Goal: Task Accomplishment & Management: Manage account settings

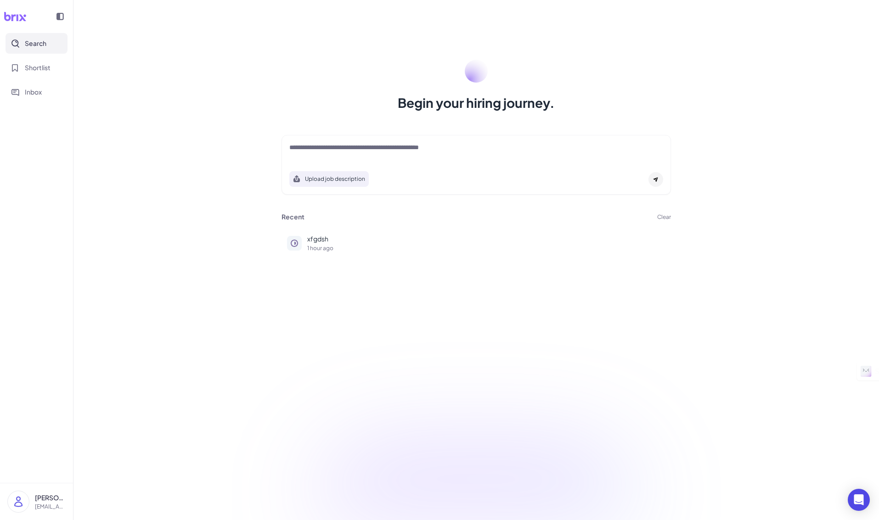
click at [664, 218] on button "Clear" at bounding box center [664, 217] width 14 height 6
click at [715, 269] on span "Ok" at bounding box center [714, 270] width 9 height 8
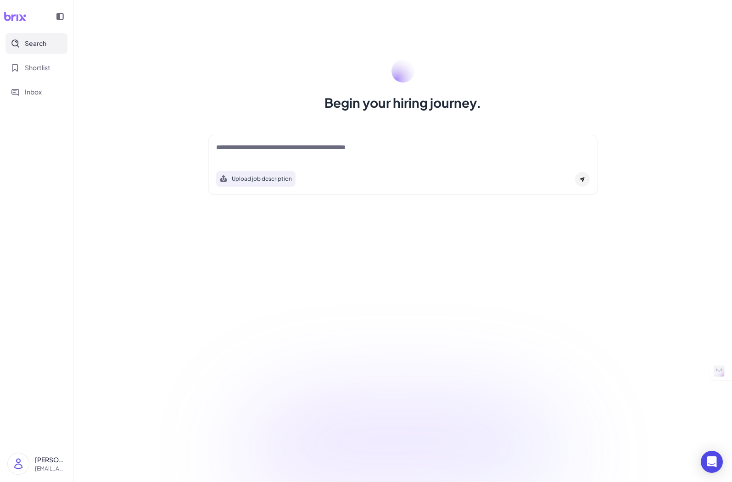
drag, startPoint x: 480, startPoint y: 480, endPoint x: 605, endPoint y: 413, distance: 141.3
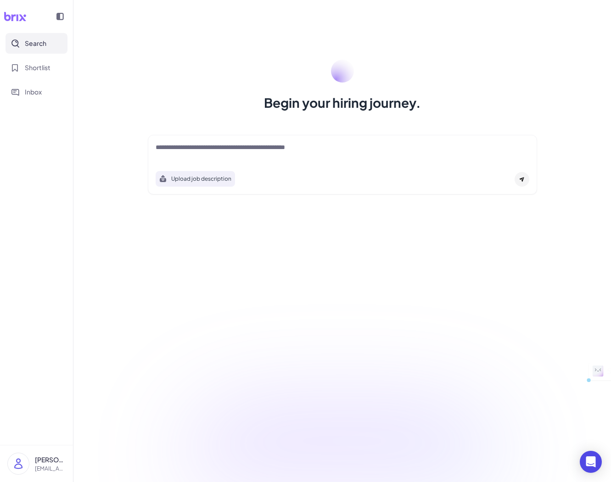
drag, startPoint x: 379, startPoint y: 481, endPoint x: 390, endPoint y: 403, distance: 78.8
click at [398, 385] on div "Begin your hiring journey. Upload job description Job Titles Location Years of …" at bounding box center [342, 241] width 538 height 482
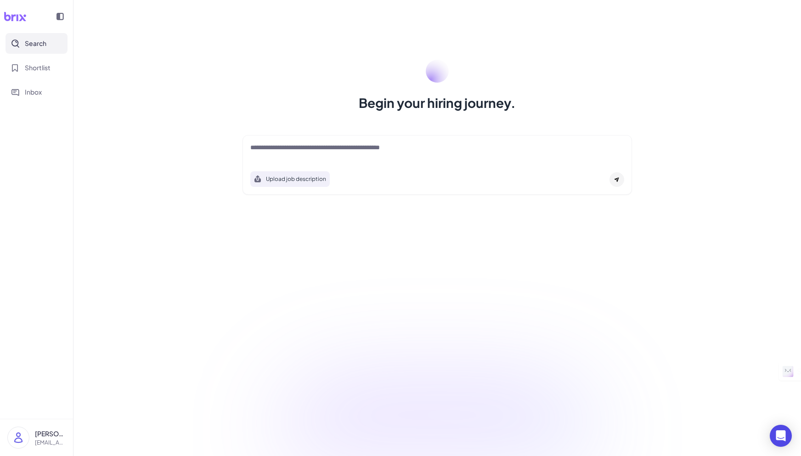
click at [530, 154] on div at bounding box center [437, 152] width 374 height 18
click at [403, 150] on textarea at bounding box center [437, 148] width 374 height 11
type textarea "*"
type textarea "***"
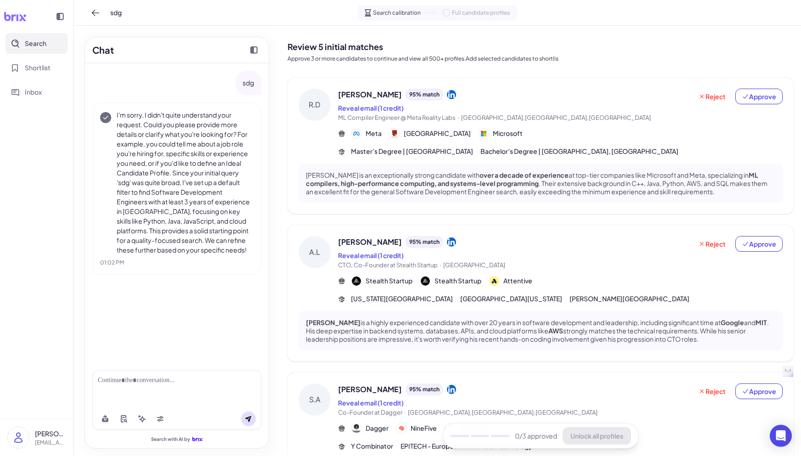
click at [142, 387] on div at bounding box center [176, 389] width 169 height 38
click at [137, 380] on div at bounding box center [177, 381] width 158 height 10
drag, startPoint x: 185, startPoint y: 382, endPoint x: 161, endPoint y: 383, distance: 24.8
click at [160, 383] on div "**********" at bounding box center [177, 381] width 158 height 10
drag, startPoint x: 176, startPoint y: 384, endPoint x: 186, endPoint y: 384, distance: 10.1
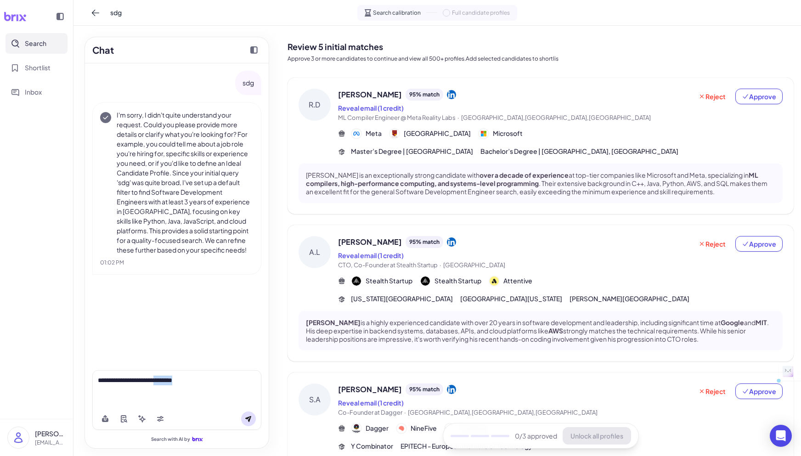
click at [177, 384] on div "**********" at bounding box center [177, 381] width 158 height 10
drag, startPoint x: 170, startPoint y: 381, endPoint x: 159, endPoint y: 383, distance: 10.7
click at [159, 383] on div "**********" at bounding box center [177, 381] width 158 height 10
click at [199, 381] on div "**********" at bounding box center [177, 381] width 158 height 10
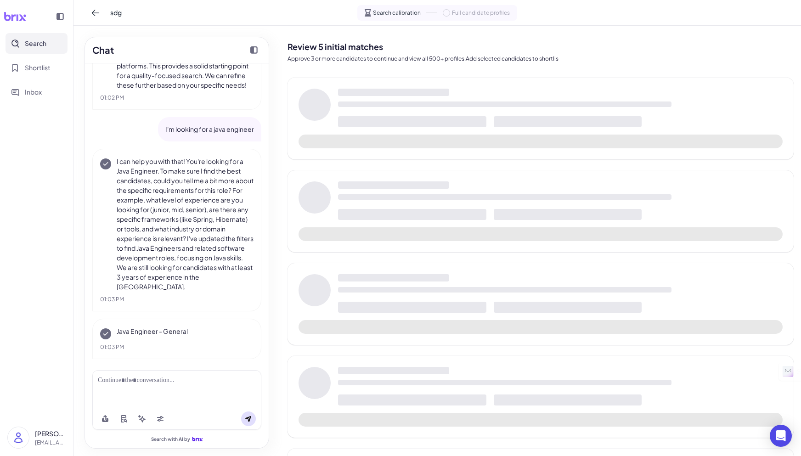
scroll to position [168, 0]
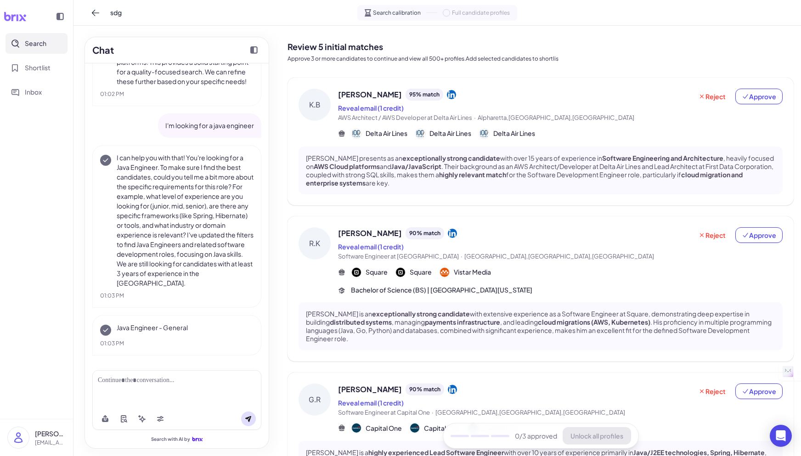
click at [149, 53] on div "Chat" at bounding box center [177, 50] width 184 height 26
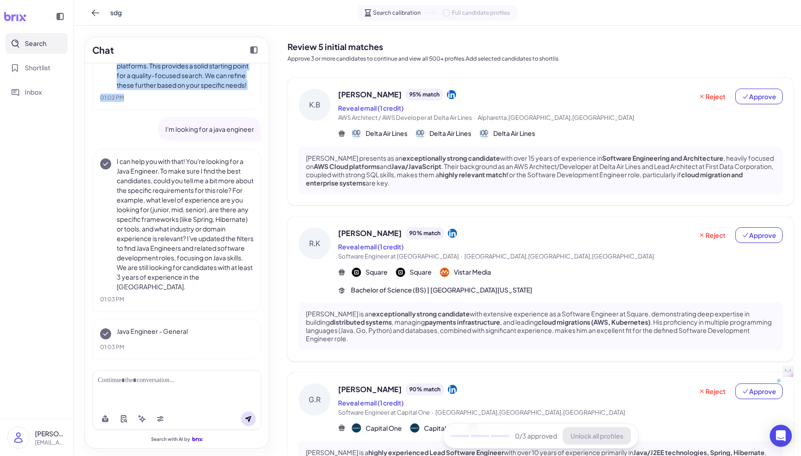
drag, startPoint x: 147, startPoint y: 62, endPoint x: 147, endPoint y: 99, distance: 36.7
click at [147, 99] on div "Chat sdg I'm sorry, I didn't quite understand your request. Could you please pr…" at bounding box center [176, 243] width 185 height 412
drag, startPoint x: 157, startPoint y: 65, endPoint x: 156, endPoint y: 60, distance: 5.2
click at [156, 64] on p "I'm sorry, I didn't quite understand your request. Could you please provide mor…" at bounding box center [185, 17] width 137 height 145
drag, startPoint x: 166, startPoint y: 36, endPoint x: 168, endPoint y: 76, distance: 40.4
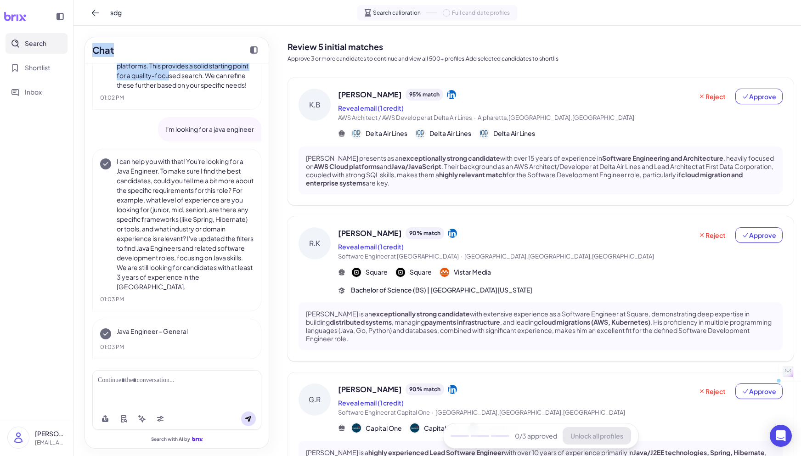
click at [168, 78] on div "Chat sdg I'm sorry, I didn't quite understand your request. Could you please pr…" at bounding box center [176, 241] width 207 height 430
drag, startPoint x: 107, startPoint y: 73, endPoint x: 103, endPoint y: 70, distance: 4.9
click at [107, 73] on div "I'm sorry, I didn't quite understand your request. Could you please provide mor…" at bounding box center [176, 17] width 153 height 145
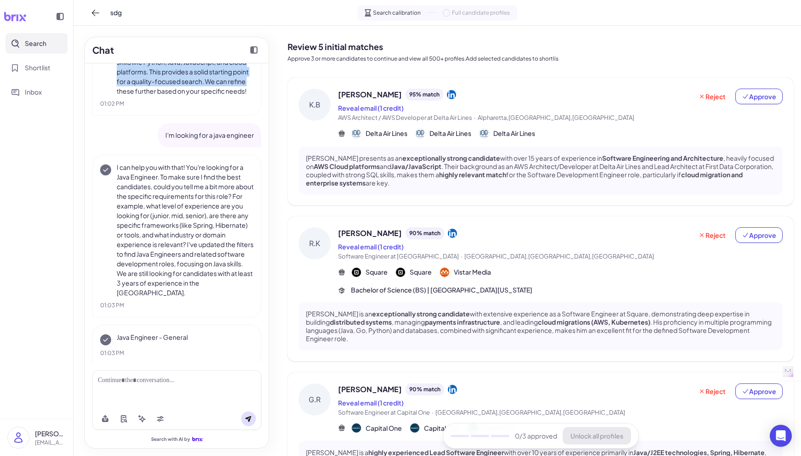
drag, startPoint x: 98, startPoint y: 62, endPoint x: 98, endPoint y: 94, distance: 32.1
click at [97, 95] on div "Chat sdg I'm sorry, I didn't quite understand your request. Could you please pr…" at bounding box center [176, 243] width 185 height 412
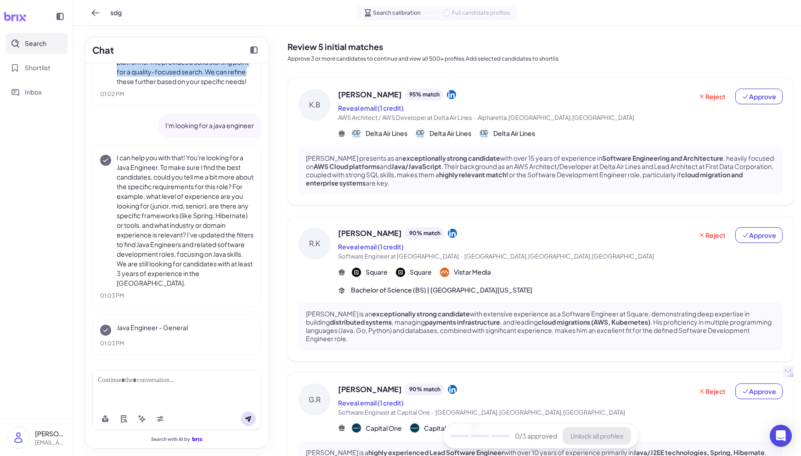
click at [40, 45] on span "Search" at bounding box center [36, 44] width 22 height 10
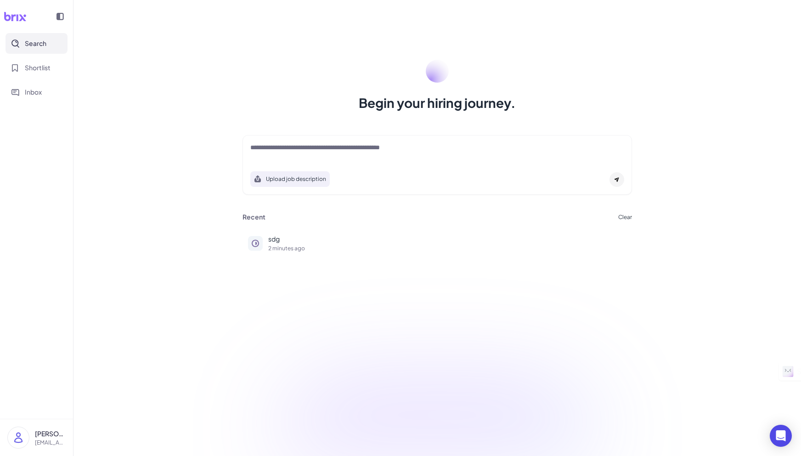
click at [353, 157] on div at bounding box center [437, 152] width 374 height 18
click at [341, 150] on textarea at bounding box center [437, 148] width 374 height 11
click at [624, 217] on button "Clear" at bounding box center [625, 217] width 14 height 6
click at [681, 272] on button "Ok" at bounding box center [675, 271] width 21 height 16
click at [286, 151] on textarea at bounding box center [437, 148] width 374 height 11
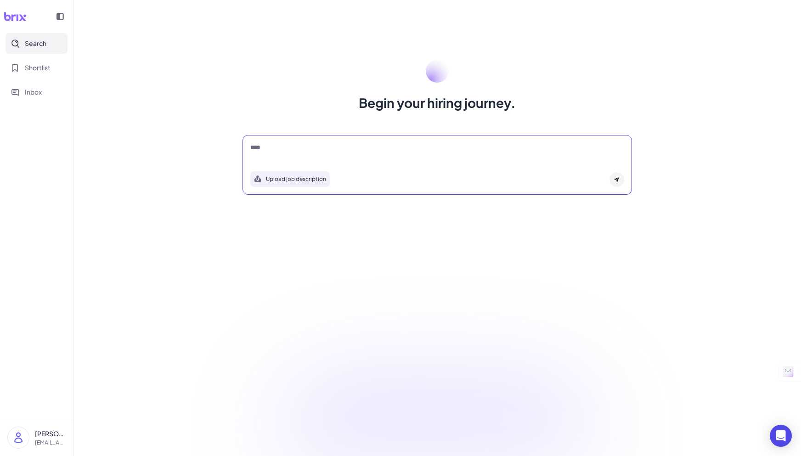
type textarea "****"
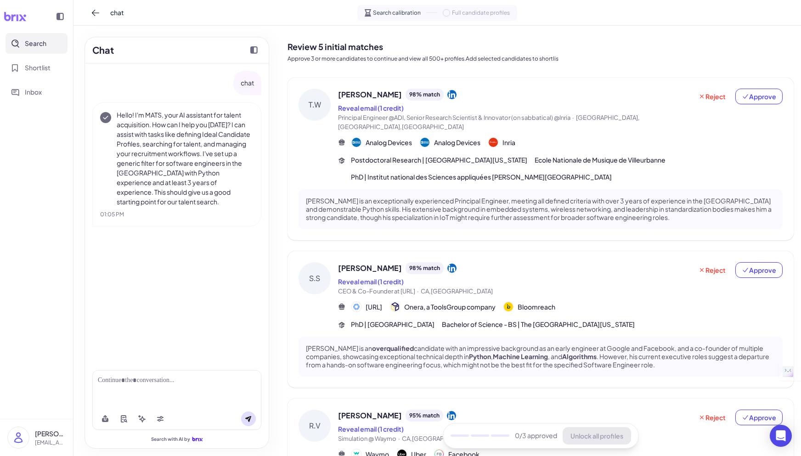
click at [181, 402] on div at bounding box center [176, 389] width 169 height 38
click at [145, 380] on div at bounding box center [177, 381] width 158 height 10
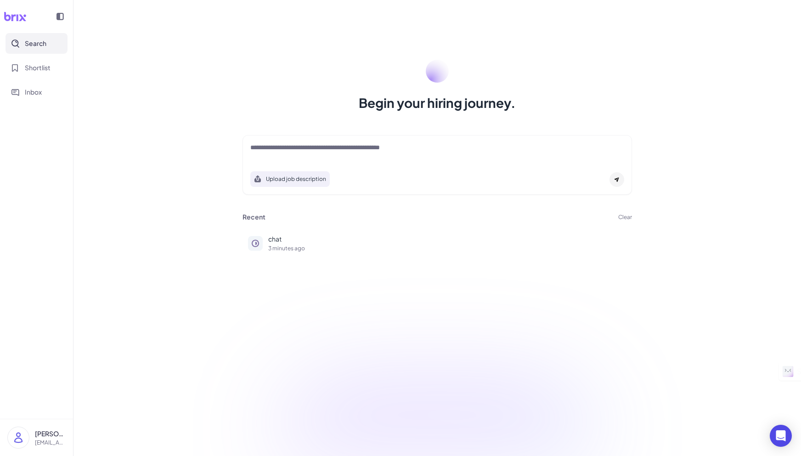
click at [627, 214] on button "Clear" at bounding box center [625, 217] width 14 height 6
click at [674, 270] on span "Ok" at bounding box center [675, 270] width 9 height 8
click at [395, 158] on div at bounding box center [437, 152] width 374 height 18
click at [391, 151] on textarea at bounding box center [437, 148] width 374 height 11
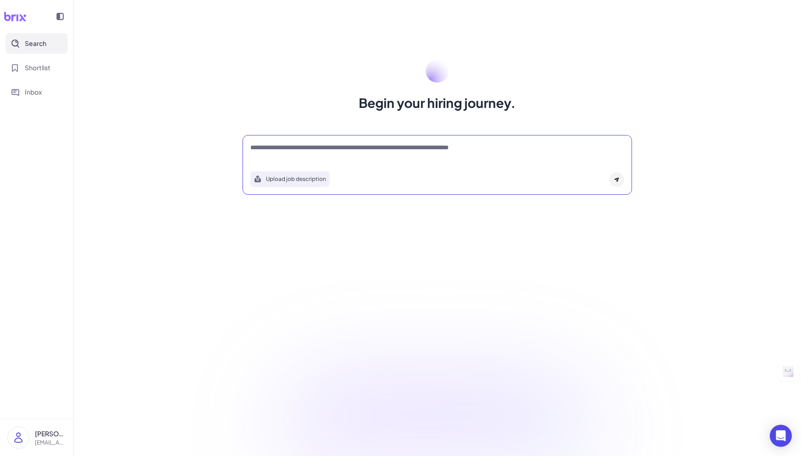
type textarea "**********"
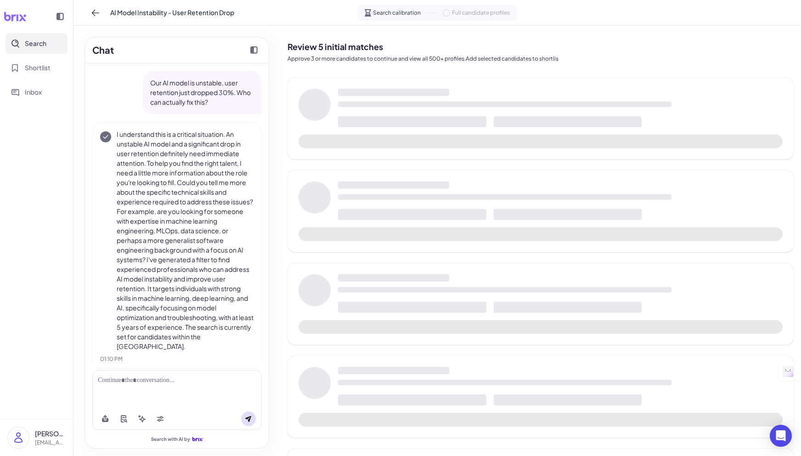
scroll to position [16, 0]
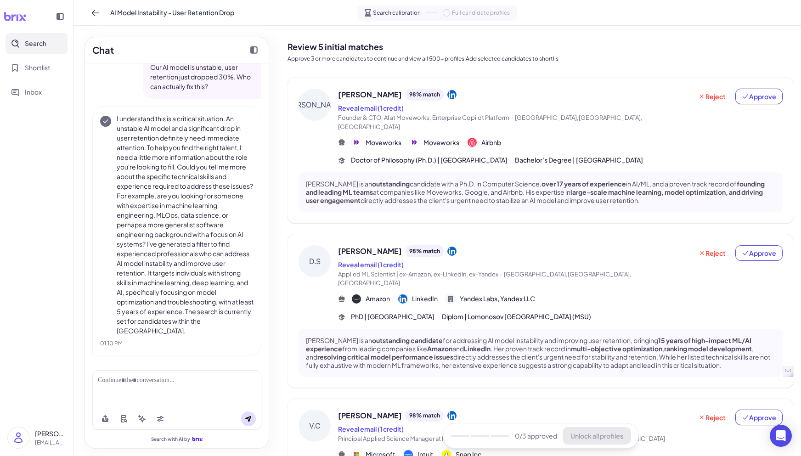
click at [173, 392] on div at bounding box center [176, 389] width 169 height 38
click at [160, 386] on div at bounding box center [176, 389] width 169 height 38
click at [153, 383] on div at bounding box center [177, 381] width 158 height 10
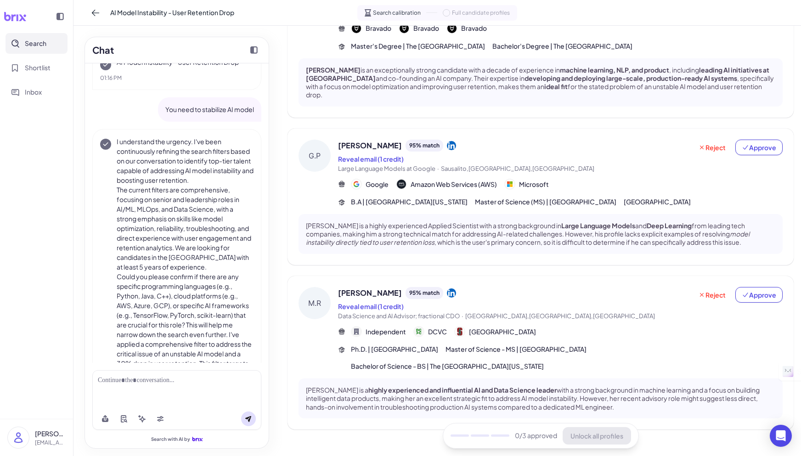
scroll to position [981, 0]
click at [138, 387] on div at bounding box center [176, 389] width 169 height 38
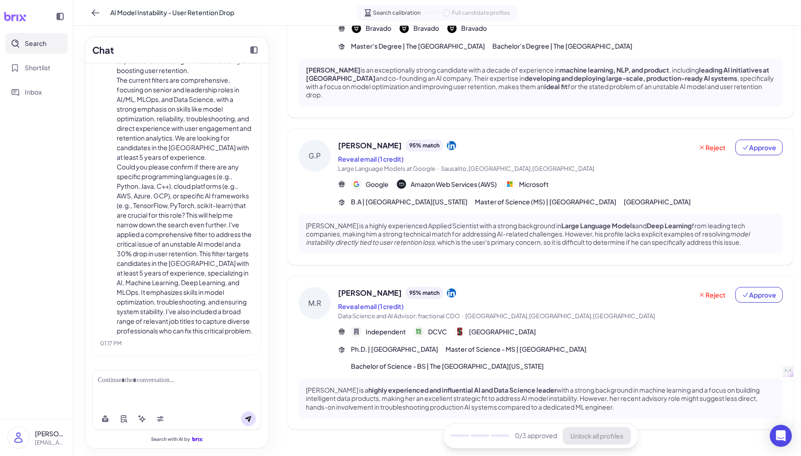
click at [164, 374] on div at bounding box center [176, 389] width 169 height 38
click at [146, 380] on div at bounding box center [177, 381] width 158 height 10
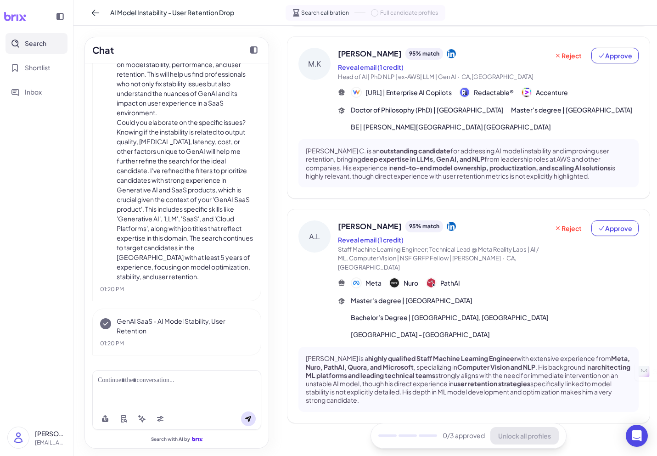
scroll to position [621, 0]
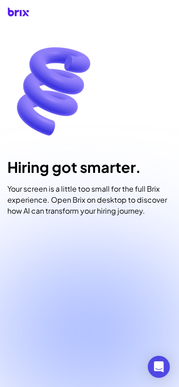
click at [70, 203] on div "Your screen is a little too small for the full Brix experience. Open Brix on de…" at bounding box center [89, 200] width 164 height 33
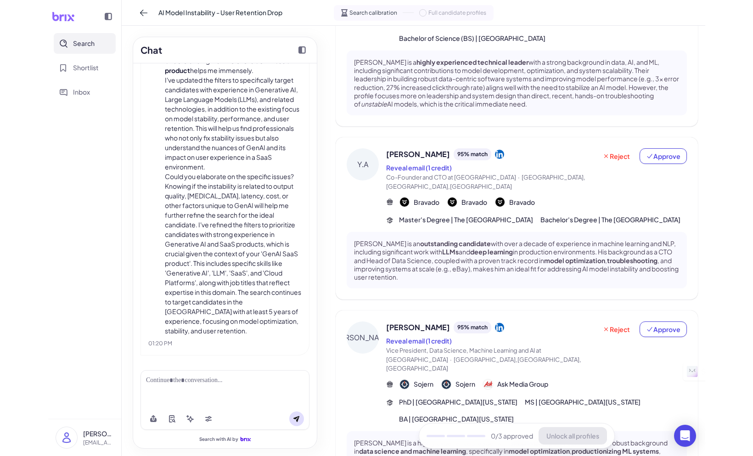
scroll to position [138, 0]
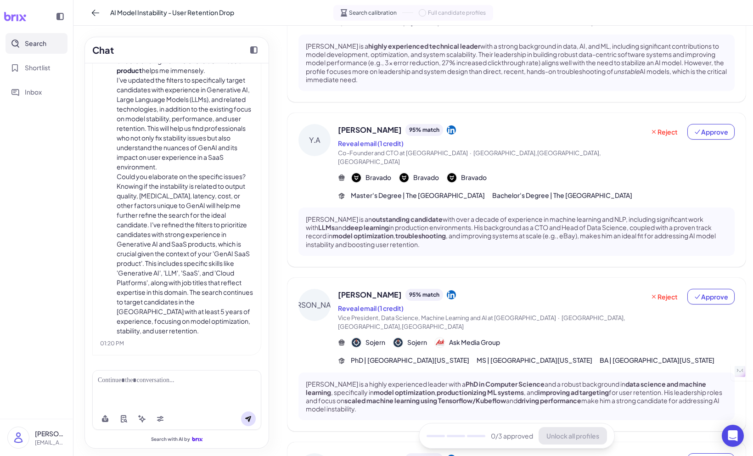
click at [145, 380] on div at bounding box center [177, 381] width 158 height 10
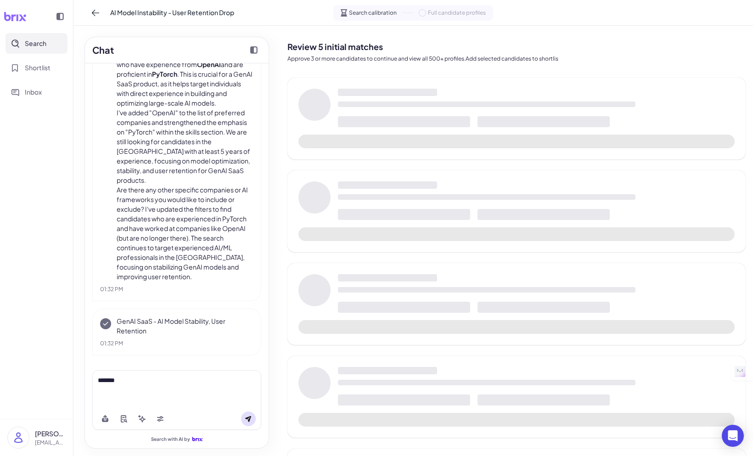
scroll to position [2435, 0]
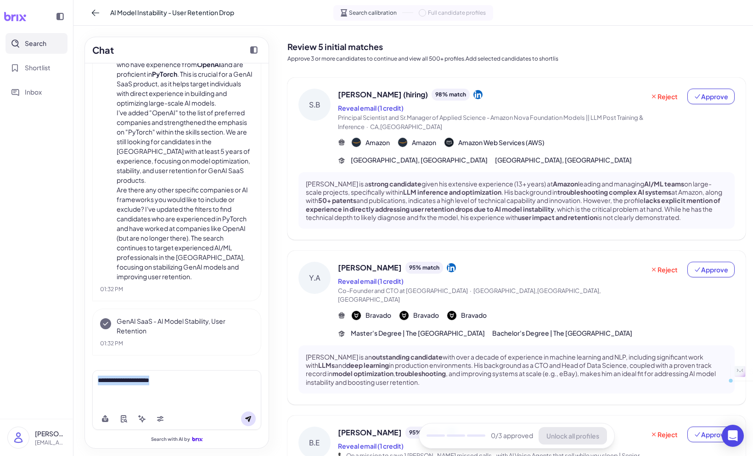
drag, startPoint x: 160, startPoint y: 380, endPoint x: 79, endPoint y: 384, distance: 81.3
click at [82, 382] on div "Chat Our AI model is unstable, user retention just dropped 30%. Who can actuall…" at bounding box center [176, 241] width 207 height 430
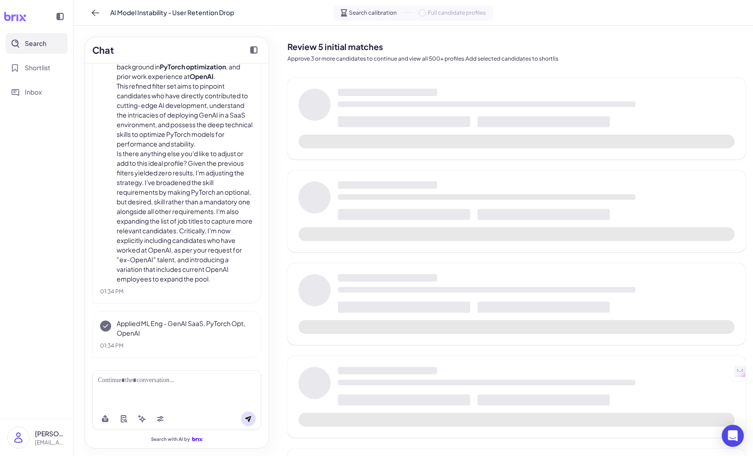
scroll to position [2854, 0]
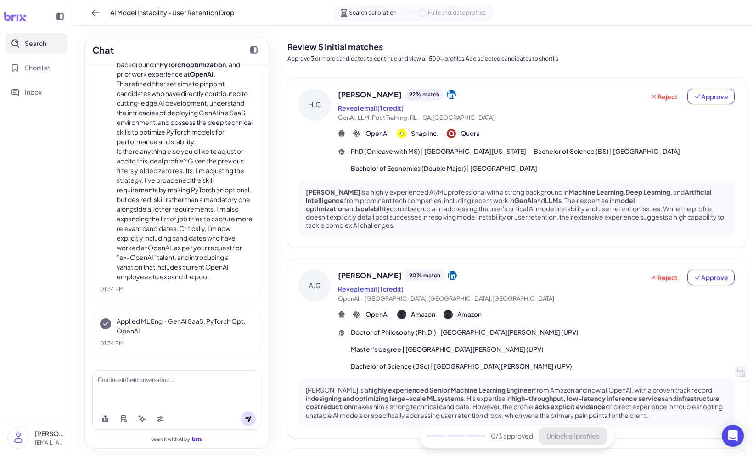
click at [709, 349] on div "Doctor of Philosophy (Ph.D.) | [GEOGRAPHIC_DATA][PERSON_NAME] (UPV) Master's de…" at bounding box center [543, 349] width 384 height 44
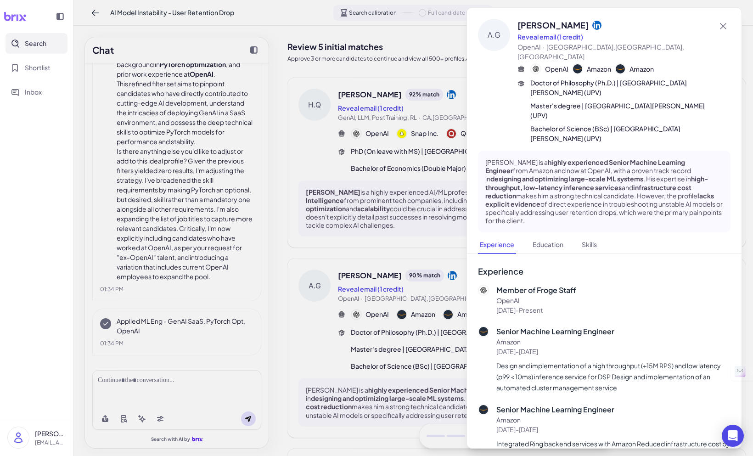
scroll to position [528, 0]
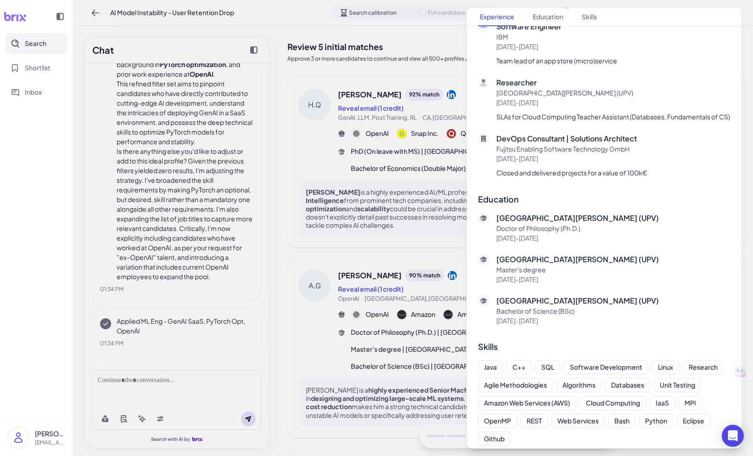
click at [454, 303] on div at bounding box center [376, 228] width 753 height 456
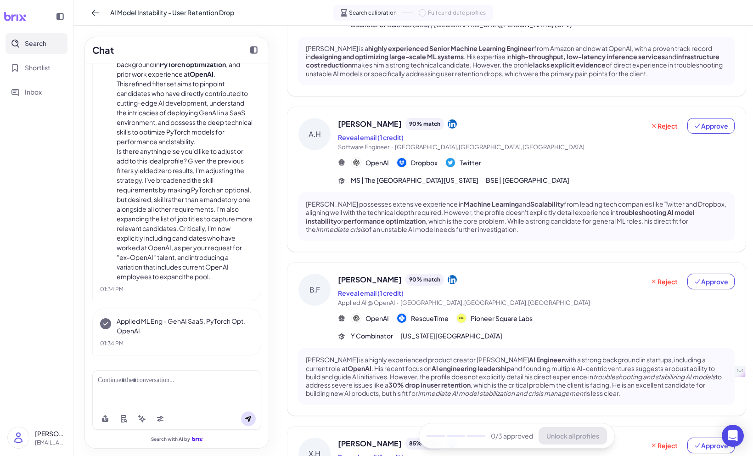
scroll to position [0, 0]
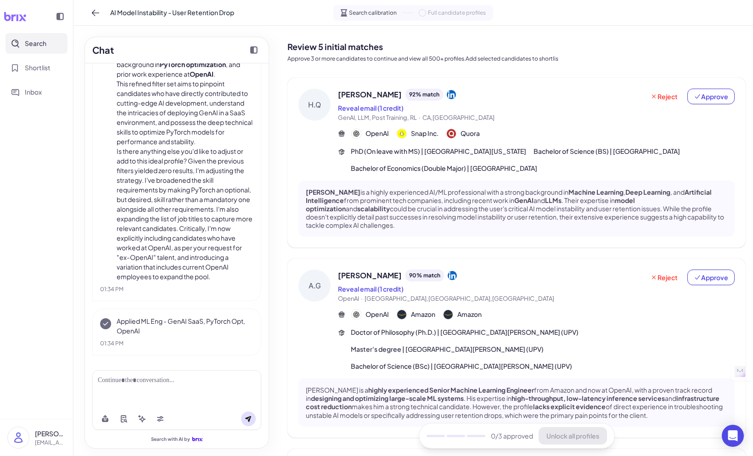
click at [97, 394] on div at bounding box center [176, 389] width 169 height 38
click at [111, 388] on div at bounding box center [176, 389] width 169 height 38
click at [122, 383] on div at bounding box center [177, 381] width 158 height 10
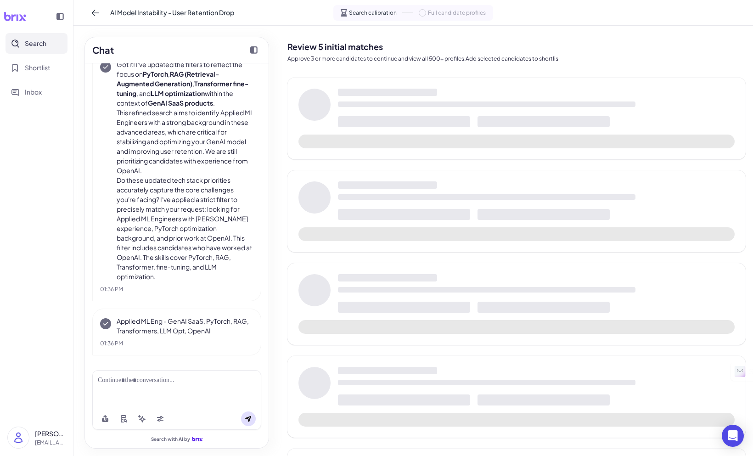
scroll to position [3216, 0]
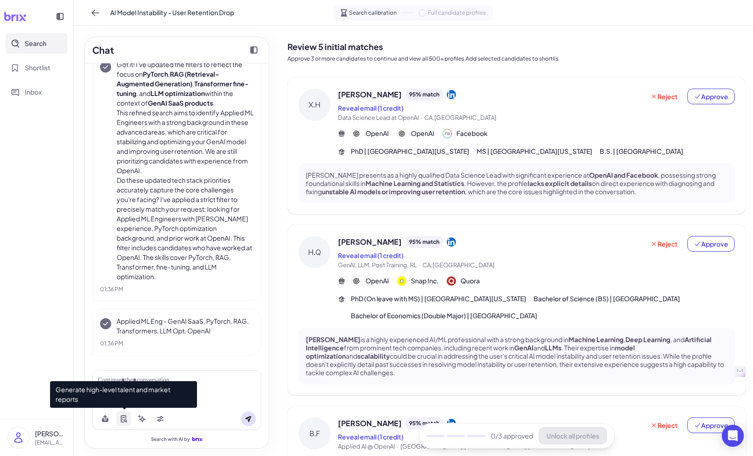
click at [127, 418] on icon at bounding box center [123, 418] width 7 height 7
click at [124, 418] on icon at bounding box center [123, 418] width 7 height 7
click at [123, 420] on icon at bounding box center [123, 418] width 7 height 7
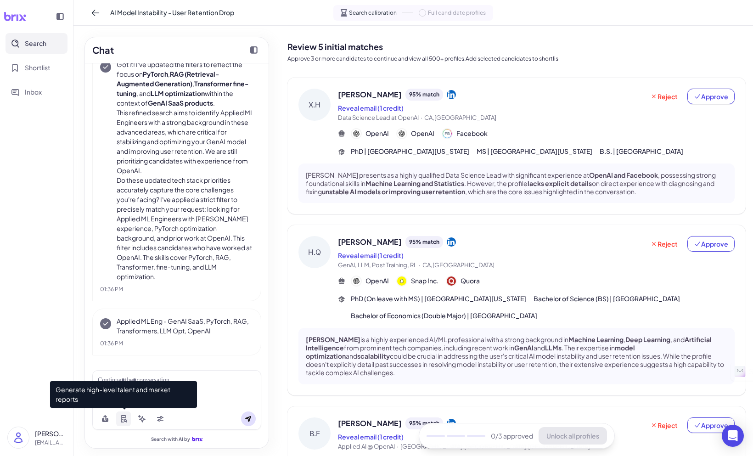
click at [123, 420] on icon at bounding box center [123, 418] width 7 height 7
click at [122, 417] on icon at bounding box center [123, 417] width 3 height 1
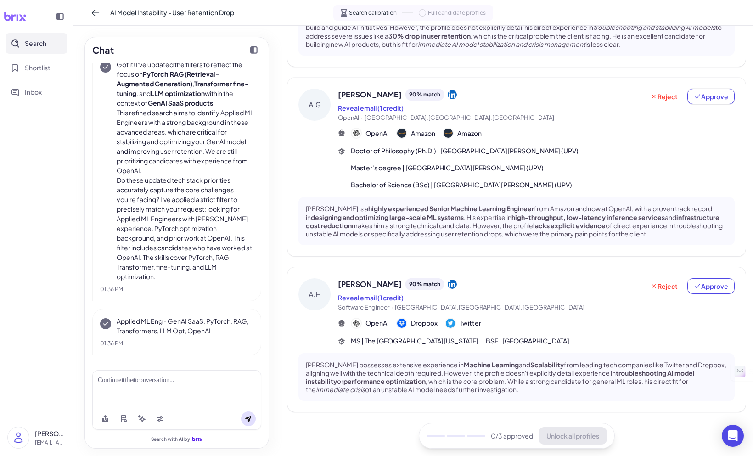
scroll to position [0, 0]
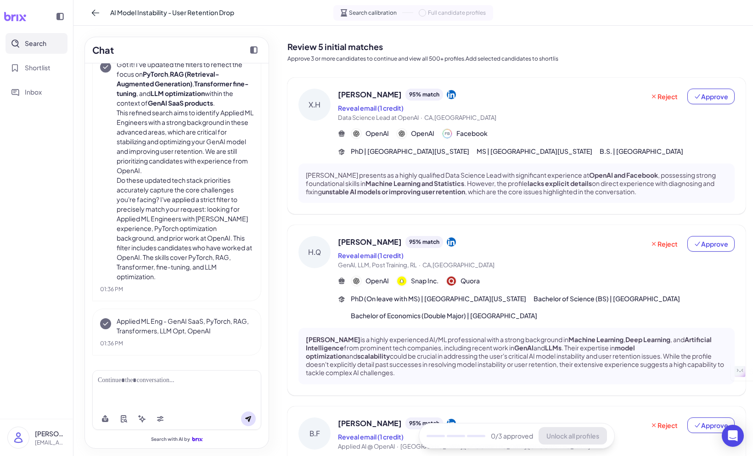
click at [189, 386] on div at bounding box center [176, 389] width 169 height 38
click at [181, 384] on div at bounding box center [177, 381] width 158 height 10
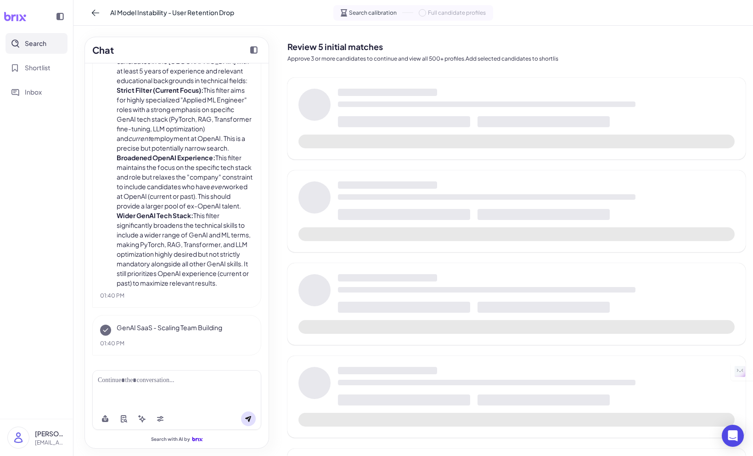
scroll to position [4708, 0]
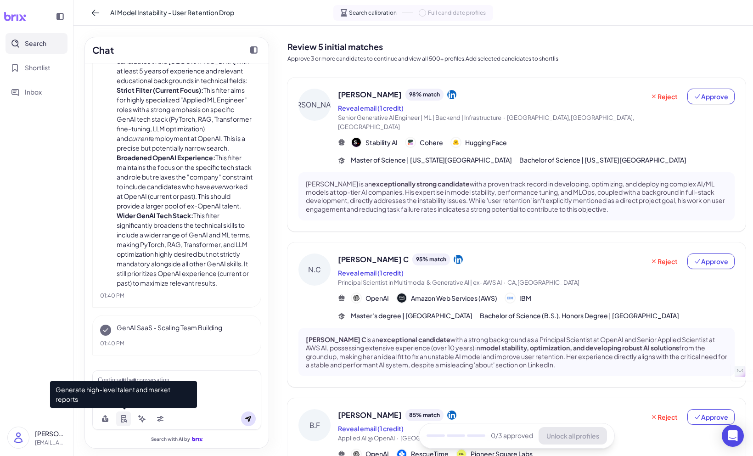
click at [122, 418] on icon at bounding box center [123, 418] width 7 height 7
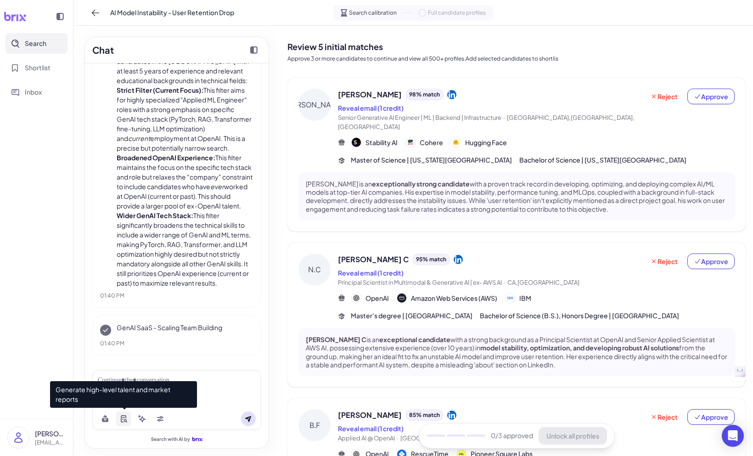
click at [122, 418] on icon at bounding box center [123, 418] width 7 height 7
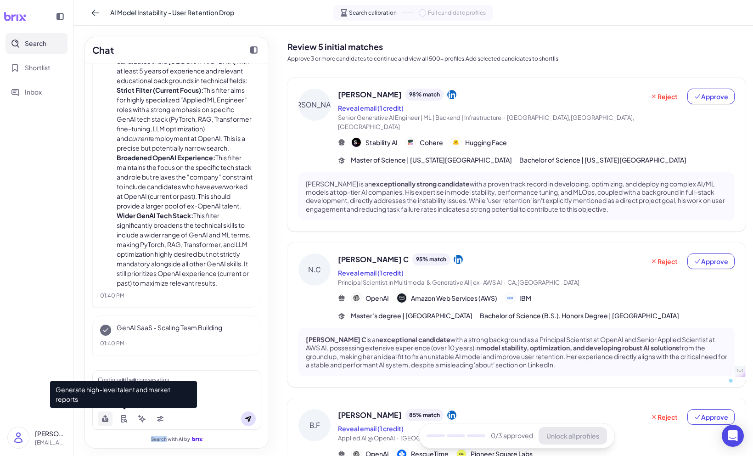
click at [103, 418] on icon at bounding box center [105, 420] width 6 height 4
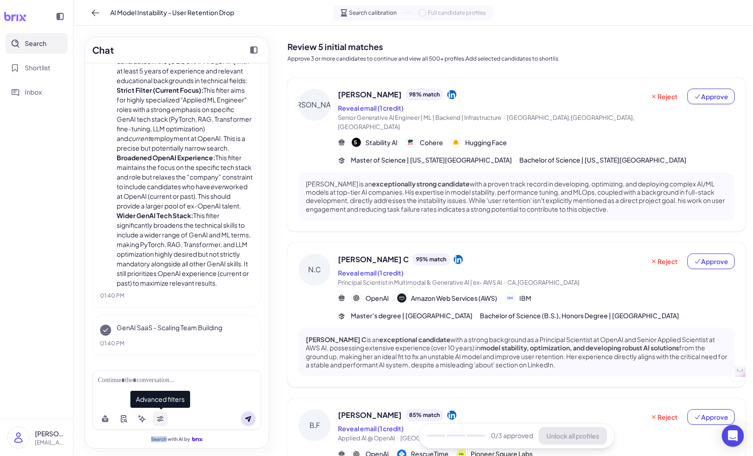
click at [160, 419] on icon at bounding box center [160, 418] width 7 height 7
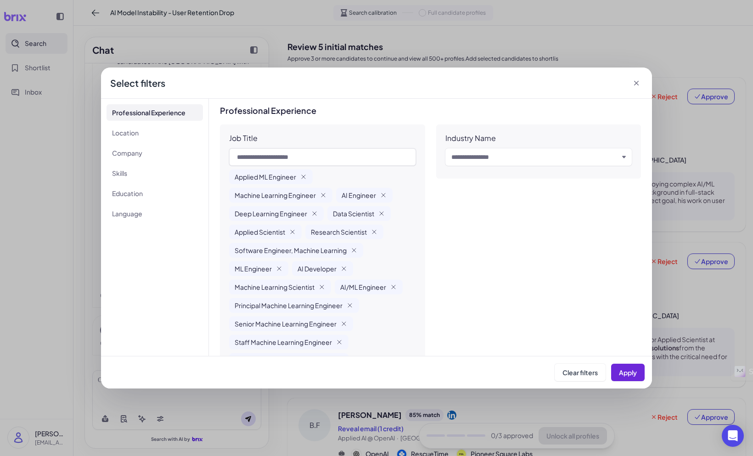
click at [639, 84] on icon at bounding box center [636, 83] width 9 height 9
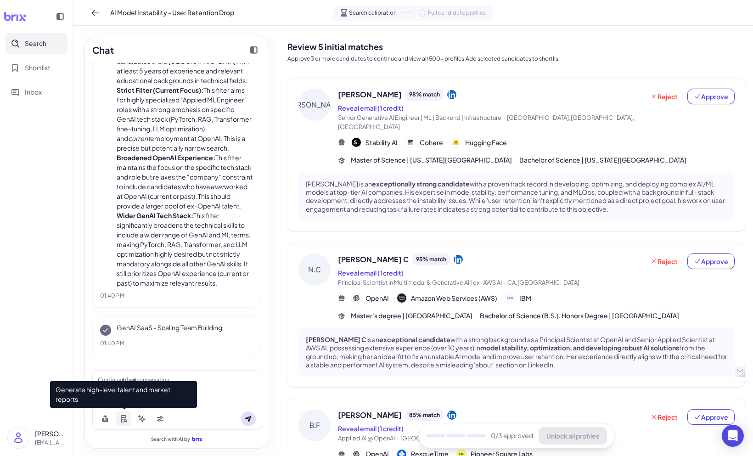
click at [124, 418] on icon at bounding box center [123, 418] width 7 height 7
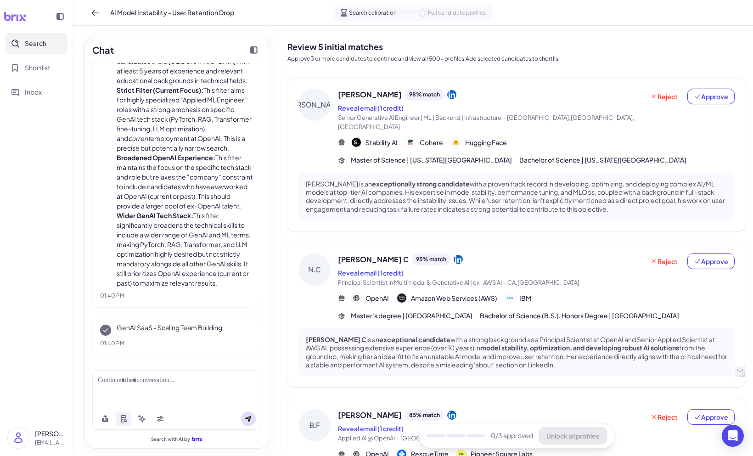
click at [206, 387] on div at bounding box center [176, 389] width 169 height 38
click at [151, 378] on div at bounding box center [177, 381] width 158 height 10
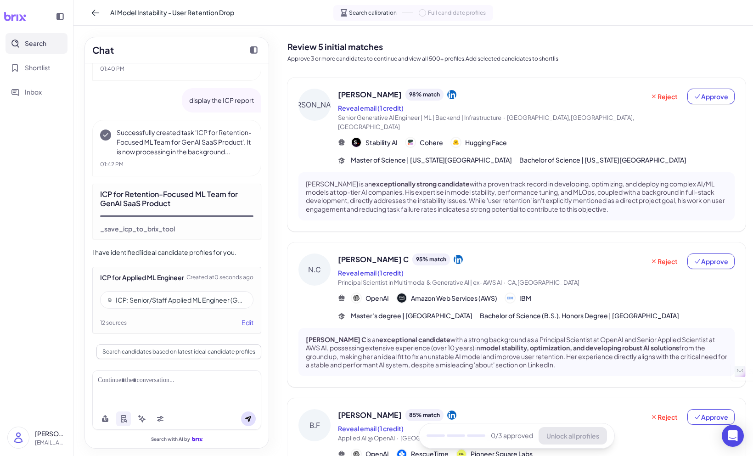
scroll to position [4982, 0]
click at [173, 286] on div "ICP for Applied ML Engineer Created at 0 seconds ago ICP: Senior/Staff Applied …" at bounding box center [176, 300] width 169 height 67
click at [173, 299] on div "ICP: Senior/Staff Applied ML Engineer (GenAI Product, Retention & Optimization)" at bounding box center [181, 299] width 130 height 9
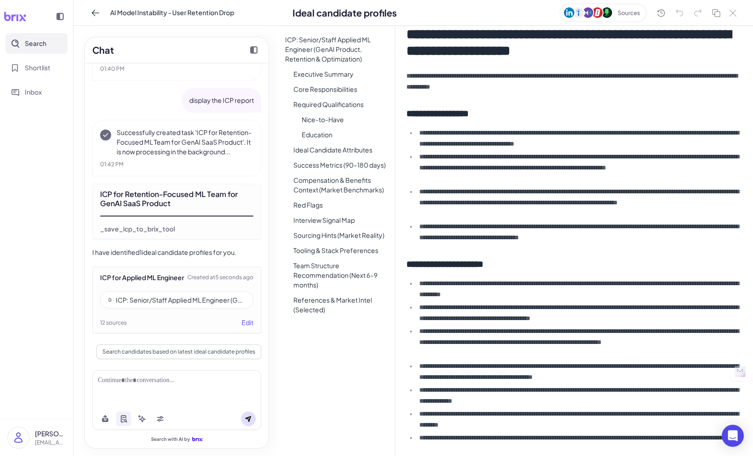
scroll to position [0, 0]
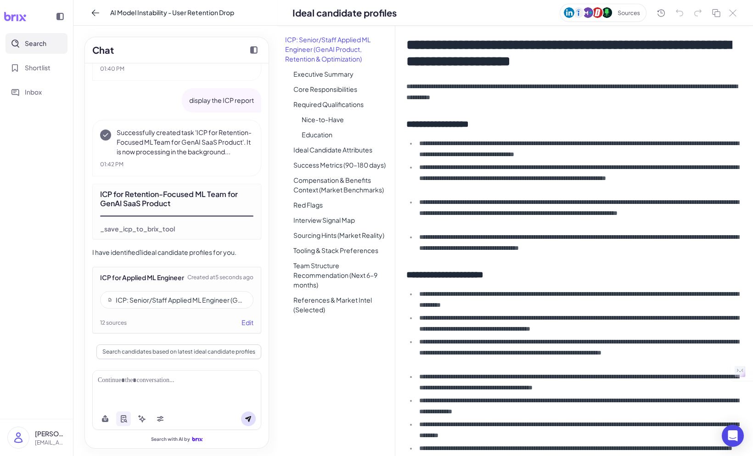
click at [331, 49] on li "ICP: Senior/Staff Applied ML Engineer (GenAI Product, Retention & Optimization)" at bounding box center [336, 49] width 117 height 33
click at [324, 105] on li "Required Qualifications" at bounding box center [340, 104] width 109 height 13
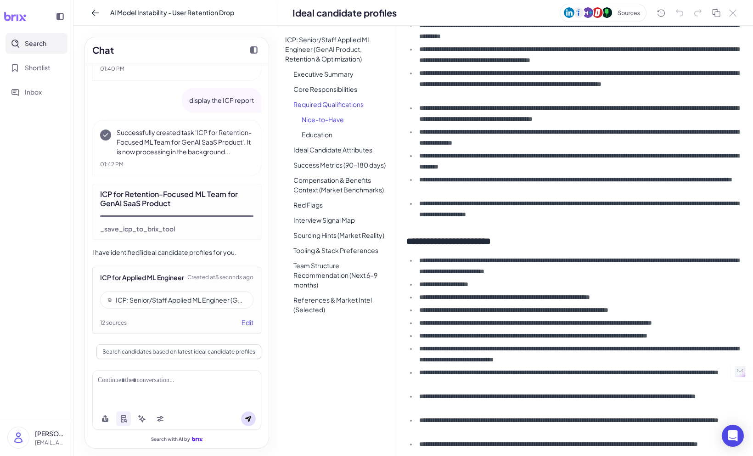
click at [332, 120] on li "Nice-to-Have" at bounding box center [344, 119] width 101 height 13
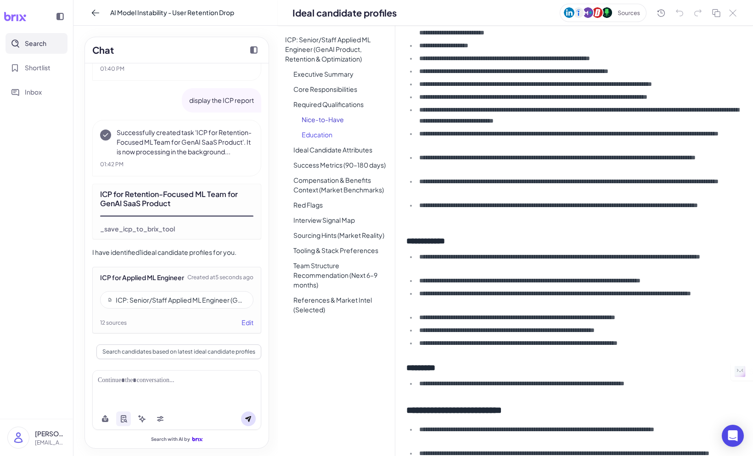
click at [324, 137] on li "Education" at bounding box center [344, 134] width 101 height 13
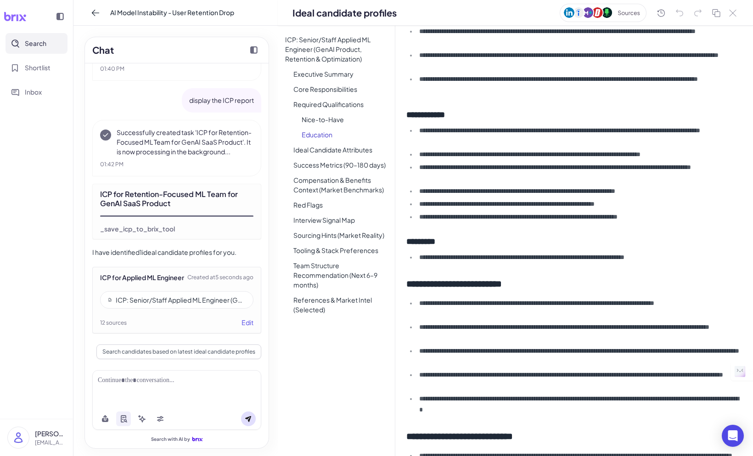
scroll to position [634, 0]
click at [328, 193] on li "Compensation & Benefits Context (Market Benchmarks)" at bounding box center [340, 185] width 109 height 23
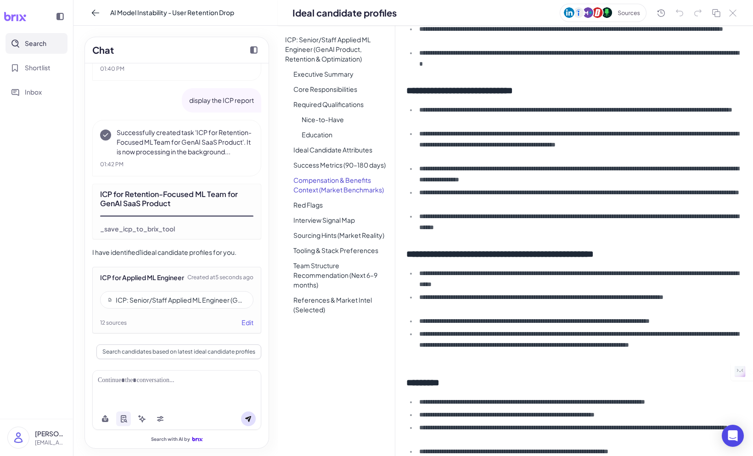
scroll to position [992, 0]
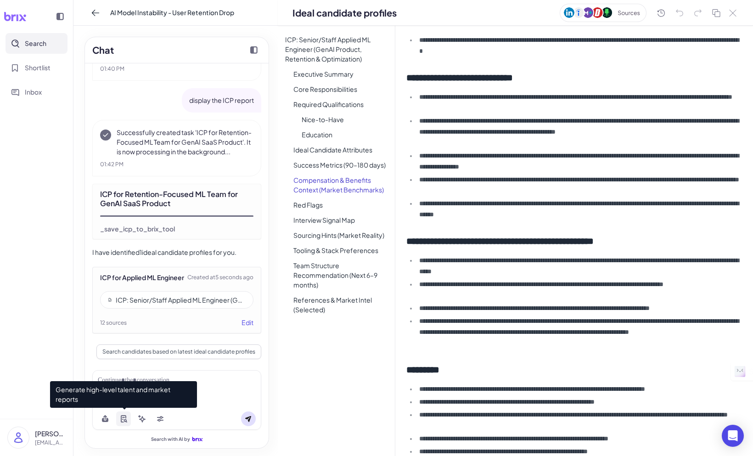
click at [125, 414] on button at bounding box center [123, 418] width 15 height 15
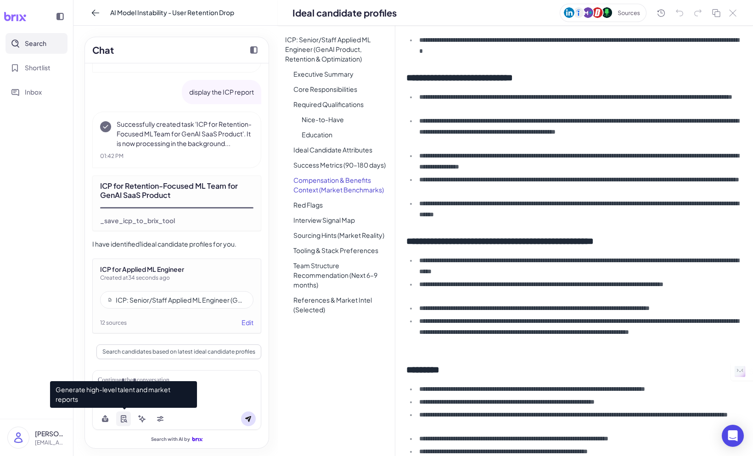
click at [123, 420] on icon at bounding box center [123, 418] width 7 height 7
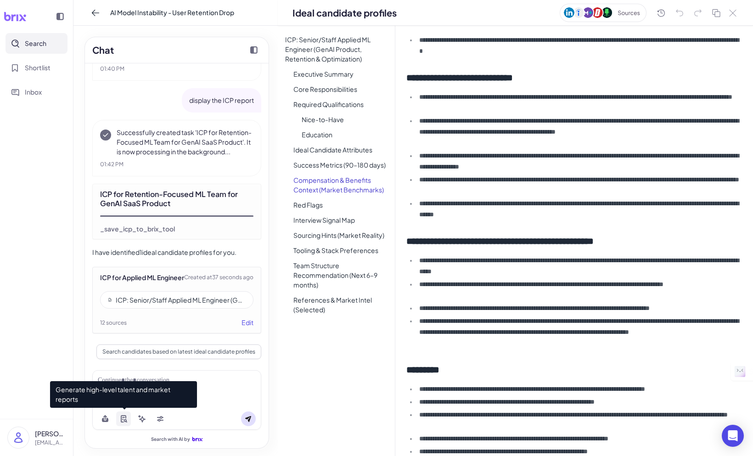
click at [123, 420] on icon at bounding box center [123, 418] width 7 height 7
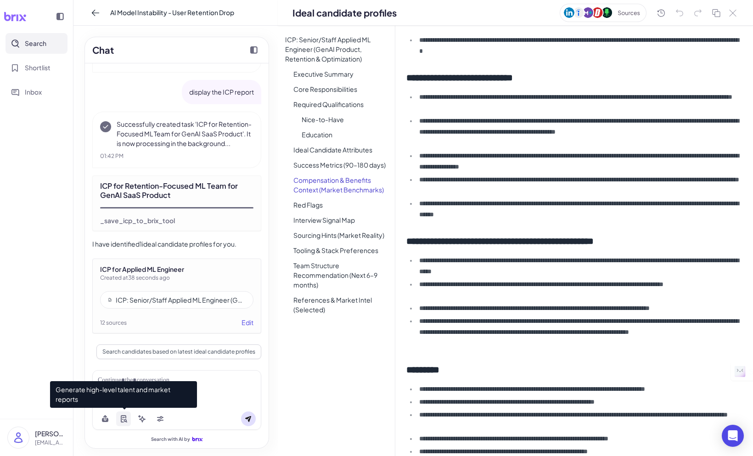
click at [123, 420] on icon at bounding box center [123, 418] width 7 height 7
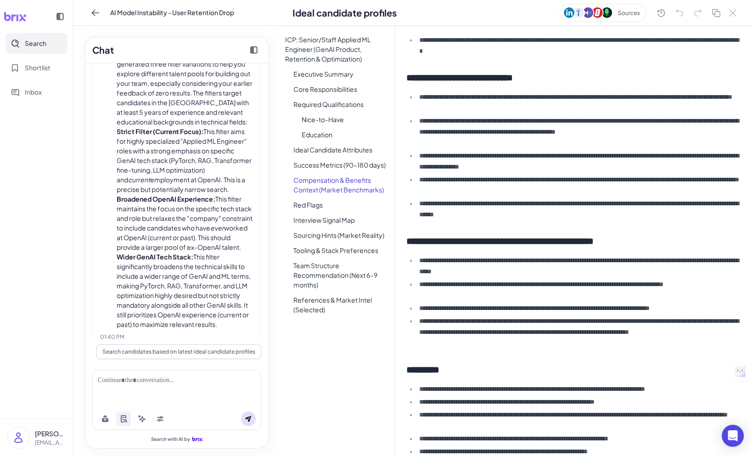
scroll to position [4991, 0]
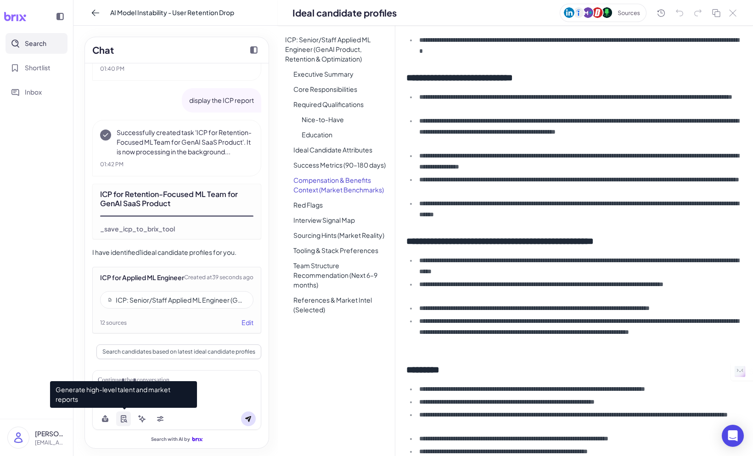
click at [123, 421] on icon at bounding box center [123, 418] width 7 height 7
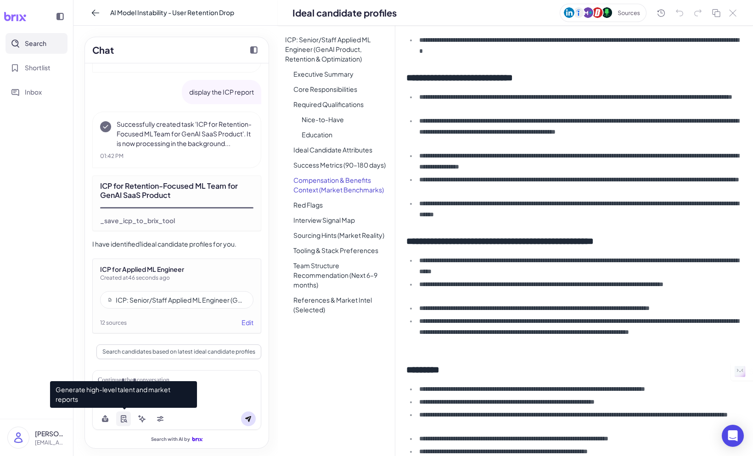
click at [127, 418] on button at bounding box center [123, 418] width 15 height 15
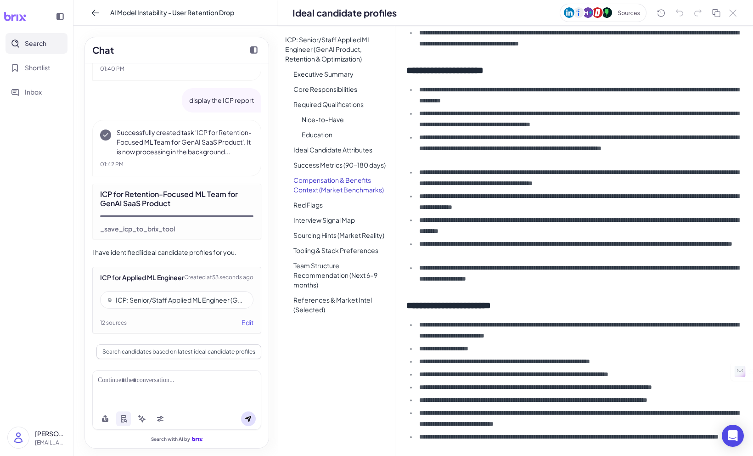
scroll to position [0, 0]
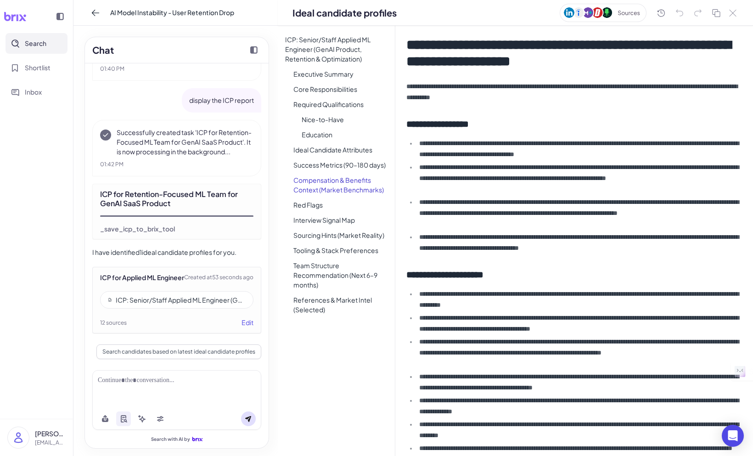
click at [733, 14] on icon at bounding box center [732, 13] width 7 height 7
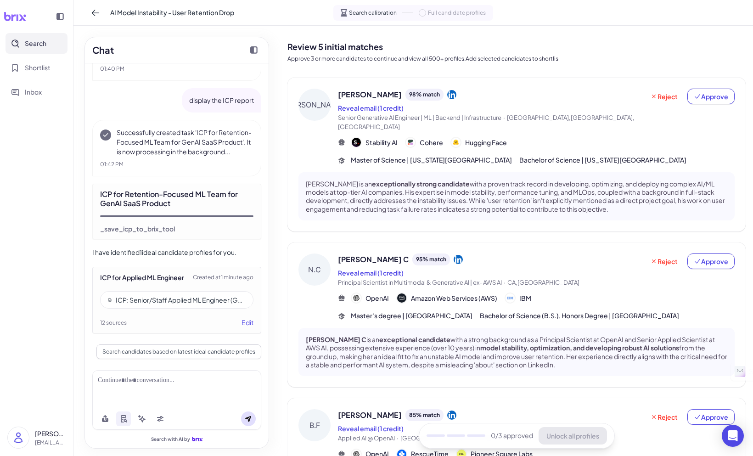
scroll to position [4982, 0]
click at [133, 384] on div at bounding box center [177, 381] width 158 height 10
click at [165, 421] on button at bounding box center [160, 418] width 15 height 15
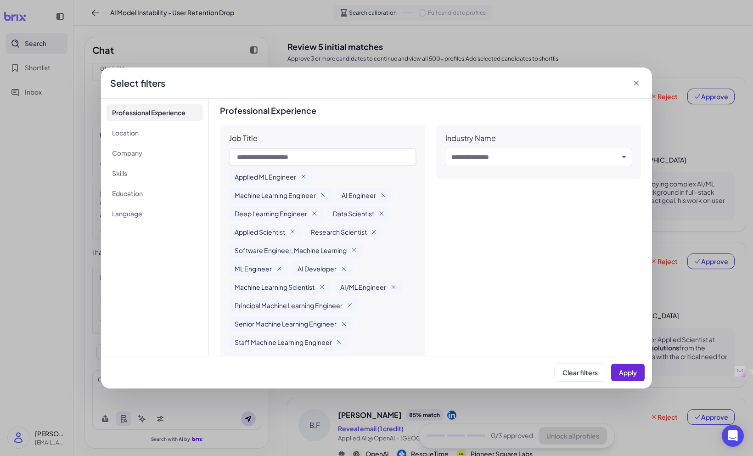
click at [636, 84] on icon at bounding box center [636, 83] width 9 height 9
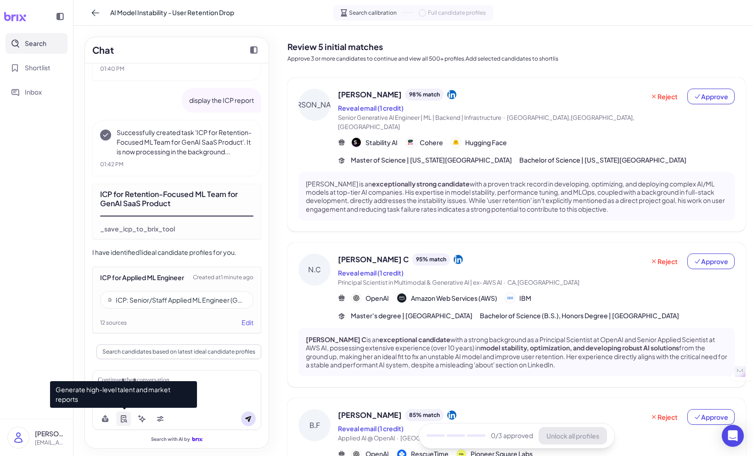
click at [124, 418] on icon at bounding box center [123, 418] width 7 height 7
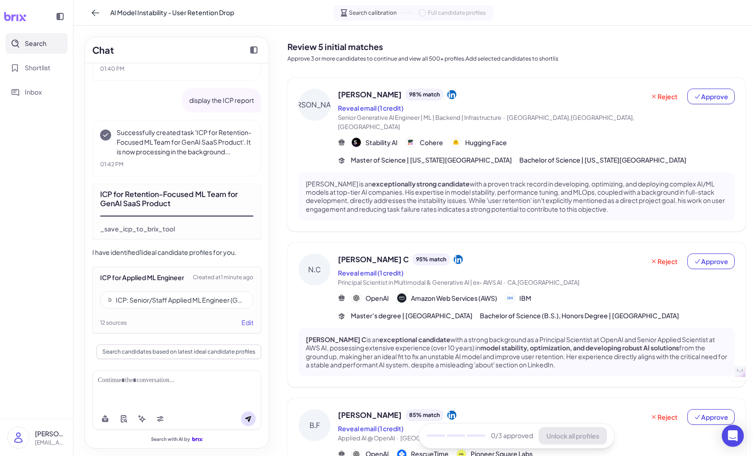
click at [107, 381] on div at bounding box center [177, 381] width 158 height 10
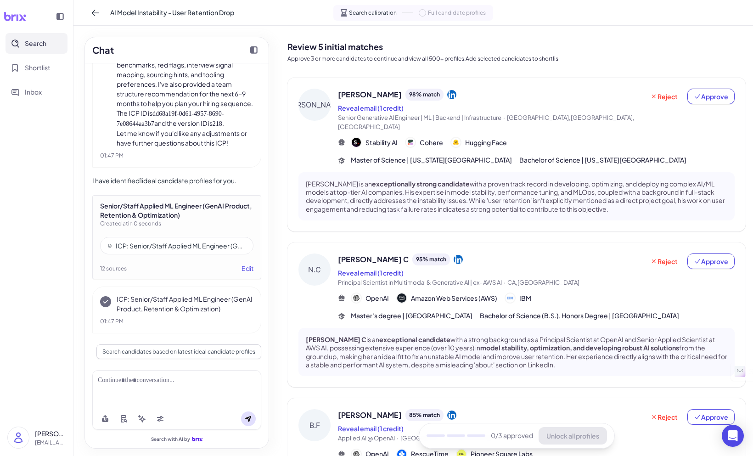
scroll to position [5428, 0]
click at [175, 308] on p "ICP: Senior/Staff Applied ML Engineer (GenAI Product, Retention & Optimization)" at bounding box center [185, 303] width 137 height 19
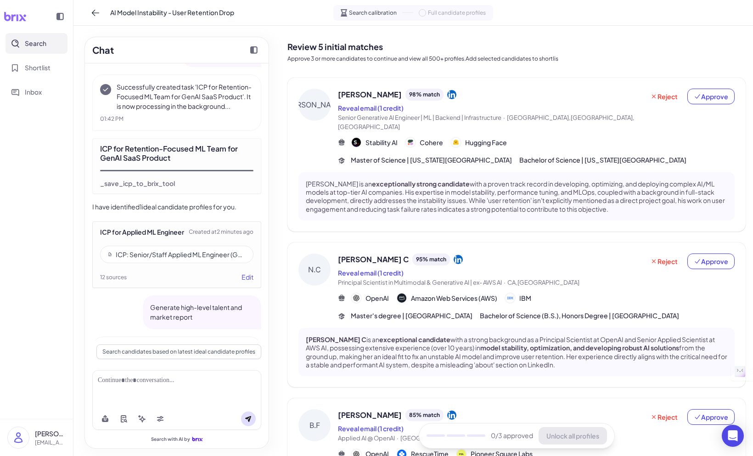
scroll to position [4946, 0]
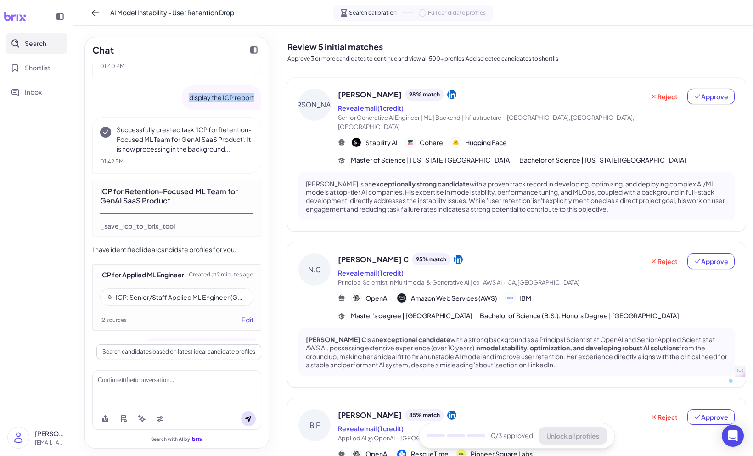
drag, startPoint x: 253, startPoint y: 137, endPoint x: 190, endPoint y: 140, distance: 63.4
click at [190, 110] on div "display the ICP report" at bounding box center [221, 97] width 79 height 24
copy p "display the ICP report"
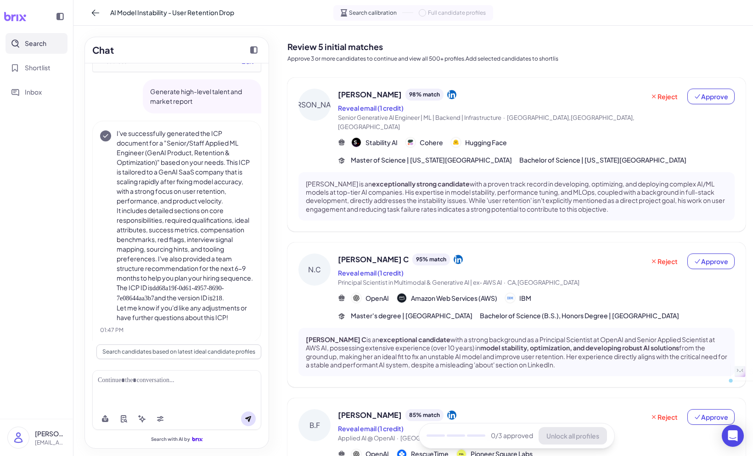
scroll to position [5428, 0]
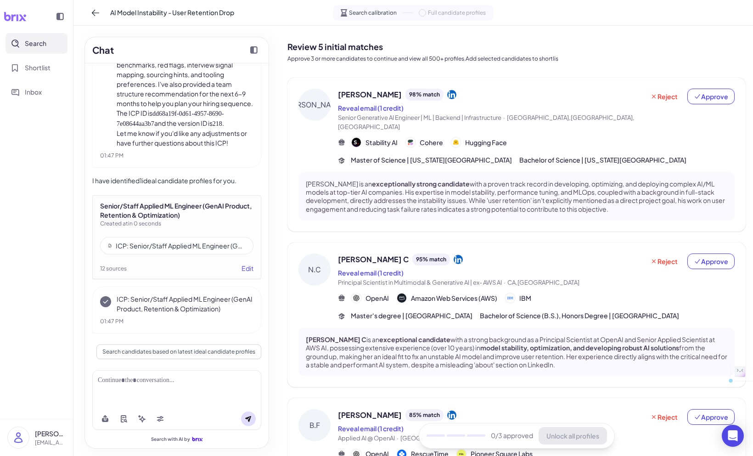
click at [128, 382] on div at bounding box center [177, 381] width 158 height 10
click at [249, 418] on icon at bounding box center [248, 419] width 6 height 6
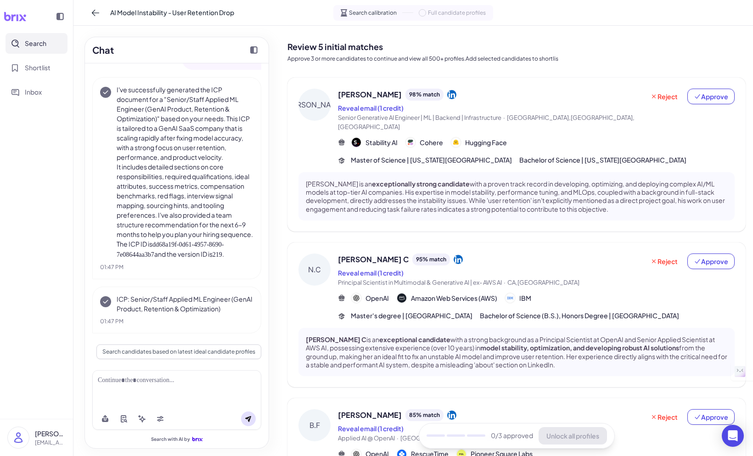
scroll to position [5732, 0]
click at [186, 311] on p "ICP: Senior/Staff Applied ML Engineer (GenAI Product, Retention & Optimization)" at bounding box center [185, 303] width 137 height 19
click at [183, 302] on p "ICP: Senior/Staff Applied ML Engineer (GenAI Product, Retention & Optimization)" at bounding box center [185, 303] width 137 height 19
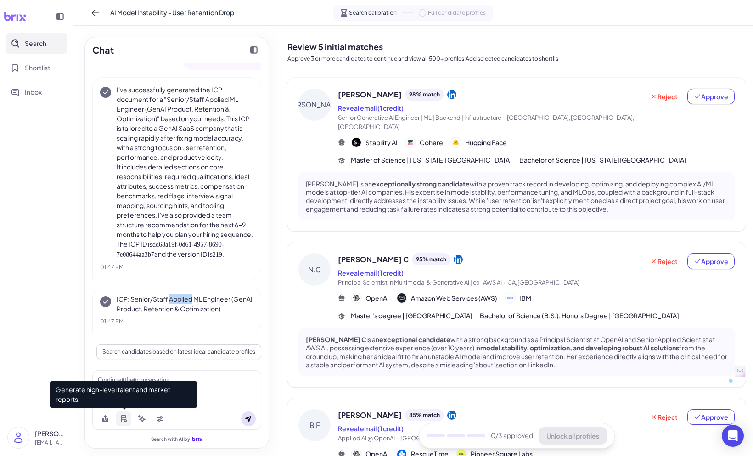
click at [122, 417] on icon at bounding box center [123, 418] width 7 height 7
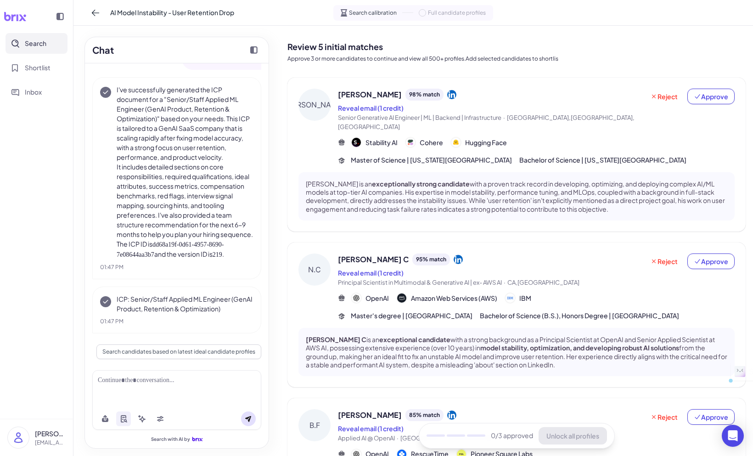
click at [213, 382] on div at bounding box center [177, 381] width 158 height 10
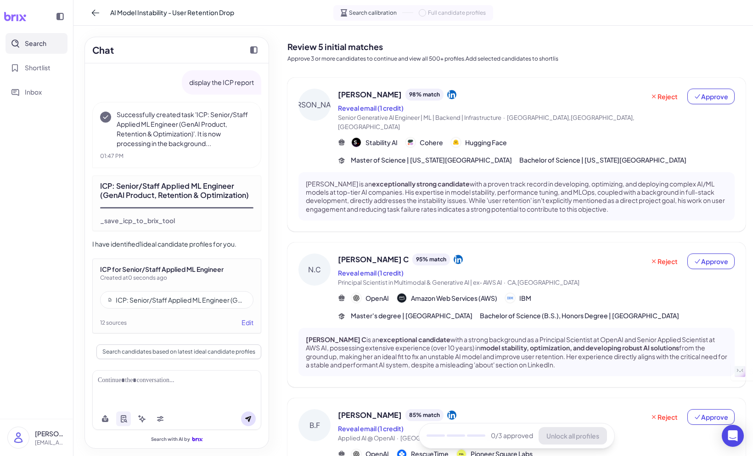
scroll to position [6003, 0]
click at [150, 284] on div "ICP for Senior/Staff Applied ML Engineer Created at 0 seconds ago ICP: Senior/S…" at bounding box center [176, 295] width 169 height 75
click at [149, 298] on div "ICP: Senior/Staff Applied ML Engineer (GenAI Product, Retention & Optimization)" at bounding box center [181, 299] width 130 height 9
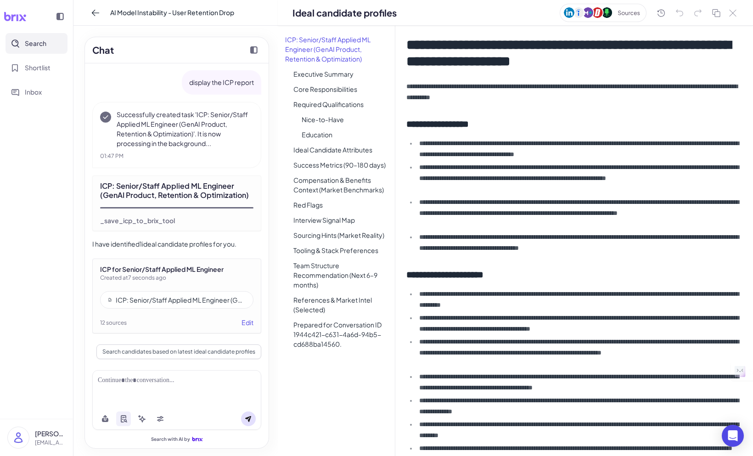
click at [325, 55] on li "ICP: Senior/Staff Applied ML Engineer (GenAI Product, Retention & Optimization)" at bounding box center [336, 49] width 117 height 33
click at [323, 76] on li "Executive Summary" at bounding box center [340, 73] width 109 height 13
click at [329, 89] on li "Core Responsibilities" at bounding box center [340, 89] width 109 height 13
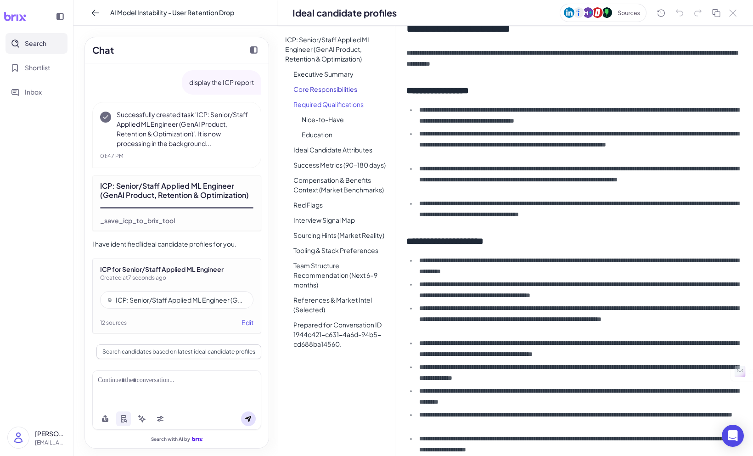
click at [335, 105] on li "Required Qualifications" at bounding box center [340, 104] width 109 height 13
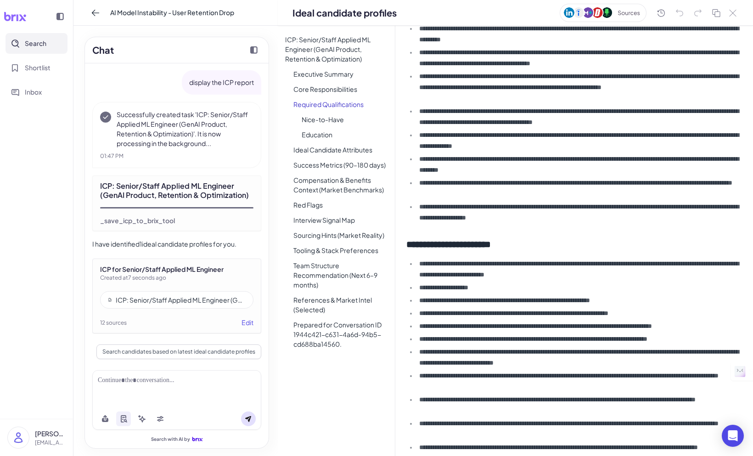
scroll to position [269, 0]
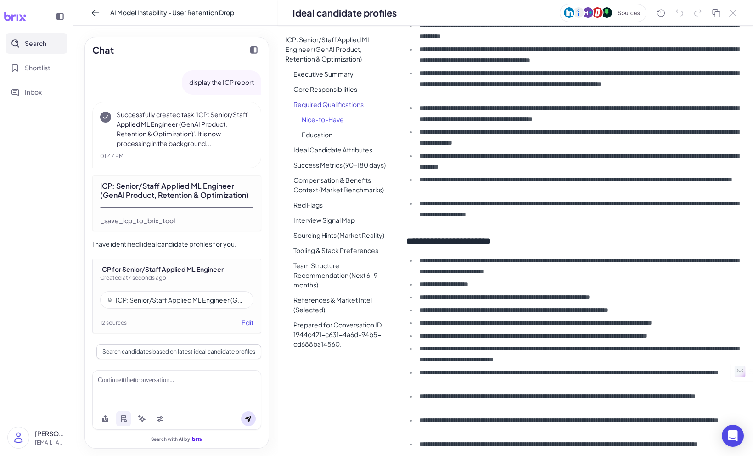
click at [333, 120] on li "Nice-to-Have" at bounding box center [344, 119] width 101 height 13
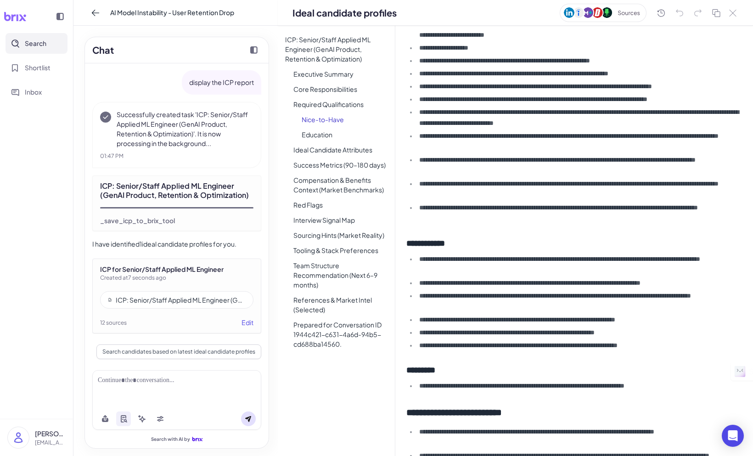
scroll to position [507, 0]
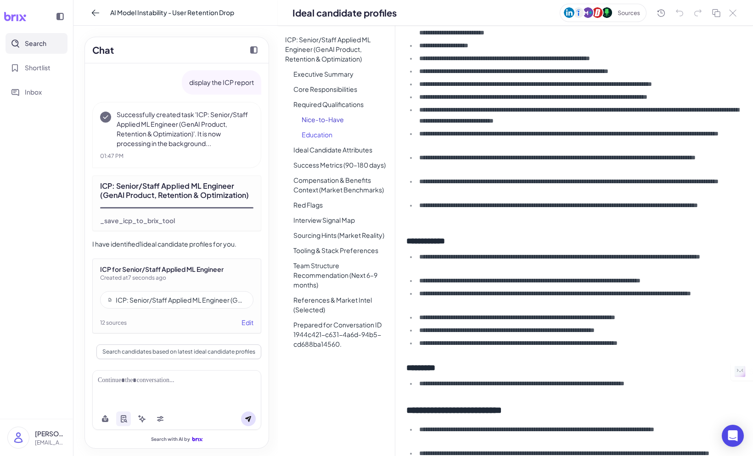
click at [325, 136] on li "Education" at bounding box center [344, 134] width 101 height 13
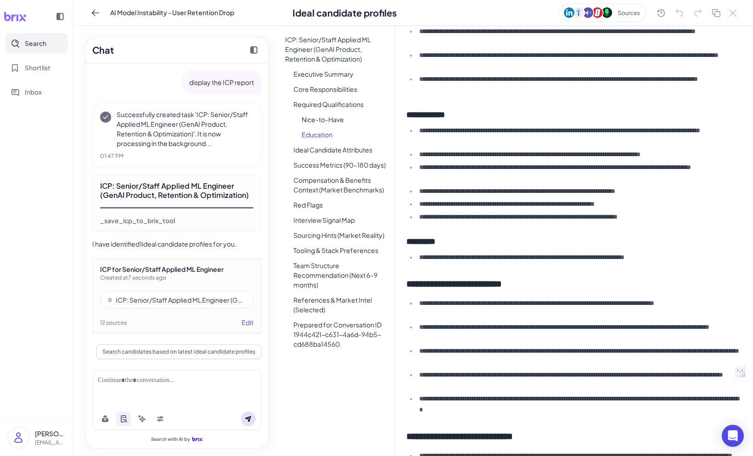
scroll to position [634, 0]
click at [327, 150] on li "Ideal Candidate Attributes" at bounding box center [340, 149] width 109 height 13
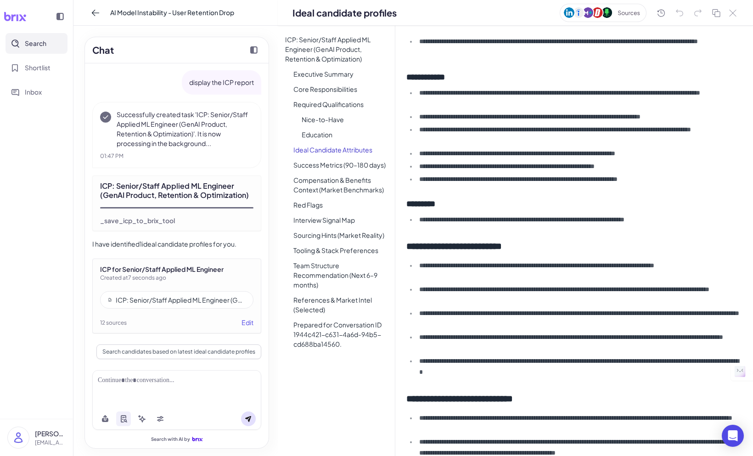
scroll to position [676, 0]
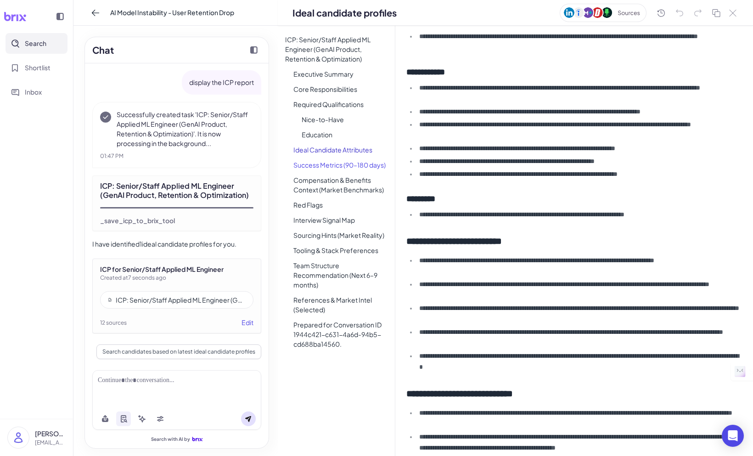
click at [338, 167] on li "Success Metrics (90–180 days)" at bounding box center [340, 164] width 109 height 13
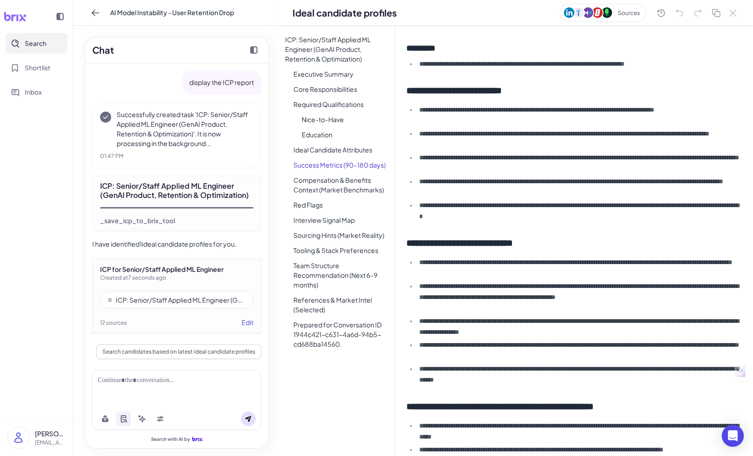
scroll to position [829, 0]
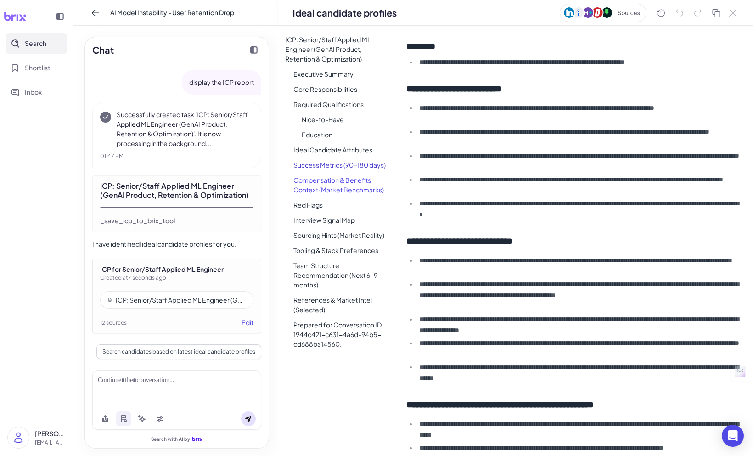
click at [338, 184] on li "Compensation & Benefits Context (Market Benchmarks)" at bounding box center [340, 185] width 109 height 23
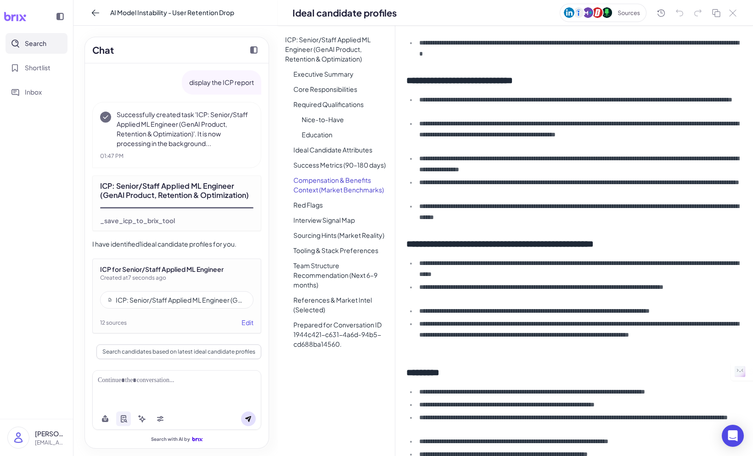
scroll to position [992, 0]
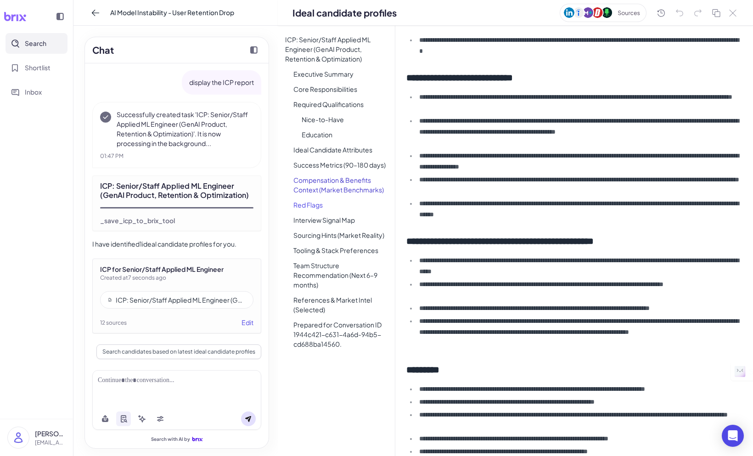
click at [311, 206] on li "Red Flags" at bounding box center [340, 204] width 109 height 13
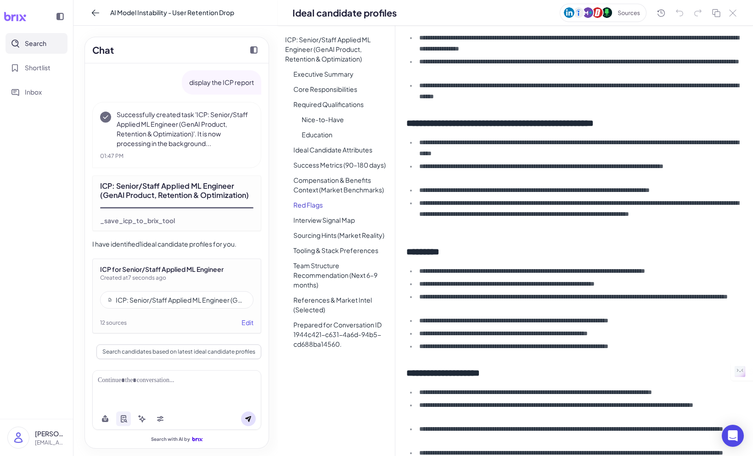
scroll to position [1121, 0]
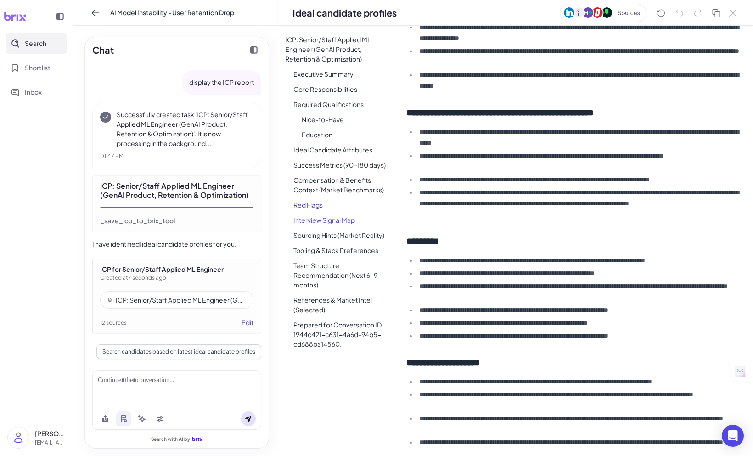
click at [329, 222] on li "Interview Signal Map" at bounding box center [340, 219] width 109 height 13
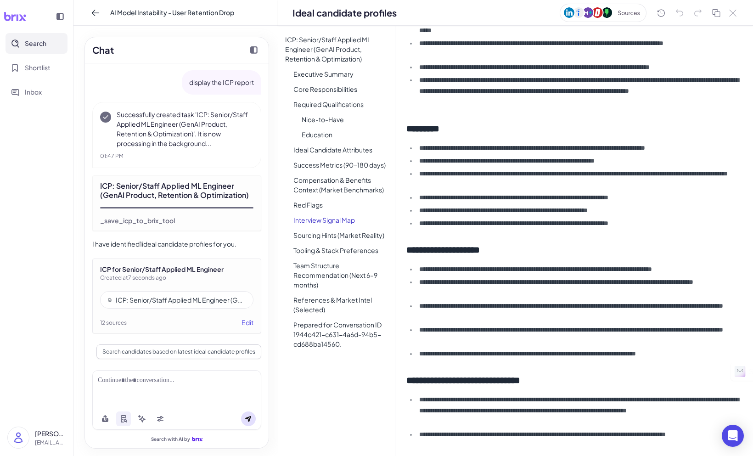
scroll to position [1242, 0]
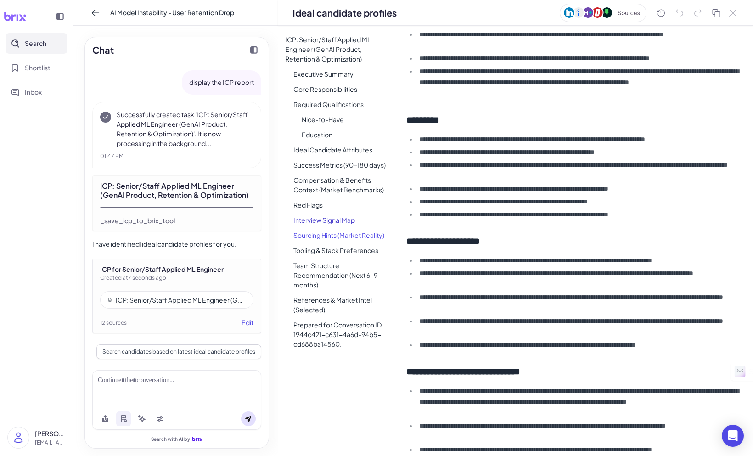
click at [380, 237] on li "Sourcing Hints (Market Reality)" at bounding box center [340, 235] width 109 height 13
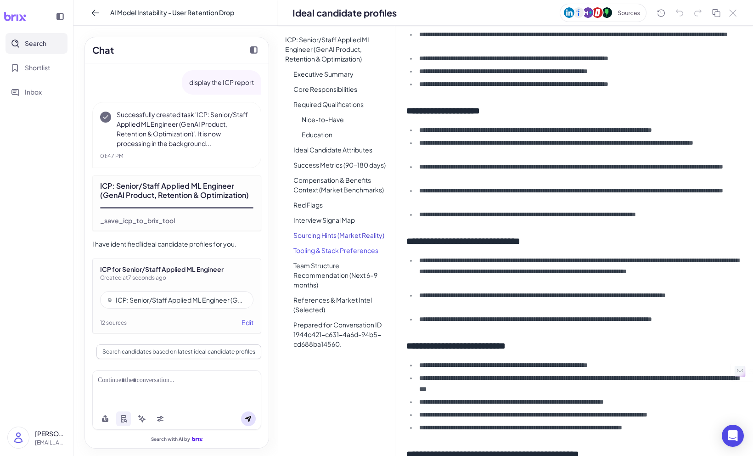
click at [380, 252] on li "Tooling & Stack Preferences" at bounding box center [340, 250] width 109 height 13
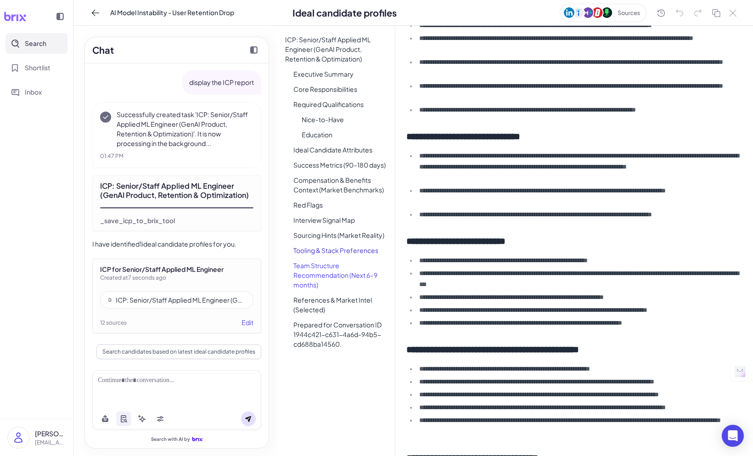
click at [370, 269] on li "Team Structure Recommendation (Next 6–9 months)" at bounding box center [340, 275] width 109 height 33
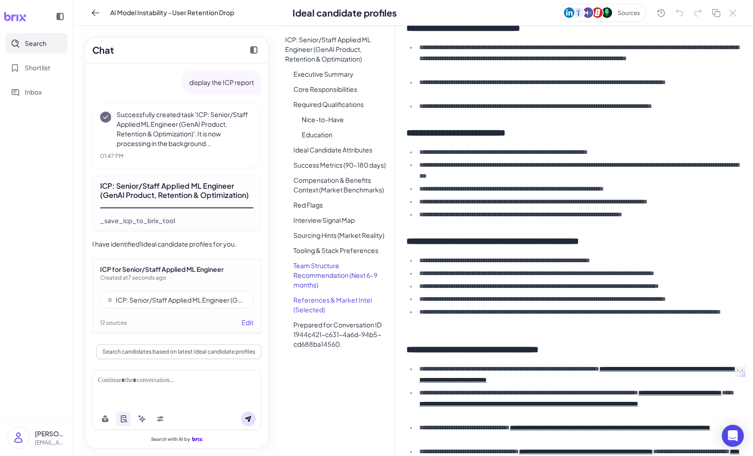
click at [369, 301] on li "References & Market Intel (Selected)" at bounding box center [340, 304] width 109 height 23
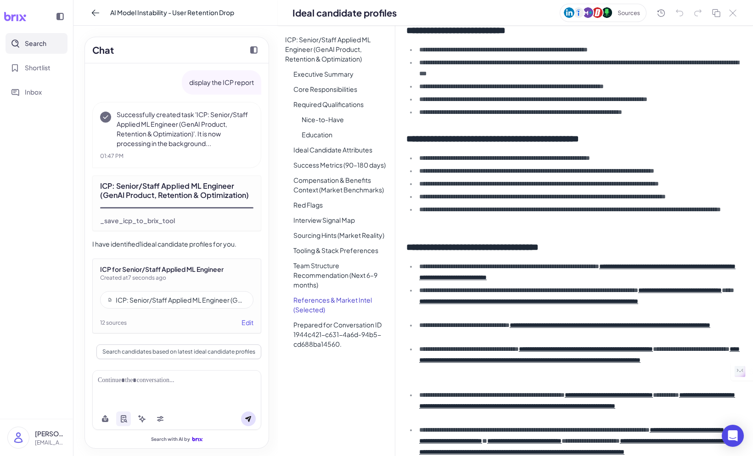
scroll to position [1694, 0]
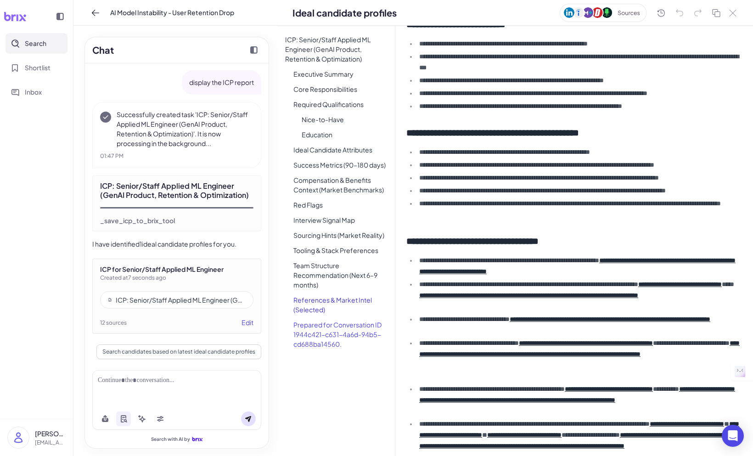
click at [370, 331] on li "Prepared for Conversation ID 1944c421-c631-4a6d-94b5-cd688ba14560." at bounding box center [340, 334] width 109 height 33
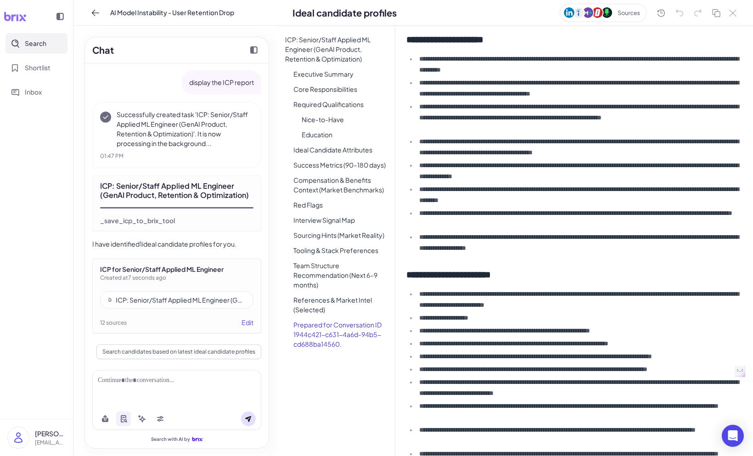
scroll to position [0, 0]
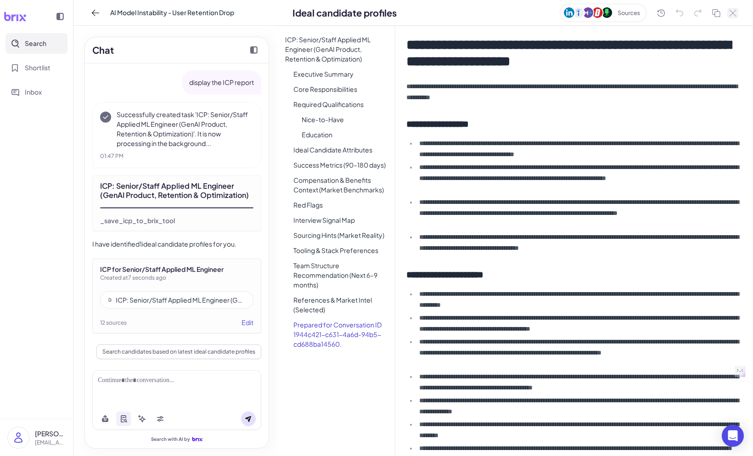
click at [734, 11] on icon at bounding box center [732, 13] width 6 height 6
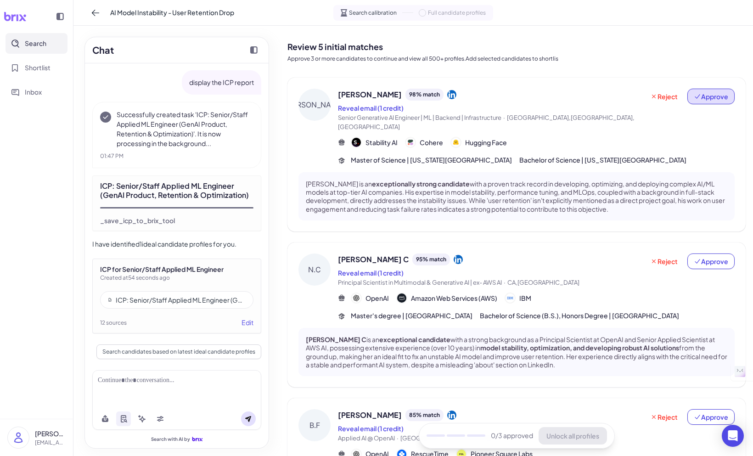
click at [712, 97] on span "Approve" at bounding box center [711, 96] width 34 height 9
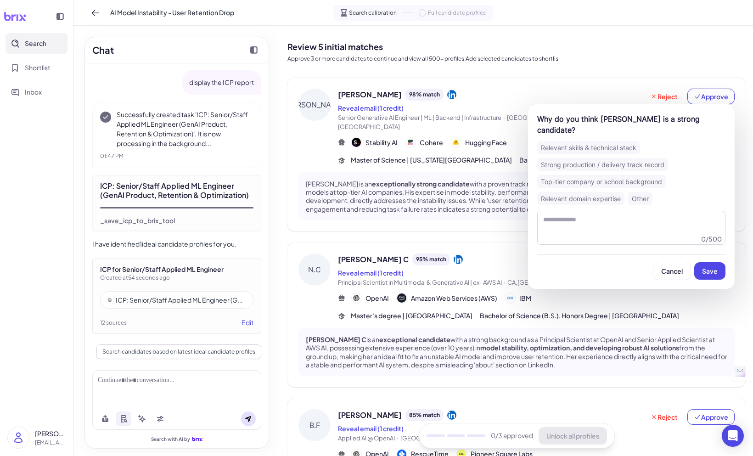
click at [599, 192] on div "Relevant domain expertise" at bounding box center [580, 198] width 87 height 13
click at [709, 267] on span "Save" at bounding box center [710, 271] width 16 height 8
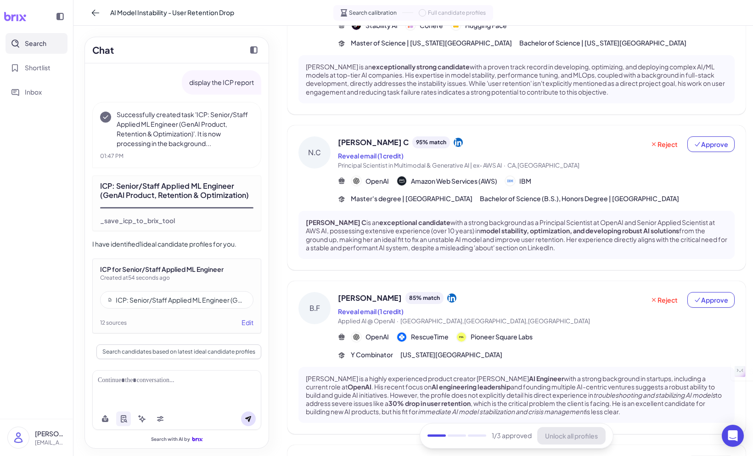
scroll to position [122, 0]
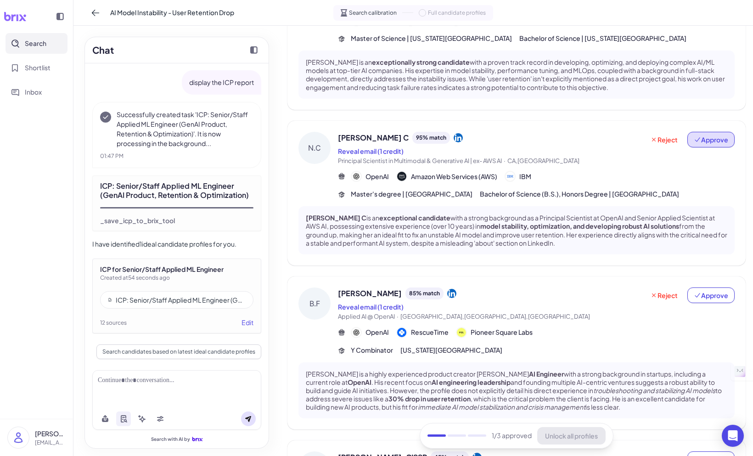
click at [717, 135] on span "Approve" at bounding box center [711, 139] width 34 height 9
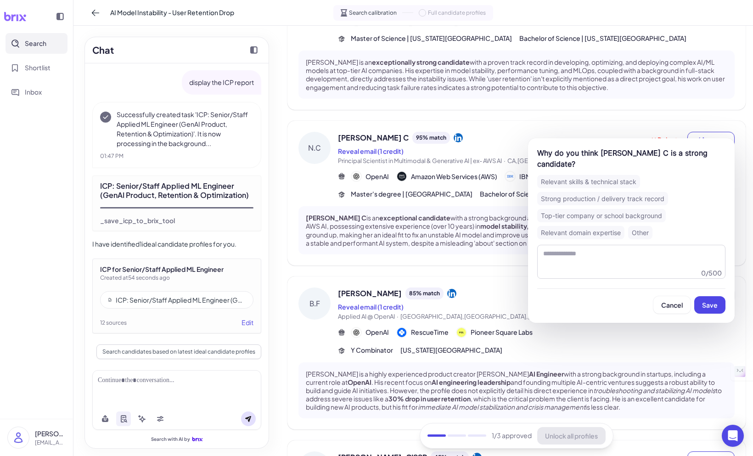
click at [615, 175] on div "Relevant skills & technical stack" at bounding box center [588, 181] width 103 height 13
click at [712, 301] on span "Save" at bounding box center [710, 305] width 16 height 8
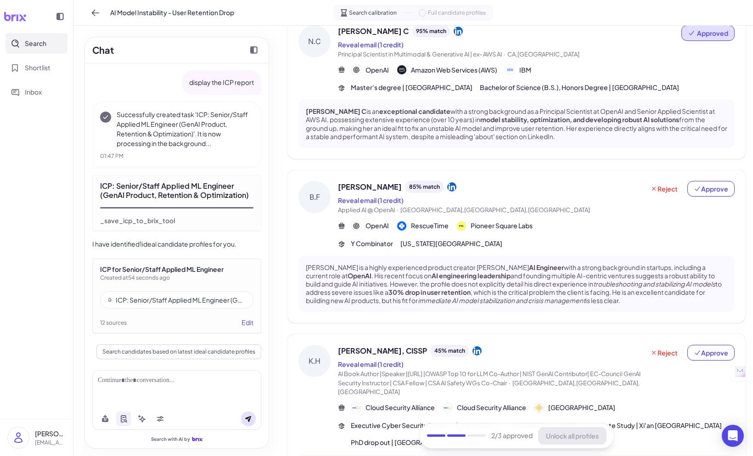
scroll to position [230, 0]
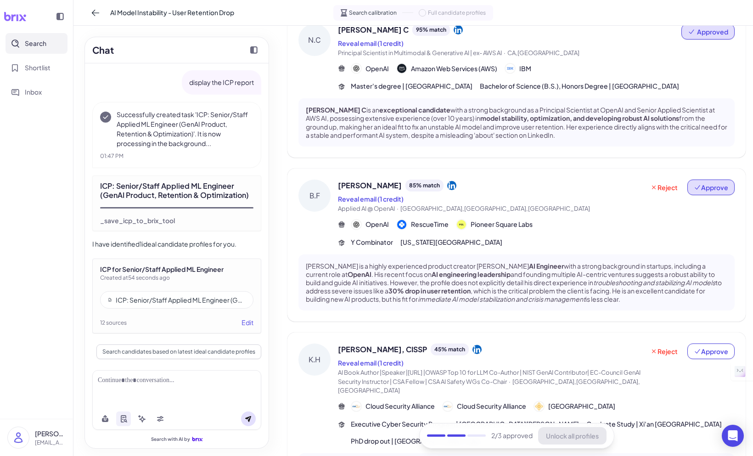
click at [702, 183] on span "Approve" at bounding box center [711, 187] width 34 height 9
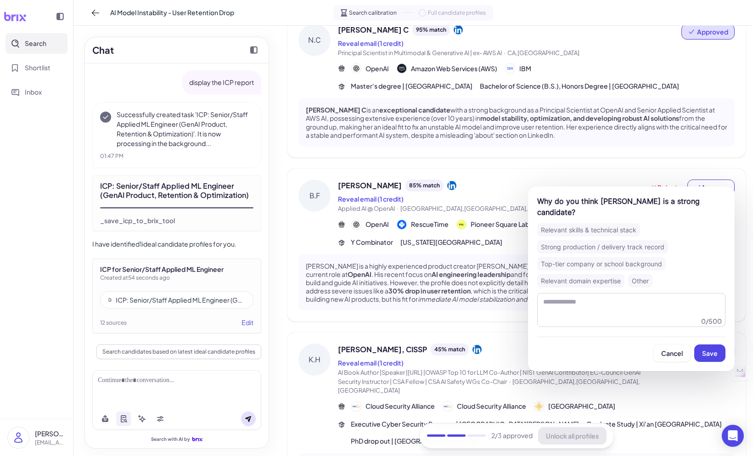
click at [659, 240] on div "Strong production / delivery track record" at bounding box center [602, 246] width 131 height 13
drag, startPoint x: 708, startPoint y: 342, endPoint x: 685, endPoint y: 318, distance: 34.1
click at [708, 349] on span "Save" at bounding box center [710, 353] width 16 height 8
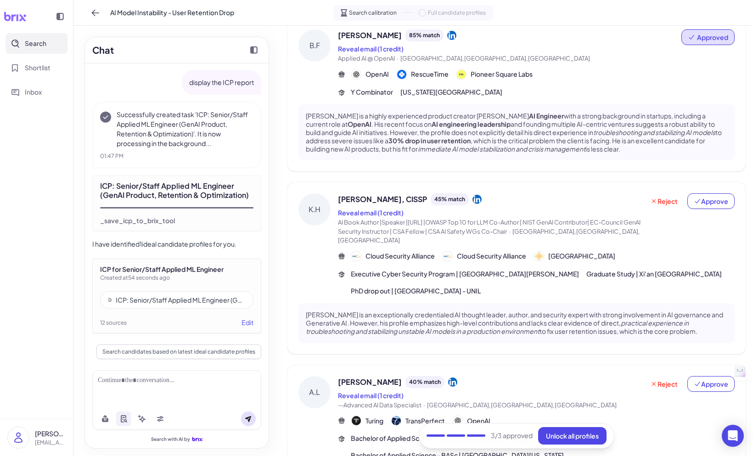
scroll to position [385, 0]
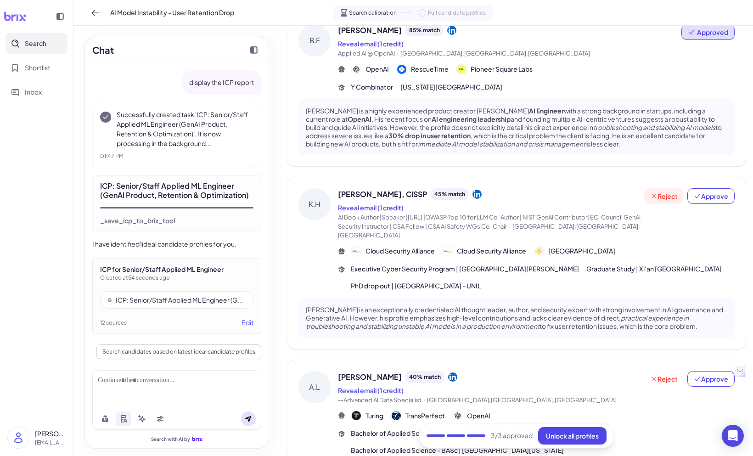
click at [666, 192] on button "Reject" at bounding box center [663, 196] width 39 height 16
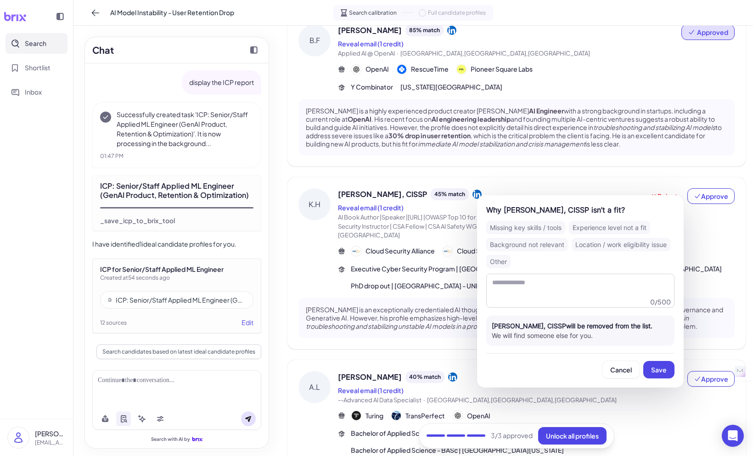
click at [549, 227] on div "Missing key skills / tools" at bounding box center [525, 227] width 79 height 13
click at [659, 370] on span "Save" at bounding box center [659, 369] width 16 height 8
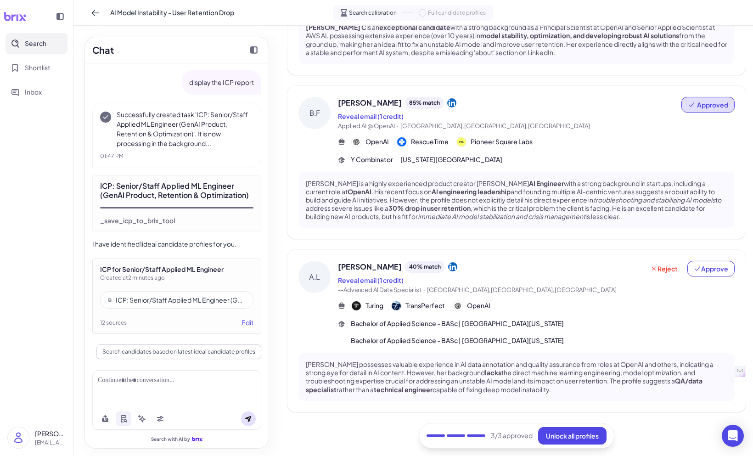
scroll to position [303, 0]
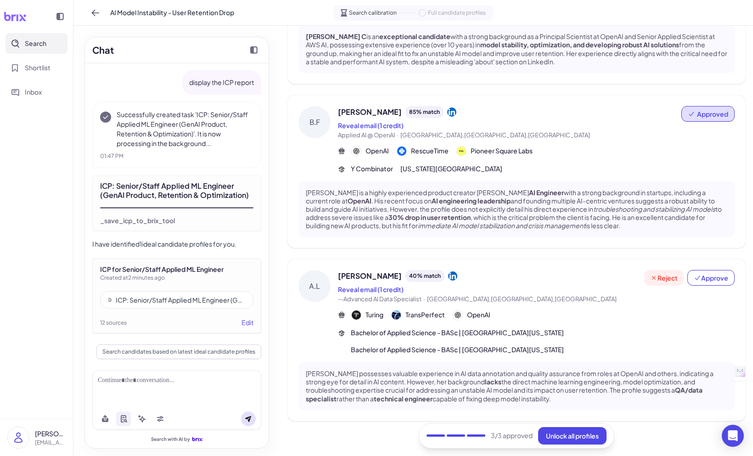
click at [661, 273] on span "Reject" at bounding box center [664, 277] width 28 height 9
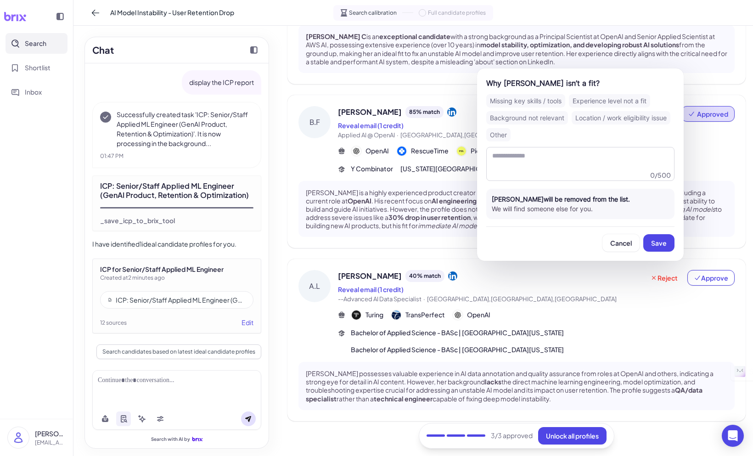
click at [617, 100] on div "Experience level not a fit" at bounding box center [609, 100] width 81 height 13
click at [660, 249] on button "Save" at bounding box center [658, 242] width 31 height 17
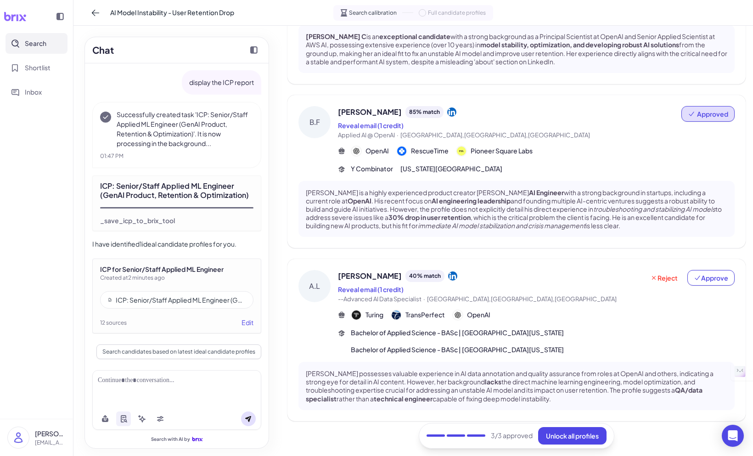
scroll to position [130, 0]
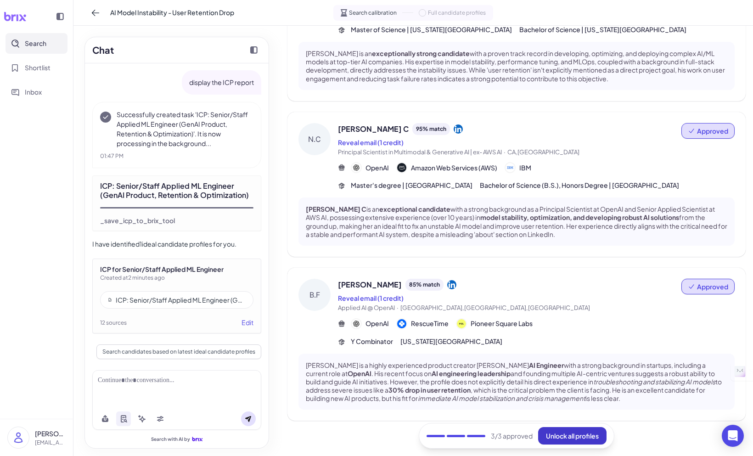
click at [575, 438] on span "Unlock all profiles" at bounding box center [572, 436] width 53 height 8
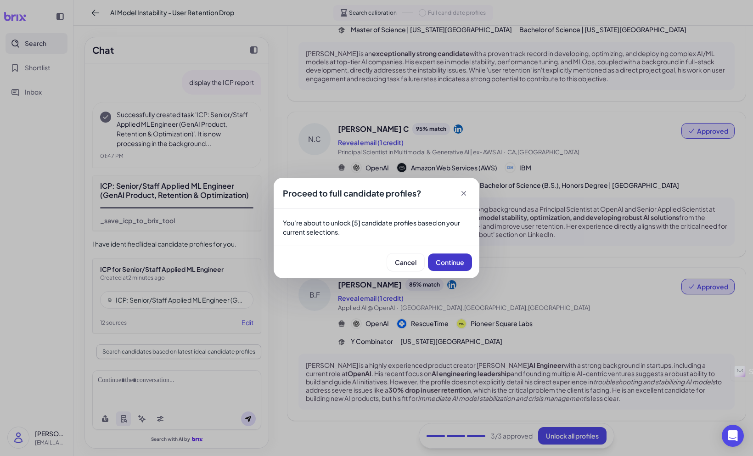
click at [453, 262] on span "Continue" at bounding box center [450, 262] width 28 height 8
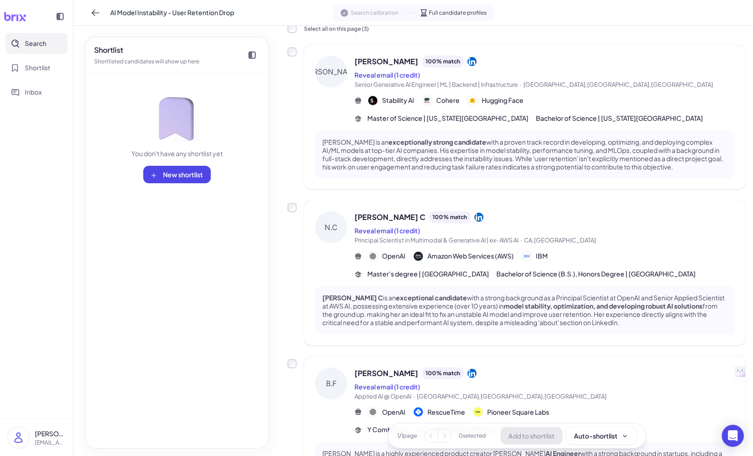
scroll to position [0, 0]
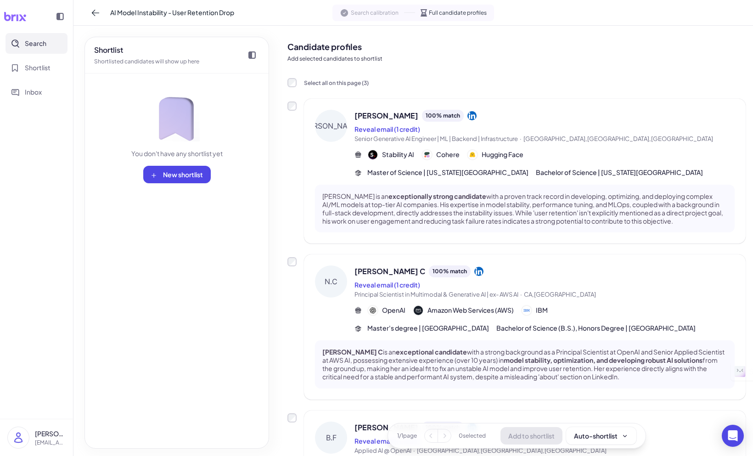
click at [460, 12] on span "Full candidate profiles" at bounding box center [458, 13] width 58 height 8
click at [450, 12] on span "Full candidate profiles" at bounding box center [458, 13] width 58 height 8
click at [382, 11] on span "Search calibration" at bounding box center [375, 13] width 48 height 8
click at [442, 15] on span "Full candidate profiles" at bounding box center [458, 13] width 58 height 8
click at [446, 13] on span "Full candidate profiles" at bounding box center [458, 13] width 58 height 8
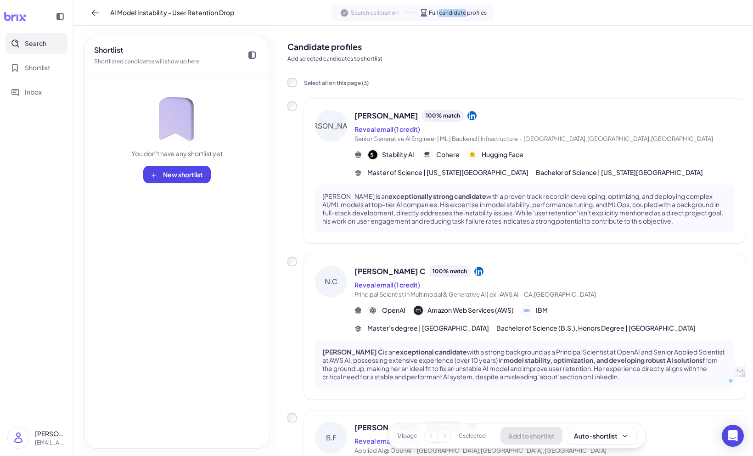
click at [446, 13] on span "Full candidate profiles" at bounding box center [458, 13] width 58 height 8
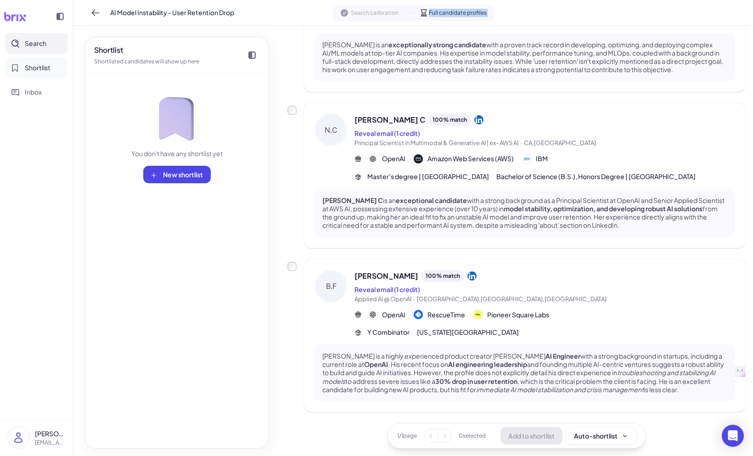
click at [30, 71] on span "Shortlist" at bounding box center [38, 68] width 26 height 10
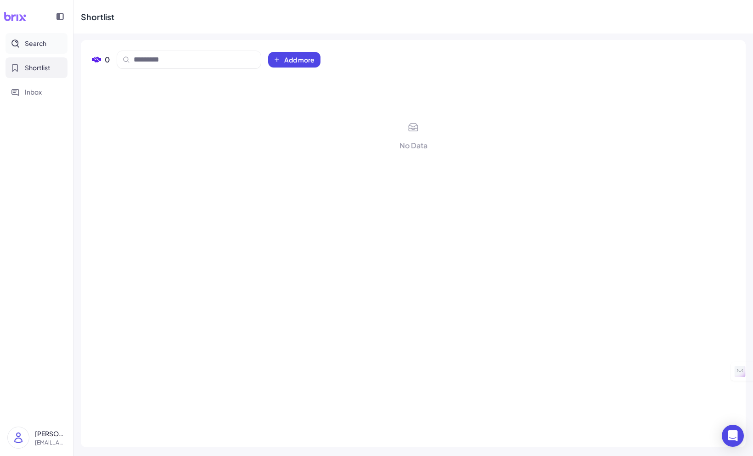
click at [39, 41] on span "Search" at bounding box center [36, 44] width 22 height 10
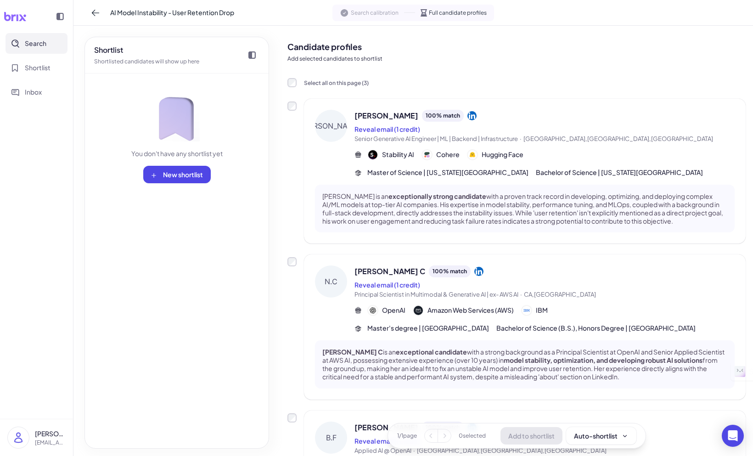
scroll to position [168, 0]
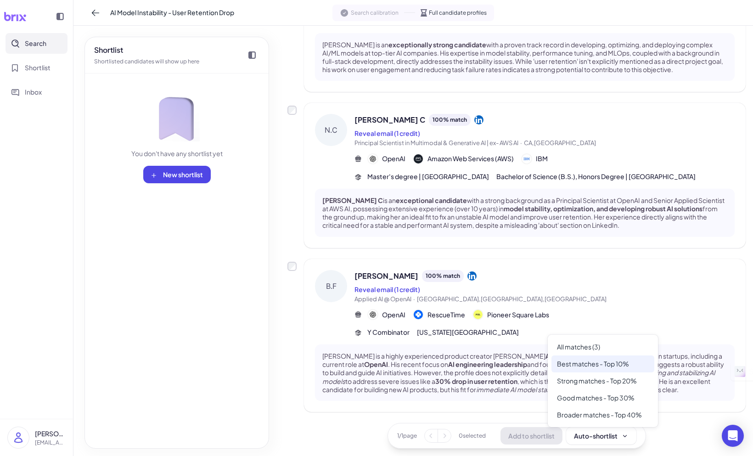
click at [615, 365] on div "Best matches - Top 10%" at bounding box center [602, 363] width 103 height 17
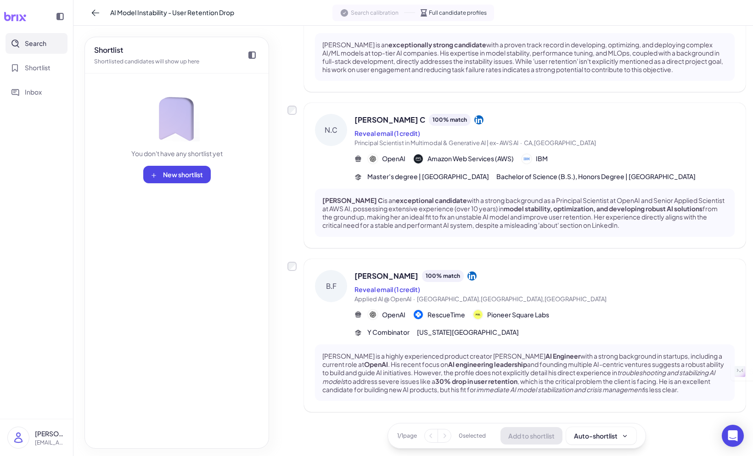
scroll to position [0, 0]
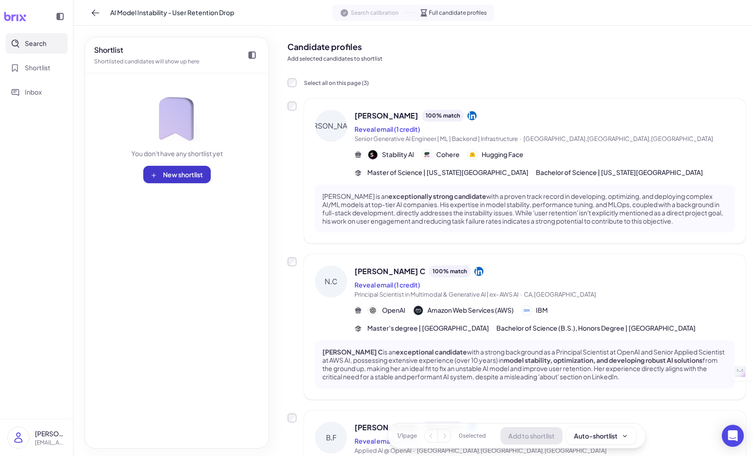
click at [199, 174] on span "New shortlist" at bounding box center [183, 174] width 40 height 8
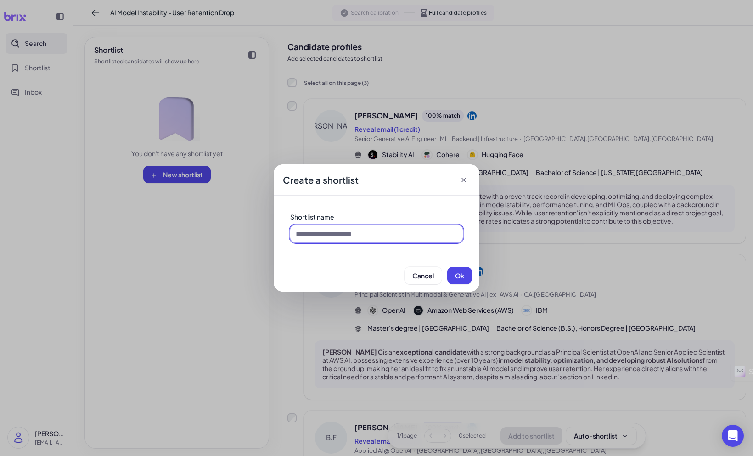
click at [385, 236] on input at bounding box center [376, 233] width 173 height 17
type input "**********"
click at [456, 272] on span "Ok" at bounding box center [459, 275] width 9 height 8
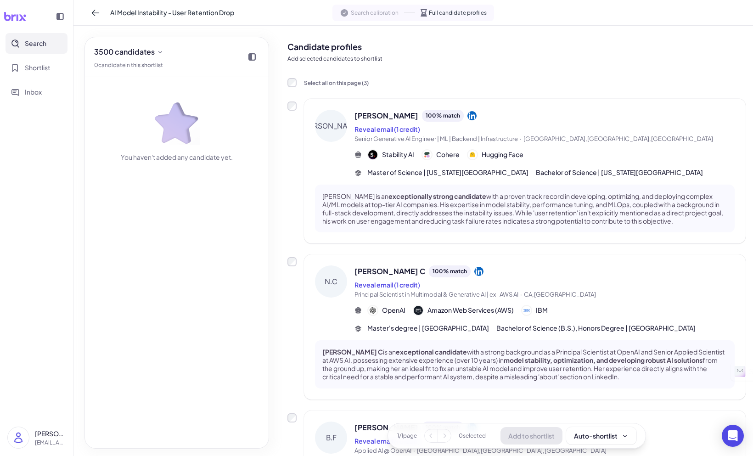
scroll to position [168, 0]
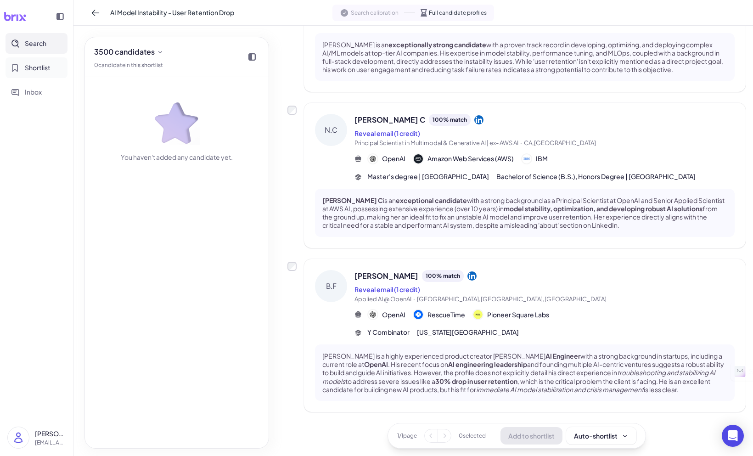
click at [38, 68] on span "Shortlist" at bounding box center [38, 68] width 26 height 10
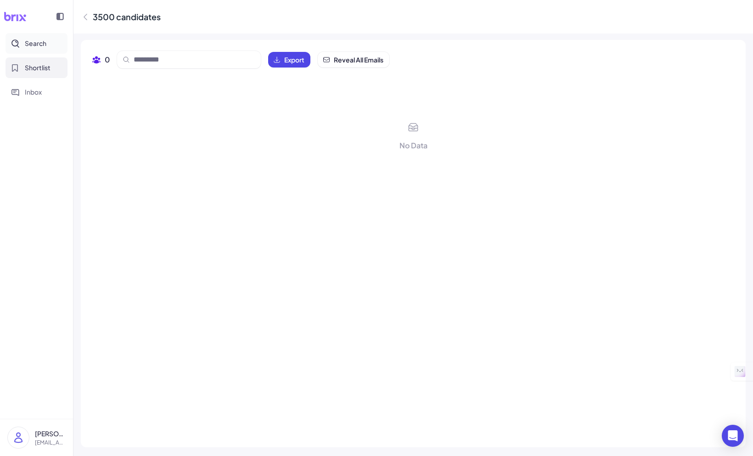
click at [27, 45] on span "Search" at bounding box center [36, 44] width 22 height 10
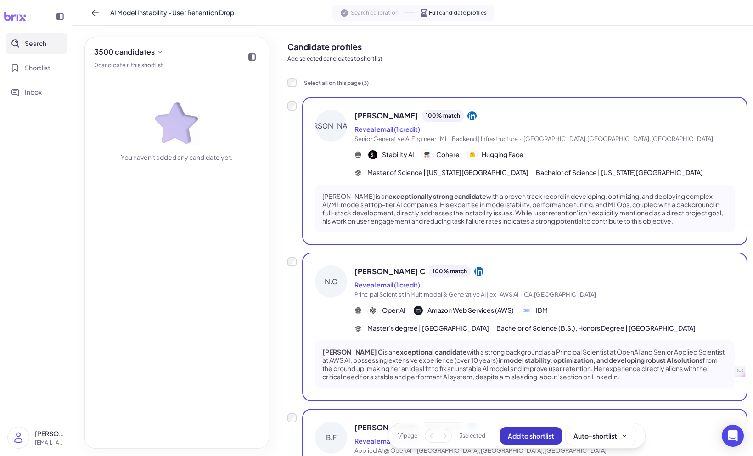
click at [536, 433] on span "Add to shortlist" at bounding box center [531, 436] width 46 height 8
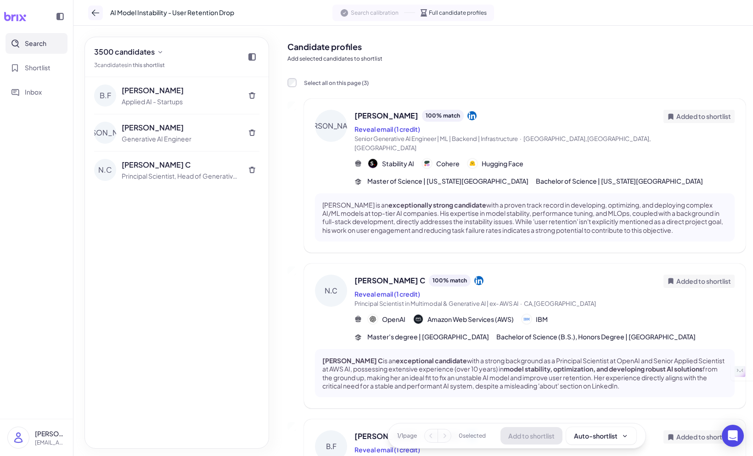
click at [93, 10] on icon at bounding box center [95, 12] width 9 height 9
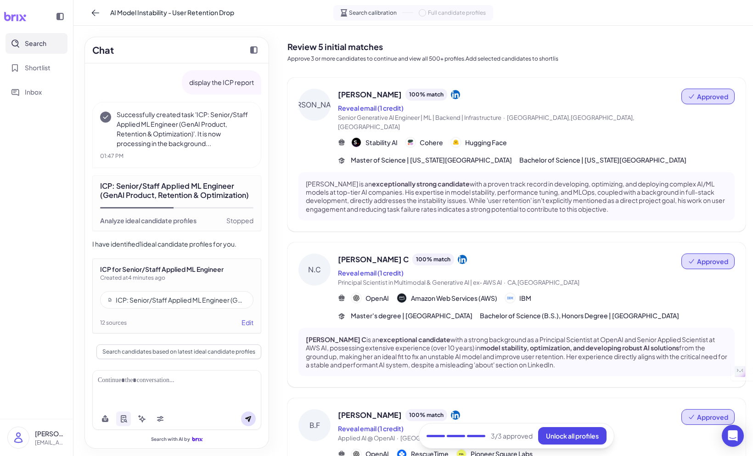
scroll to position [130, 0]
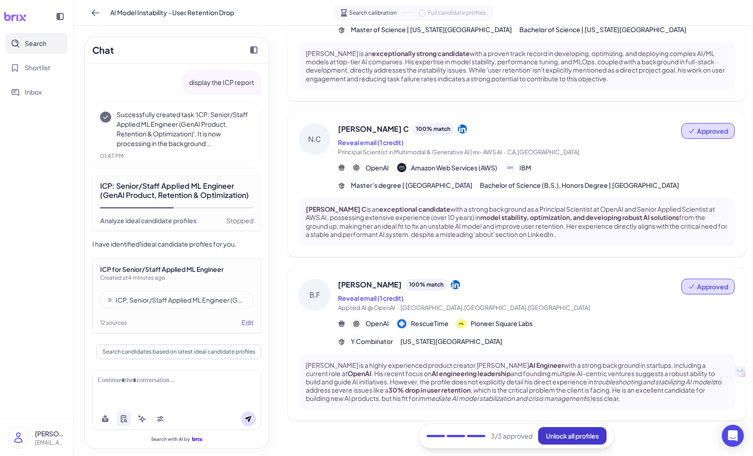
click at [591, 437] on span "Unlock all profiles" at bounding box center [572, 436] width 53 height 8
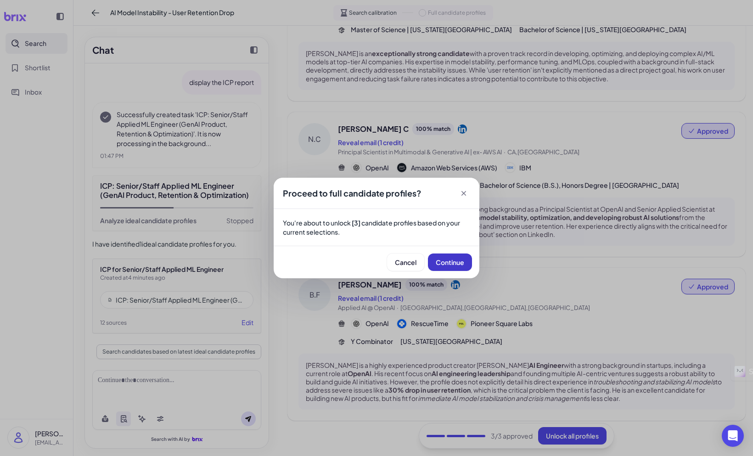
click at [441, 266] on span "Continue" at bounding box center [450, 262] width 28 height 8
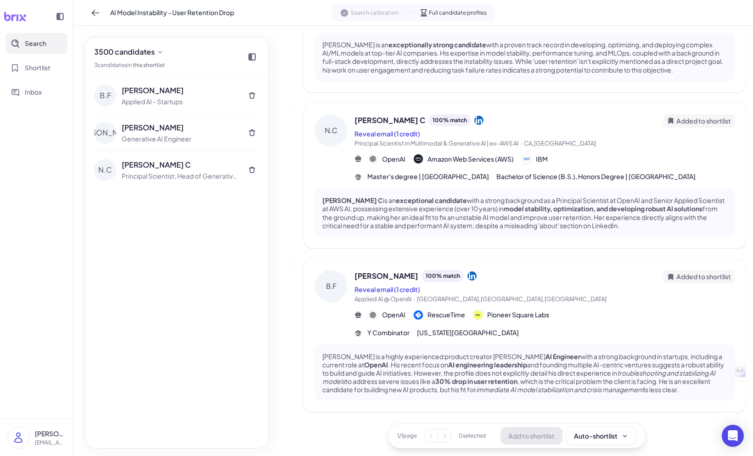
scroll to position [0, 0]
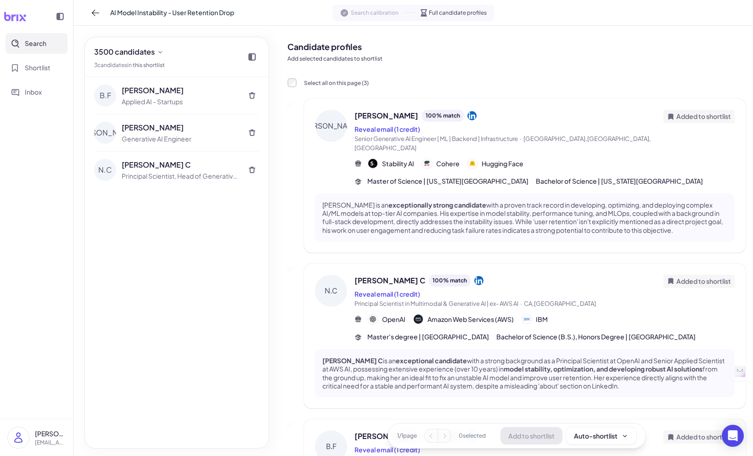
click at [155, 207] on div "[PERSON_NAME] Applied AI - Startups [PERSON_NAME] [PERSON_NAME] Generative AI E…" at bounding box center [177, 262] width 184 height 371
click at [44, 69] on span "Shortlist" at bounding box center [38, 68] width 26 height 10
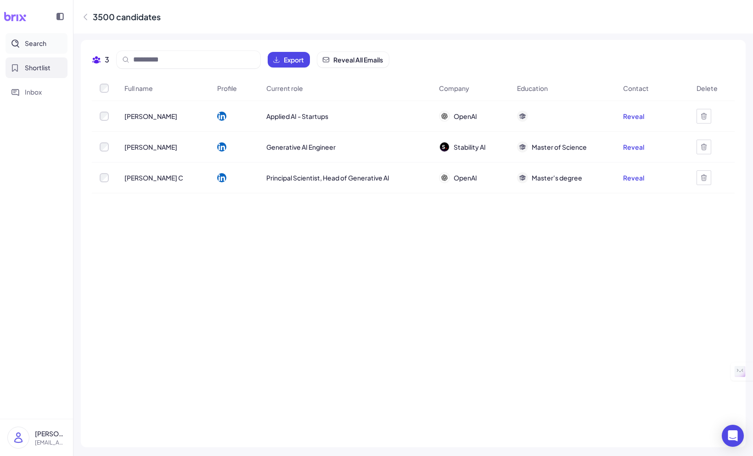
click at [38, 46] on span "Search" at bounding box center [36, 44] width 22 height 10
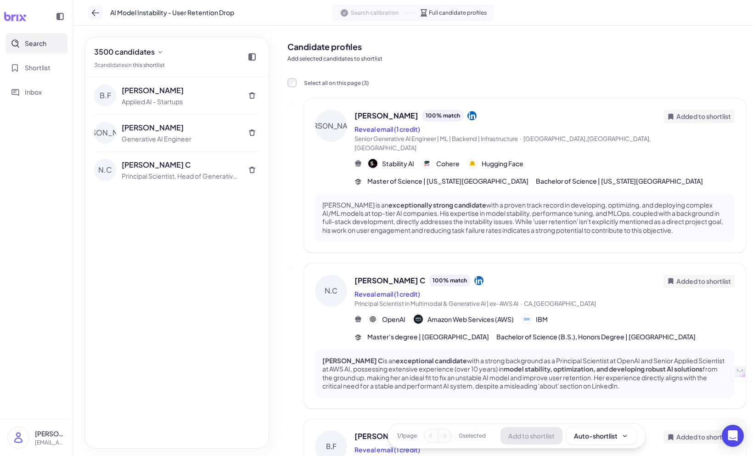
click at [97, 12] on icon at bounding box center [95, 13] width 7 height 6
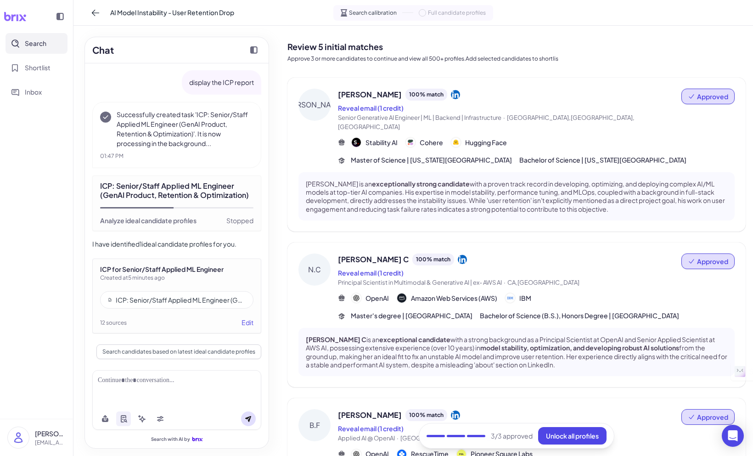
scroll to position [130, 0]
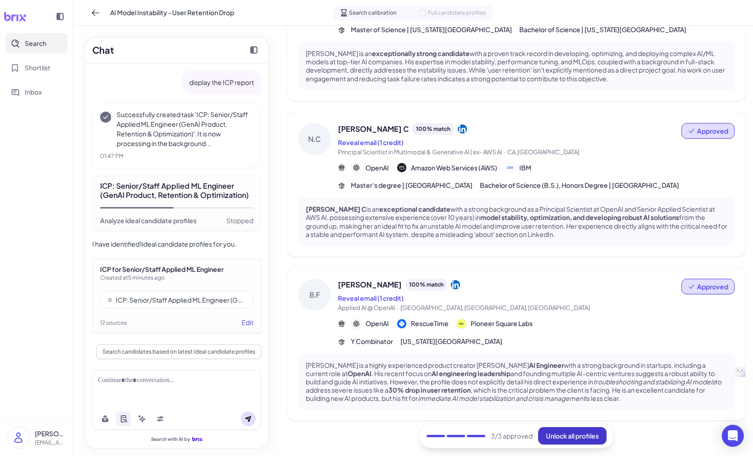
click at [575, 437] on span "Unlock all profiles" at bounding box center [572, 436] width 53 height 8
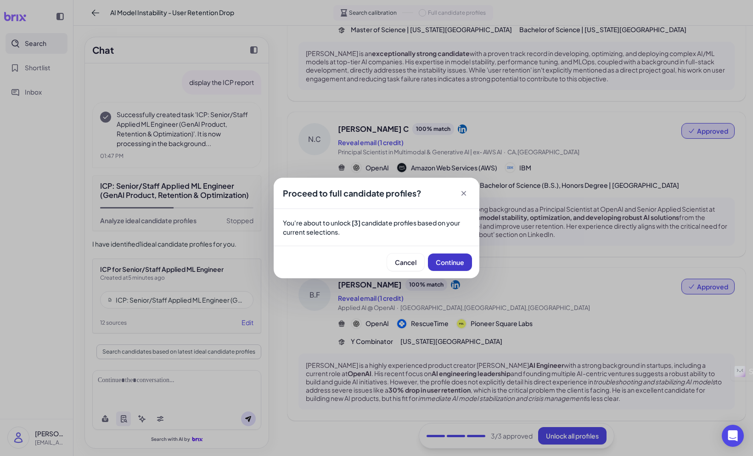
click at [446, 260] on span "Continue" at bounding box center [450, 262] width 28 height 8
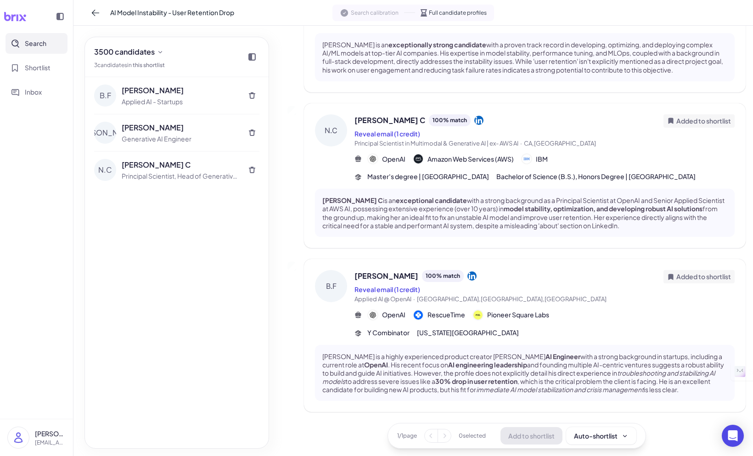
scroll to position [0, 0]
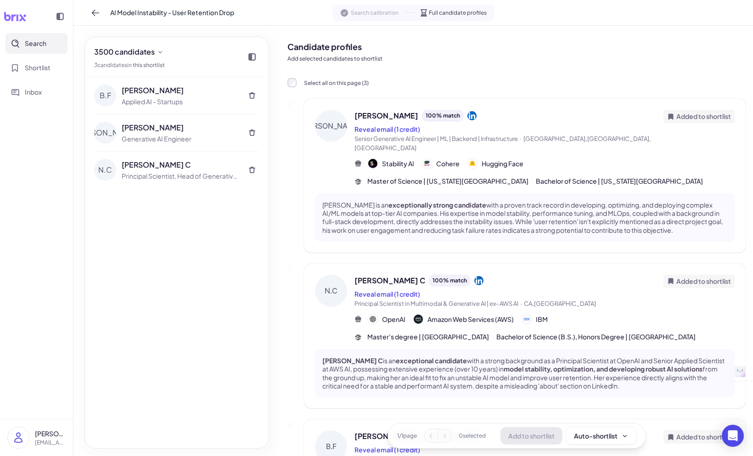
click at [42, 44] on span "Search" at bounding box center [36, 44] width 22 height 10
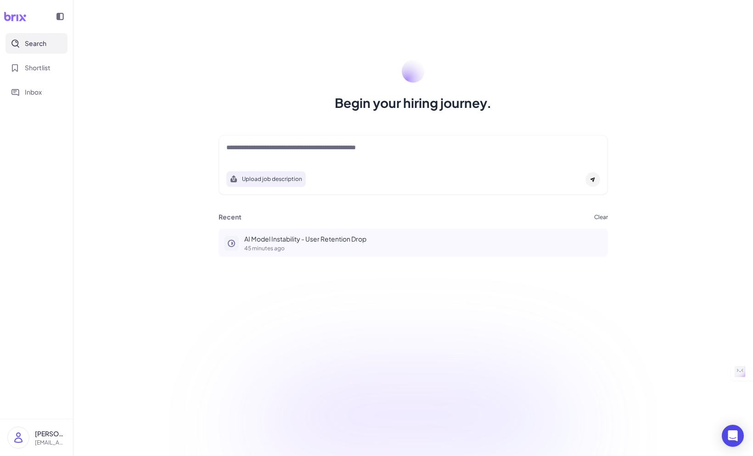
click at [320, 238] on p "AI Model Instability - User Retention Drop" at bounding box center [423, 239] width 358 height 10
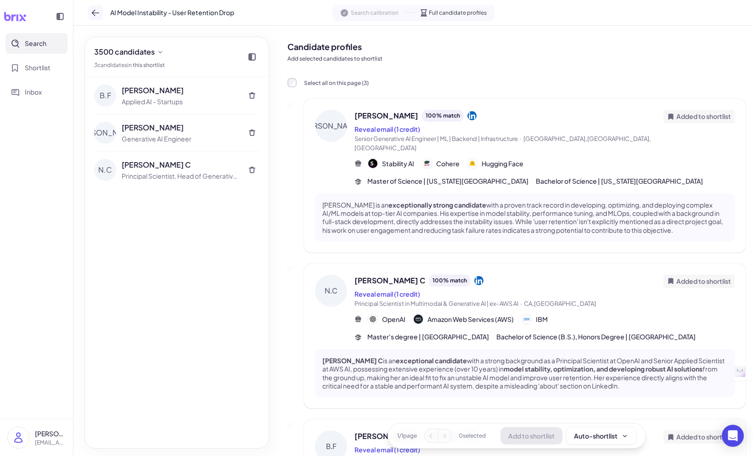
click at [95, 19] on button at bounding box center [95, 13] width 15 height 15
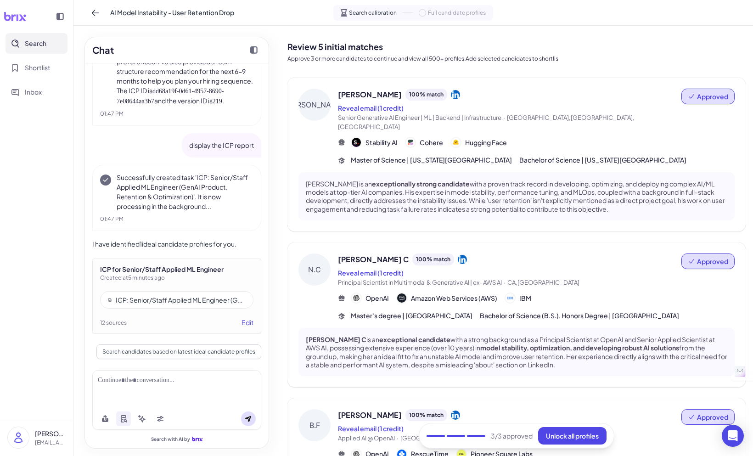
click at [425, 14] on span at bounding box center [422, 12] width 7 height 7
click at [424, 12] on span at bounding box center [422, 12] width 7 height 7
drag, startPoint x: 424, startPoint y: 12, endPoint x: 383, endPoint y: 14, distance: 40.9
click at [424, 12] on span at bounding box center [422, 12] width 7 height 7
click at [381, 14] on span "Search calibration" at bounding box center [373, 13] width 48 height 8
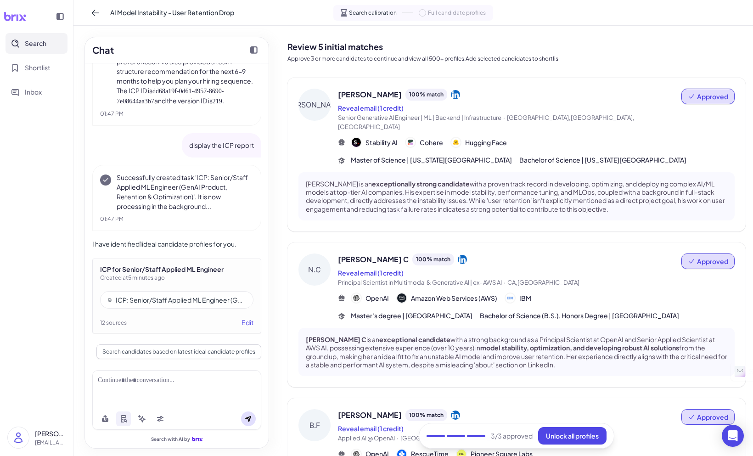
click at [189, 385] on div at bounding box center [177, 381] width 158 height 10
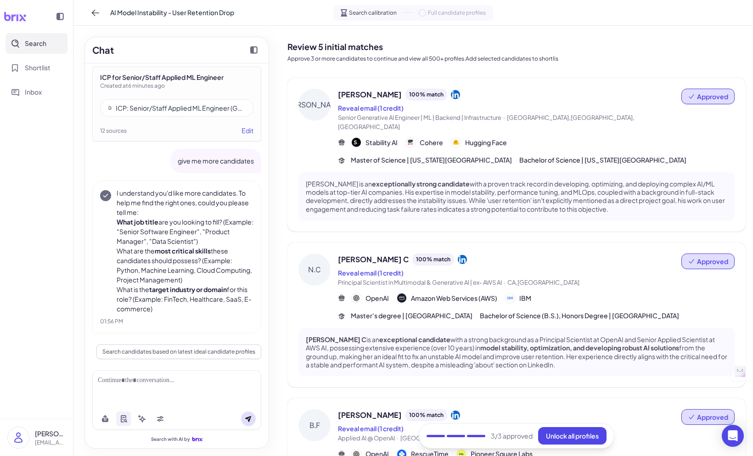
scroll to position [5700, 0]
drag, startPoint x: 151, startPoint y: 232, endPoint x: 227, endPoint y: 235, distance: 76.7
click at [227, 235] on li "What job title are you looking to fill? (Example: "Senior Software Engineer", "…" at bounding box center [185, 231] width 137 height 29
copy li "Senior Software Engineer"
click at [127, 378] on div at bounding box center [177, 381] width 158 height 10
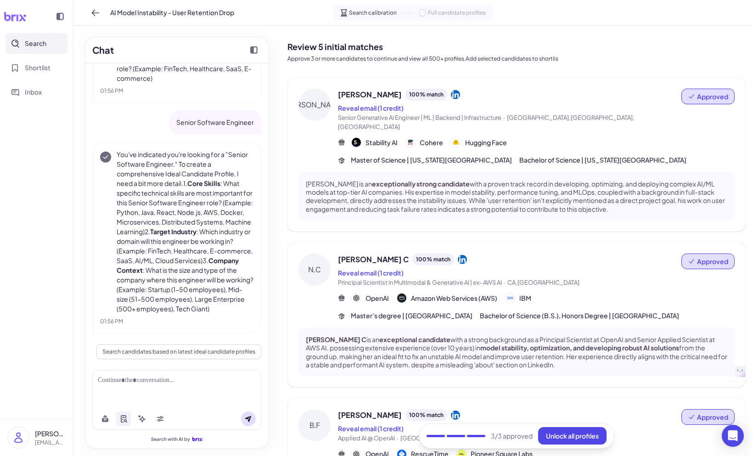
scroll to position [5940, 0]
click at [162, 387] on div at bounding box center [176, 389] width 169 height 38
click at [185, 387] on div at bounding box center [176, 389] width 169 height 38
click at [152, 380] on div at bounding box center [177, 381] width 158 height 10
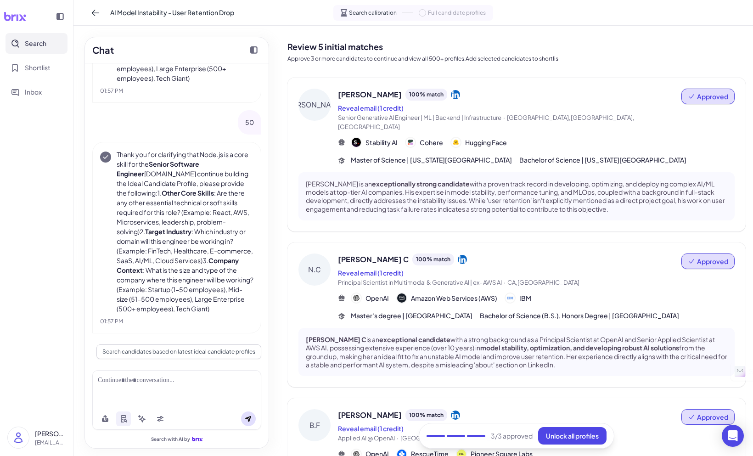
scroll to position [6775, 0]
click at [178, 352] on button "Search candidates based on latest ideal candidate profiles" at bounding box center [178, 351] width 165 height 15
click at [247, 417] on icon at bounding box center [248, 419] width 6 height 6
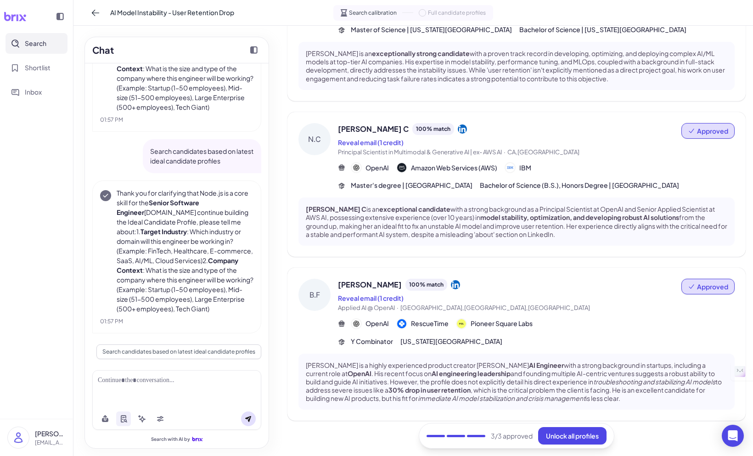
scroll to position [0, 0]
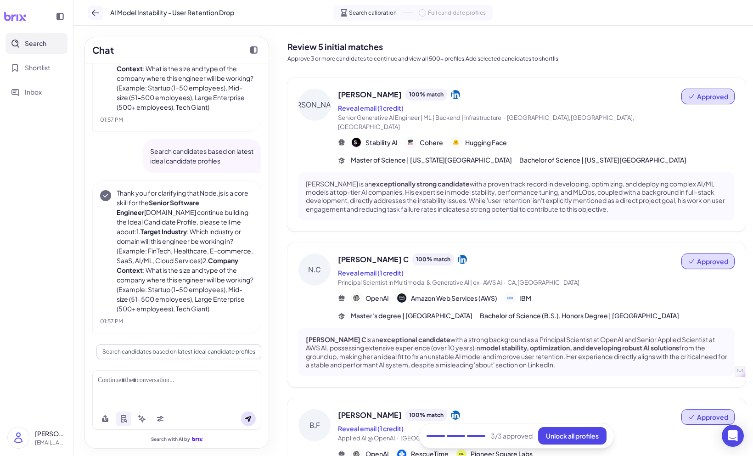
click at [95, 10] on icon at bounding box center [95, 13] width 7 height 6
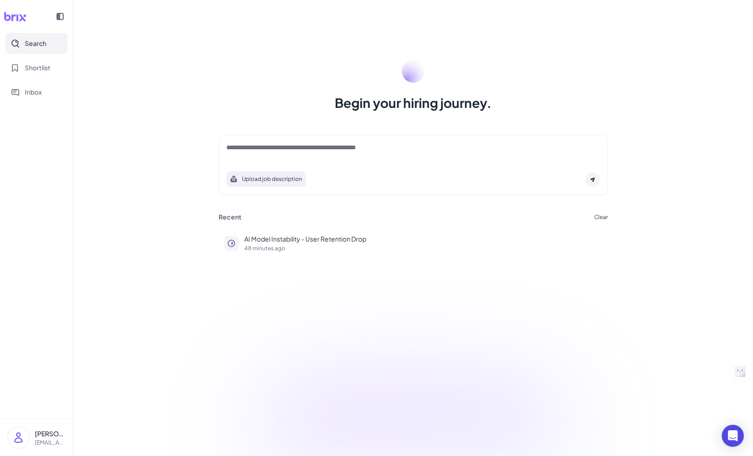
click at [359, 158] on div at bounding box center [413, 152] width 374 height 18
click at [332, 154] on div at bounding box center [413, 152] width 374 height 18
click at [324, 149] on textarea at bounding box center [413, 148] width 374 height 11
type textarea "**********"
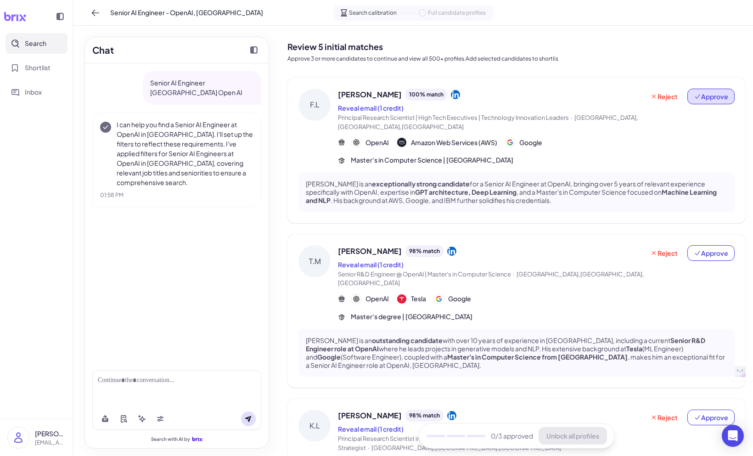
click at [713, 100] on span "Approve" at bounding box center [711, 96] width 34 height 9
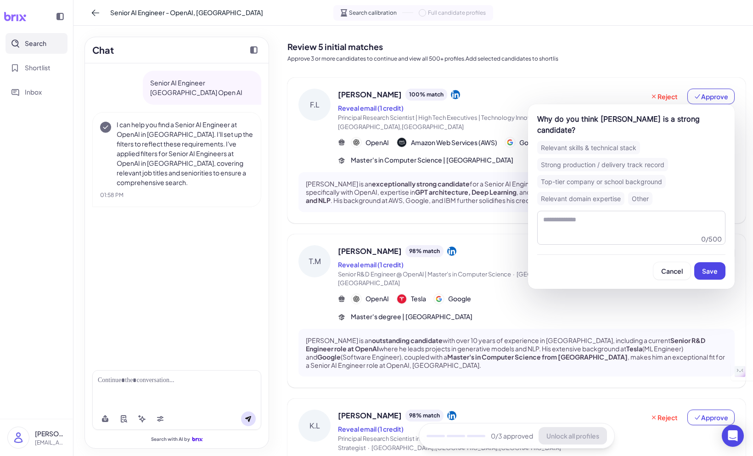
click at [619, 141] on div "Relevant skills & technical stack" at bounding box center [588, 147] width 103 height 13
click at [707, 267] on span "Save" at bounding box center [710, 271] width 16 height 8
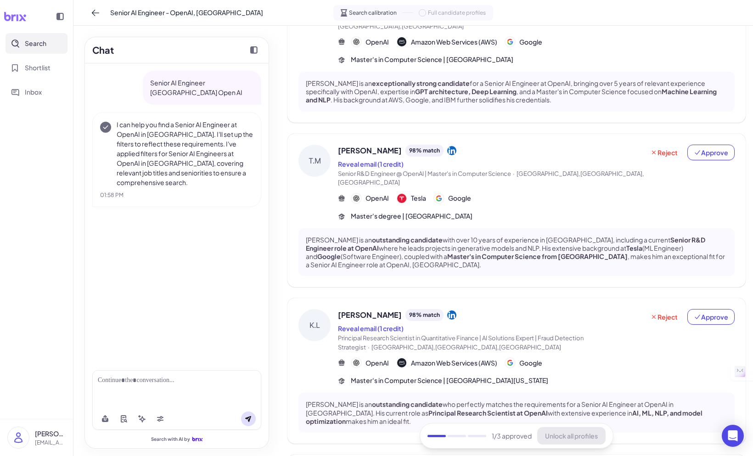
scroll to position [100, 0]
click at [705, 149] on span "Approve" at bounding box center [711, 153] width 34 height 9
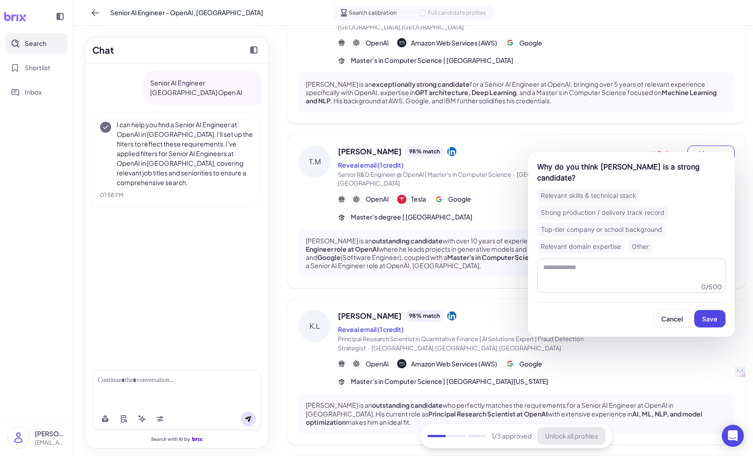
click at [636, 223] on div "Top-tier company or school background" at bounding box center [601, 229] width 129 height 13
click at [708, 312] on button "Save" at bounding box center [709, 318] width 31 height 17
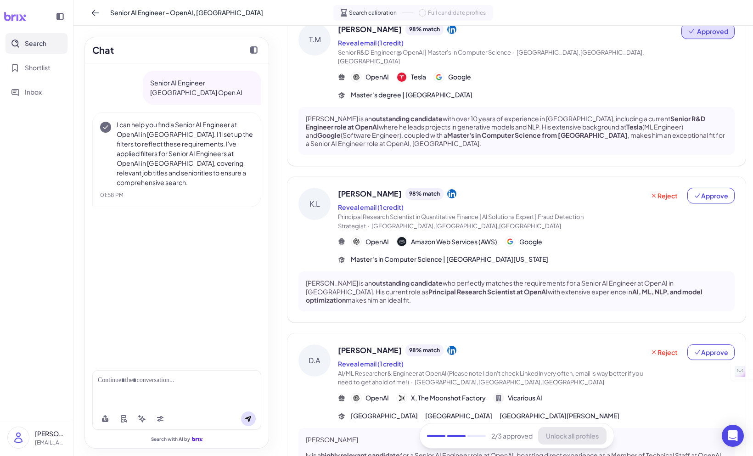
scroll to position [232, 0]
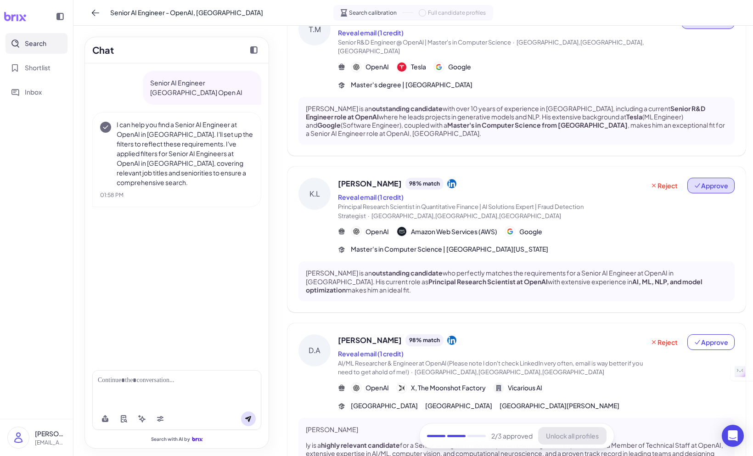
click at [705, 181] on span "Approve" at bounding box center [711, 185] width 34 height 9
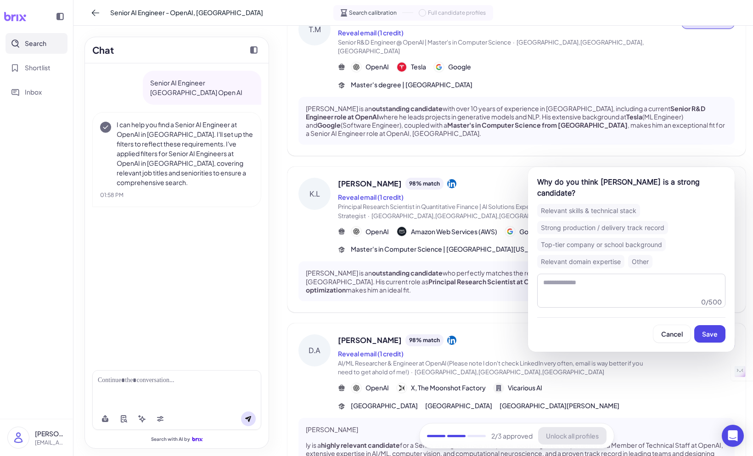
click at [624, 204] on div "Relevant skills & technical stack" at bounding box center [588, 210] width 103 height 13
click at [705, 330] on span "Save" at bounding box center [710, 334] width 16 height 8
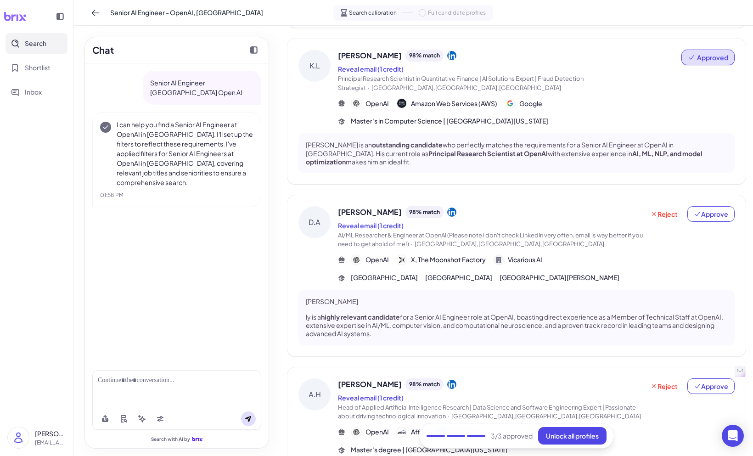
scroll to position [393, 0]
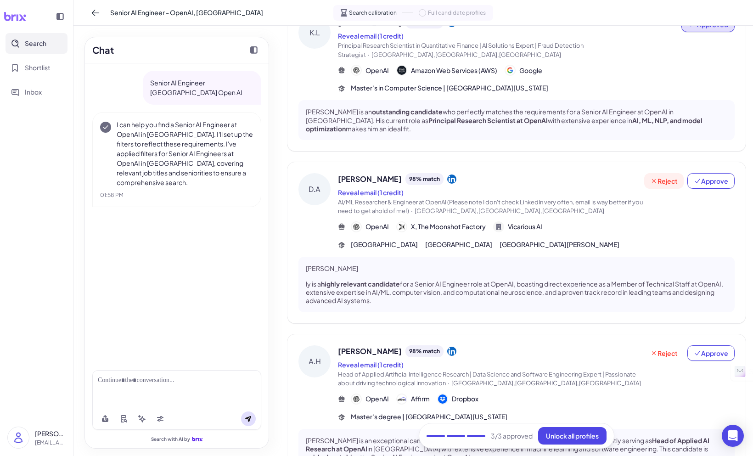
click at [676, 176] on span "Reject" at bounding box center [664, 180] width 28 height 9
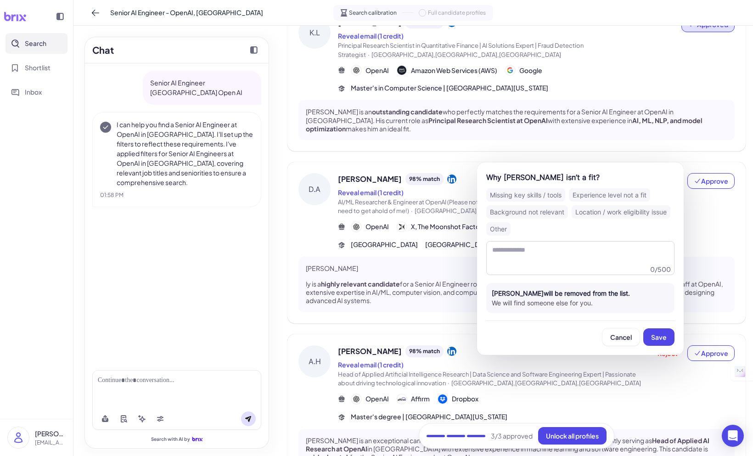
click at [500, 229] on div "Other" at bounding box center [498, 228] width 24 height 13
click at [654, 335] on span "Save" at bounding box center [659, 337] width 16 height 8
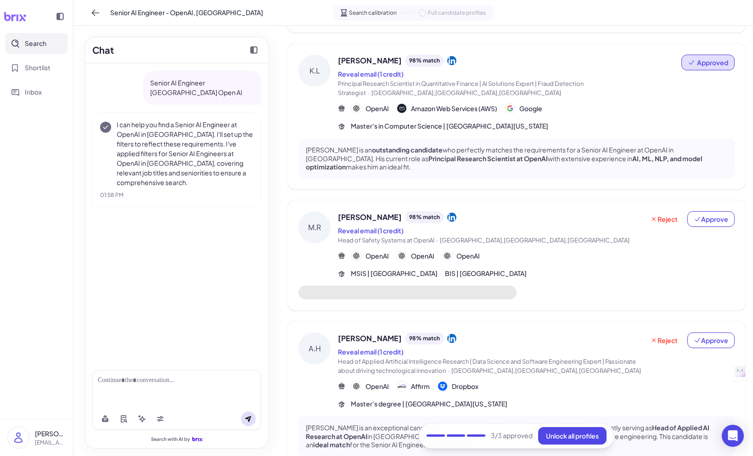
scroll to position [384, 0]
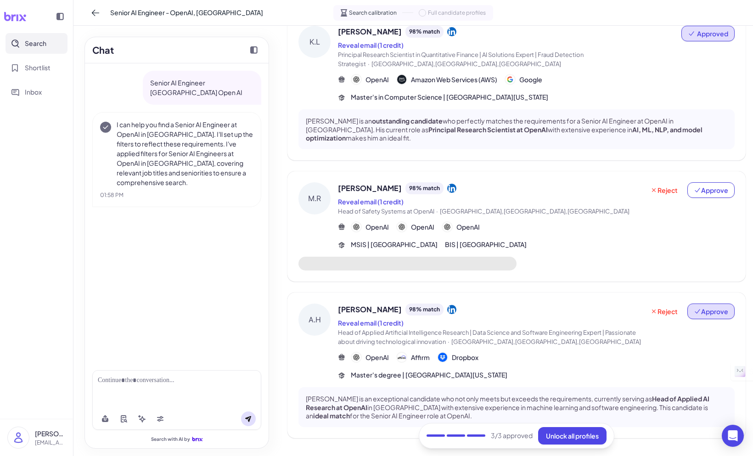
click at [701, 303] on button "Approve" at bounding box center [710, 311] width 47 height 16
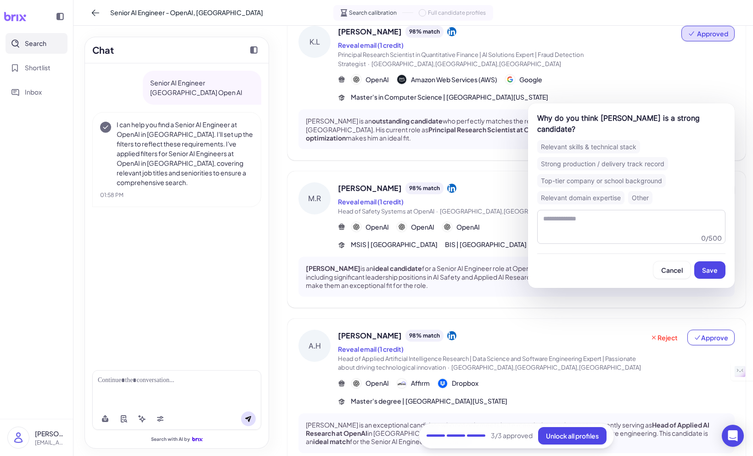
click at [597, 191] on div "Relevant domain expertise" at bounding box center [580, 197] width 87 height 13
click at [709, 266] on span "Save" at bounding box center [710, 270] width 16 height 8
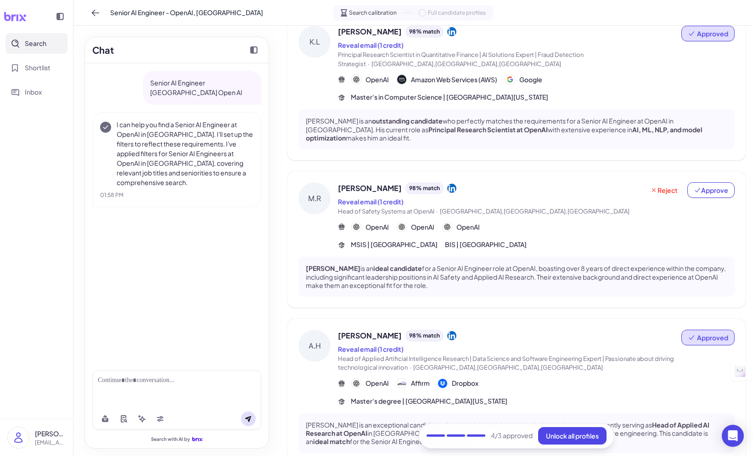
scroll to position [409, 0]
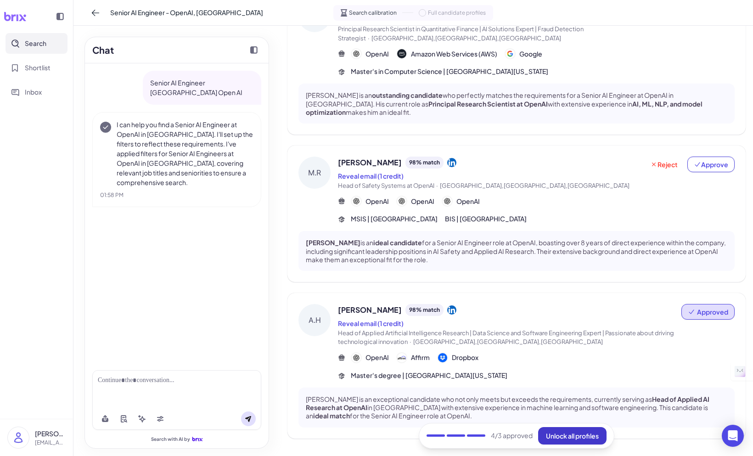
click at [586, 436] on span "Unlock all profiles" at bounding box center [572, 436] width 53 height 8
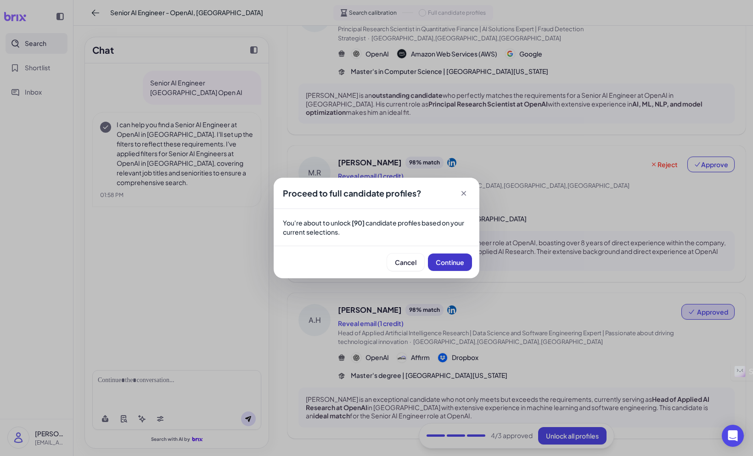
click at [453, 262] on span "Continue" at bounding box center [450, 262] width 28 height 8
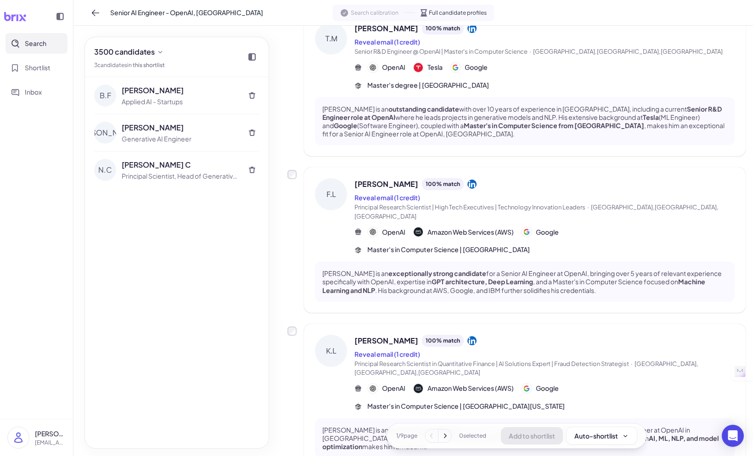
scroll to position [0, 0]
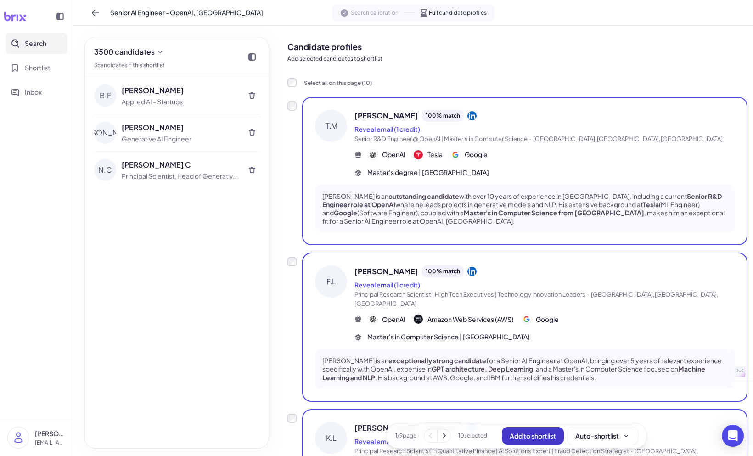
click at [528, 434] on span "Add to shortlist" at bounding box center [533, 436] width 46 height 8
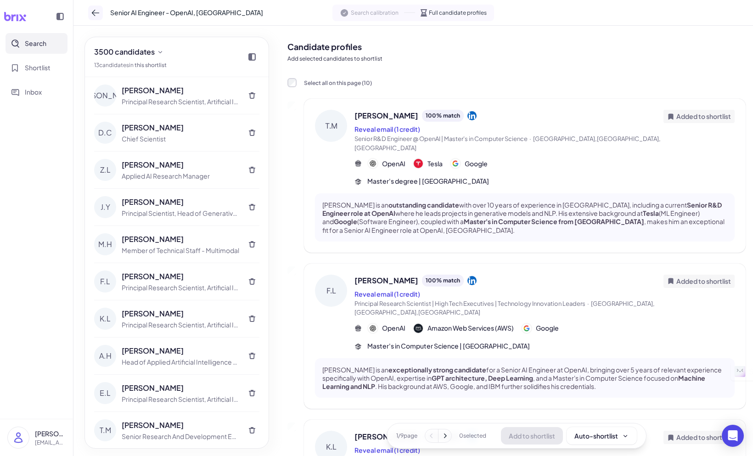
click at [97, 16] on icon at bounding box center [95, 12] width 9 height 9
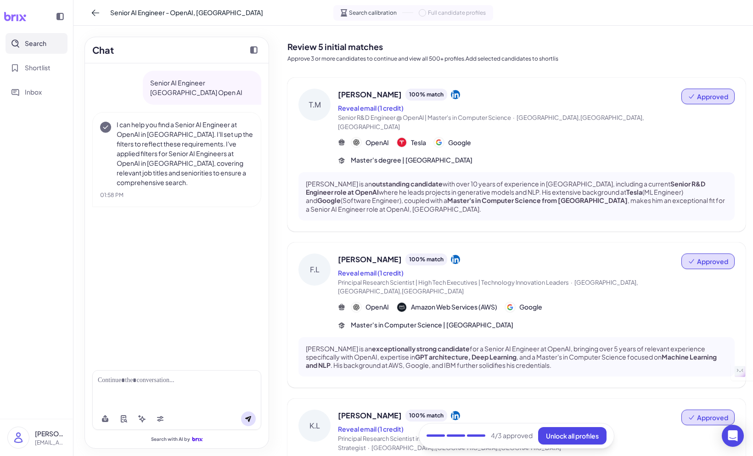
click at [49, 44] on button "Search" at bounding box center [37, 43] width 62 height 21
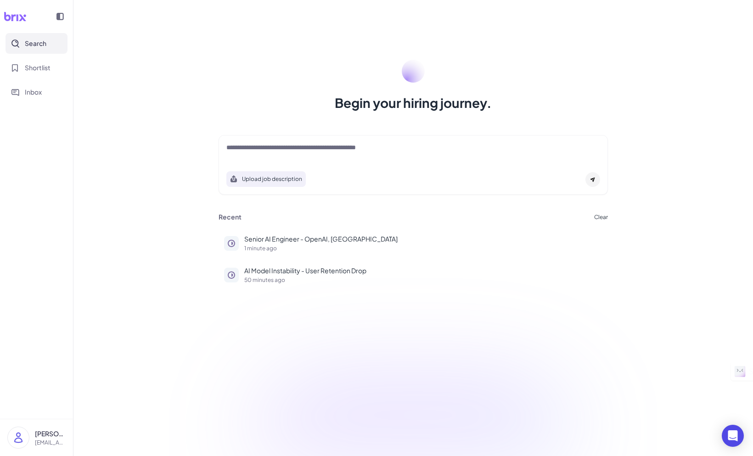
click at [6, 33] on button "Search" at bounding box center [37, 43] width 62 height 21
click at [301, 160] on div at bounding box center [413, 152] width 374 height 18
click at [298, 154] on div at bounding box center [413, 152] width 374 height 18
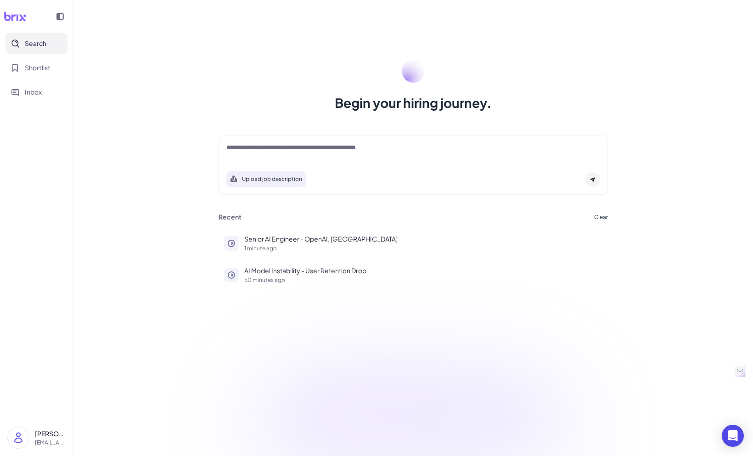
click at [299, 150] on textarea at bounding box center [413, 148] width 374 height 11
type textarea "**********"
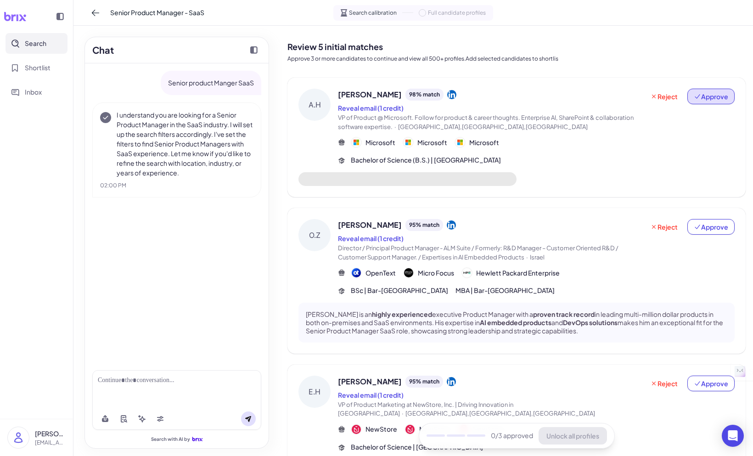
click at [718, 98] on span "Approve" at bounding box center [711, 96] width 34 height 9
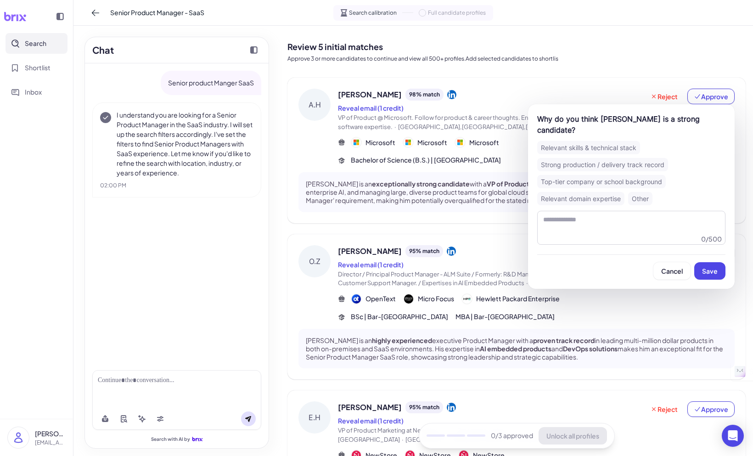
click at [606, 199] on div "Relevant domain expertise" at bounding box center [580, 198] width 87 height 13
click at [710, 274] on span "Save" at bounding box center [710, 271] width 16 height 8
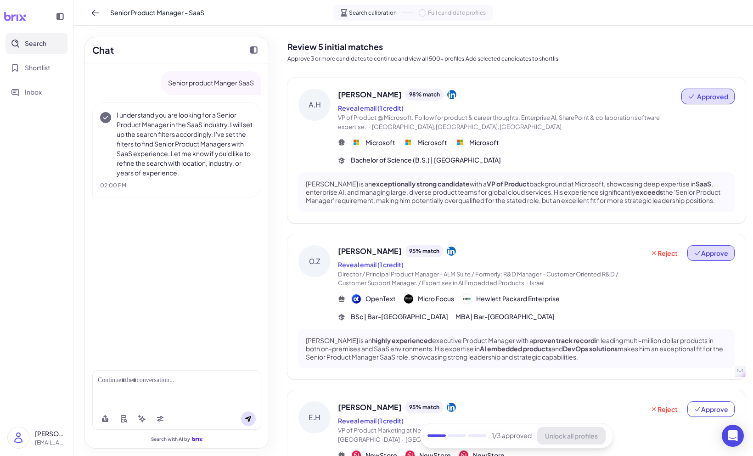
click at [711, 249] on span "Approve" at bounding box center [711, 252] width 34 height 9
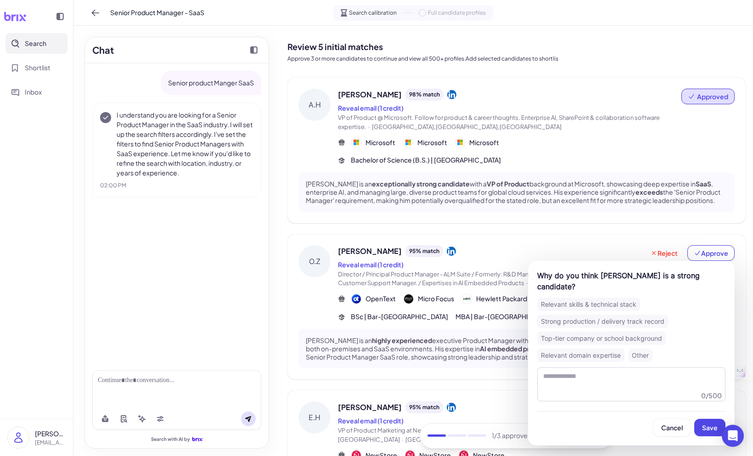
click at [633, 314] on div "Strong production / delivery track record" at bounding box center [602, 320] width 131 height 13
click at [707, 423] on span "Save" at bounding box center [710, 427] width 16 height 8
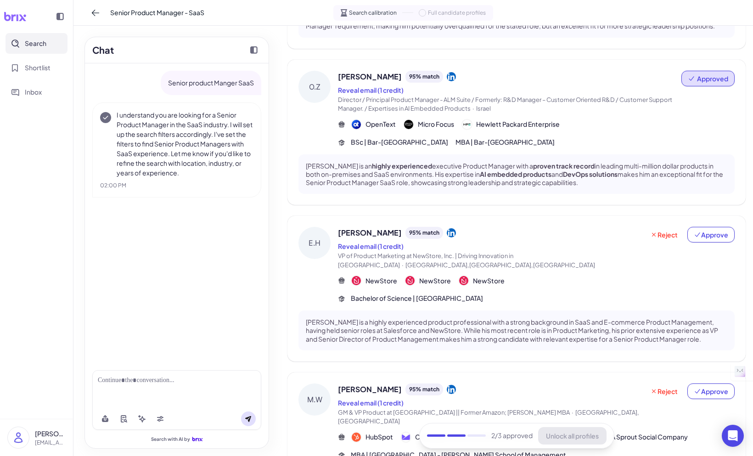
scroll to position [175, 0]
click at [670, 235] on span "Reject" at bounding box center [664, 234] width 28 height 9
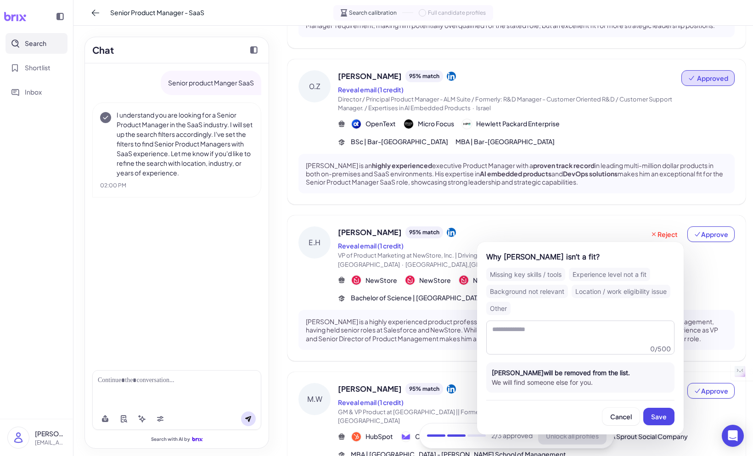
click at [501, 310] on div "Other" at bounding box center [498, 308] width 24 height 13
click at [659, 417] on span "Save" at bounding box center [659, 416] width 16 height 8
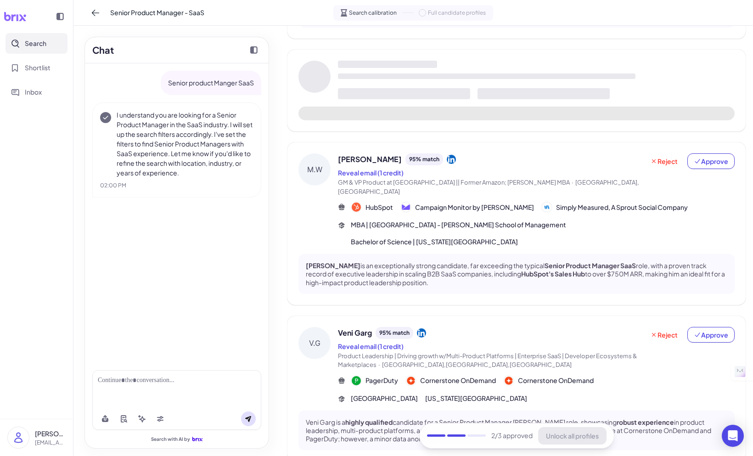
scroll to position [364, 0]
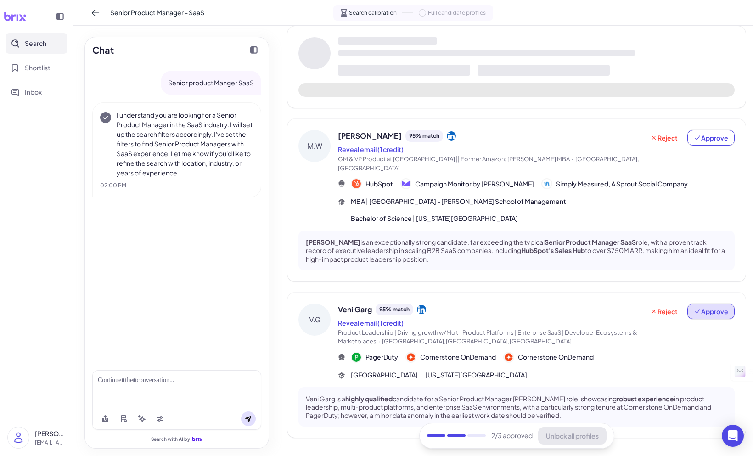
click at [707, 307] on span "Approve" at bounding box center [711, 311] width 34 height 9
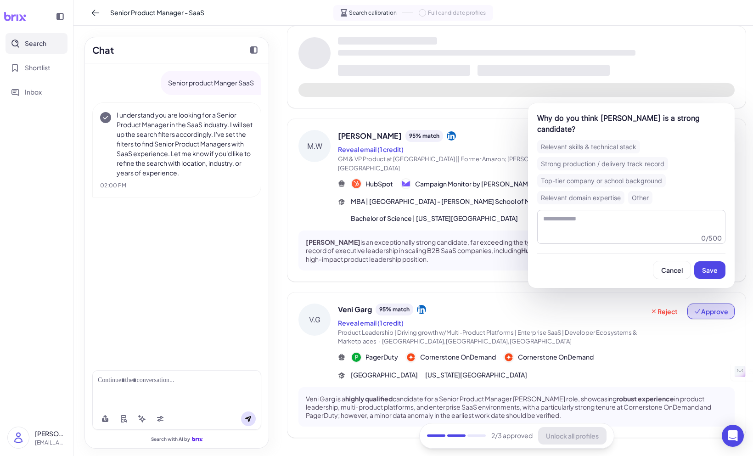
scroll to position [409, 0]
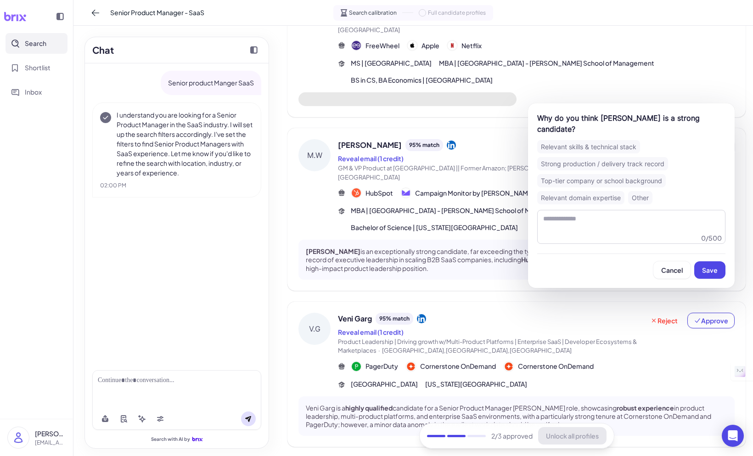
click at [614, 140] on div "Relevant skills & technical stack" at bounding box center [588, 146] width 103 height 13
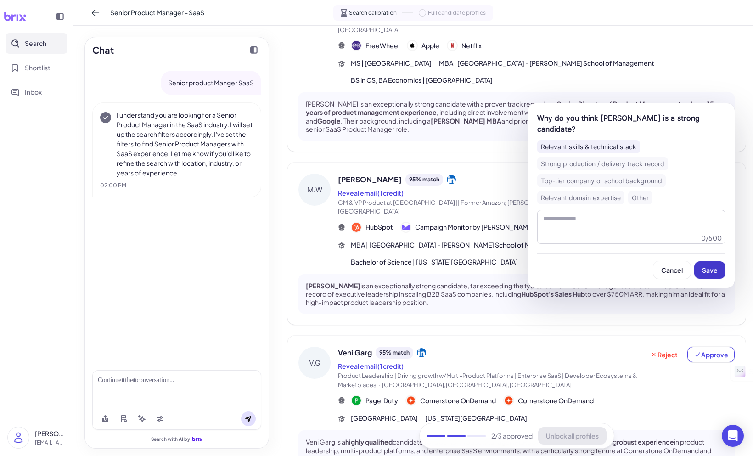
click at [717, 266] on span "Save" at bounding box center [710, 270] width 16 height 8
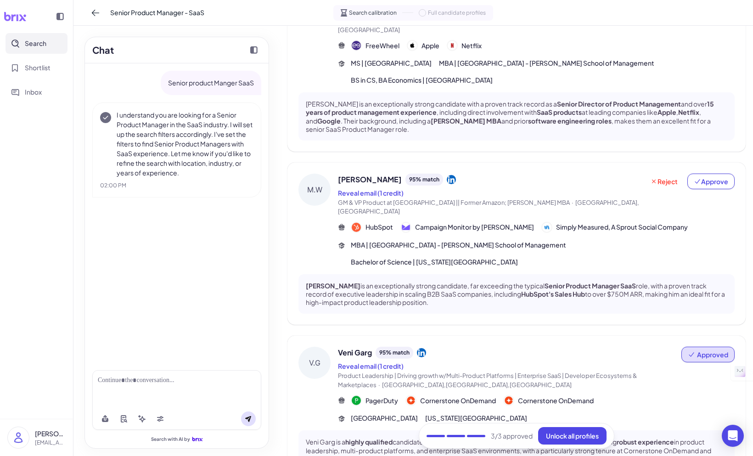
scroll to position [444, 0]
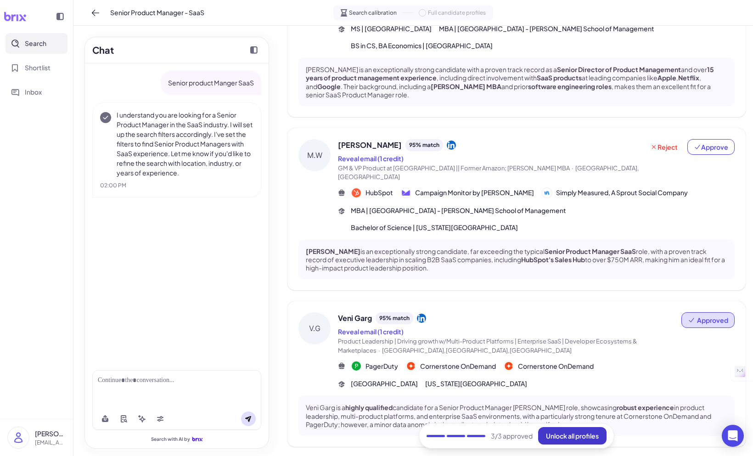
click at [586, 432] on span "Unlock all profiles" at bounding box center [572, 436] width 53 height 8
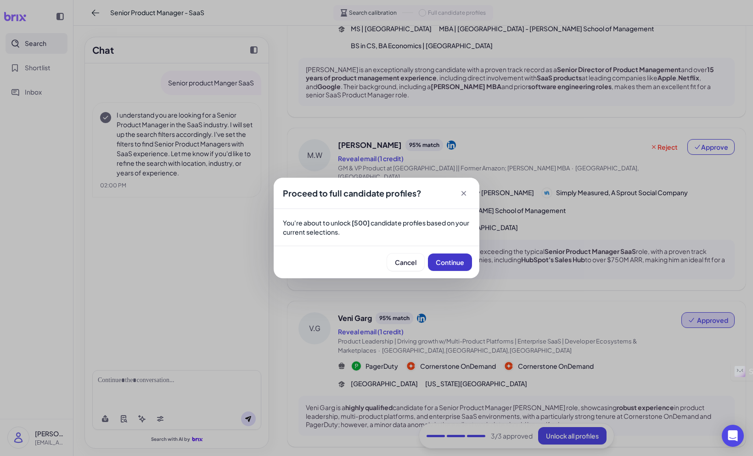
click at [440, 258] on span "Continue" at bounding box center [450, 262] width 28 height 8
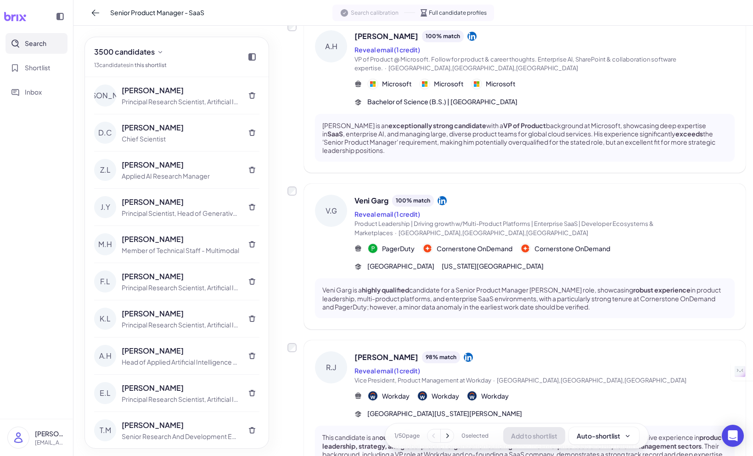
scroll to position [0, 0]
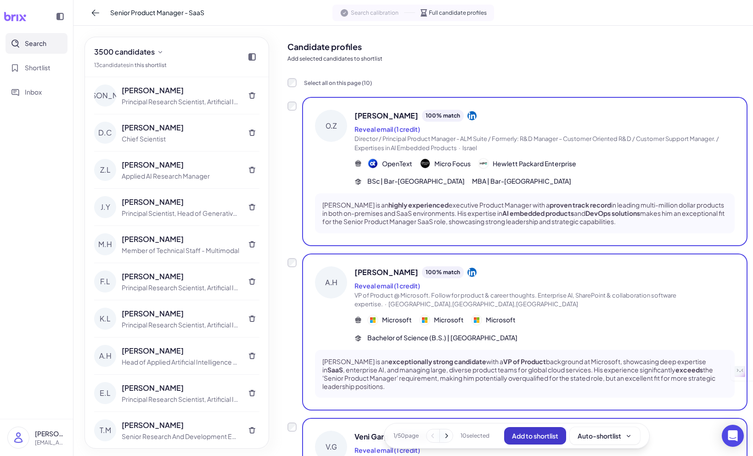
click at [530, 434] on span "Add to shortlist" at bounding box center [535, 436] width 46 height 8
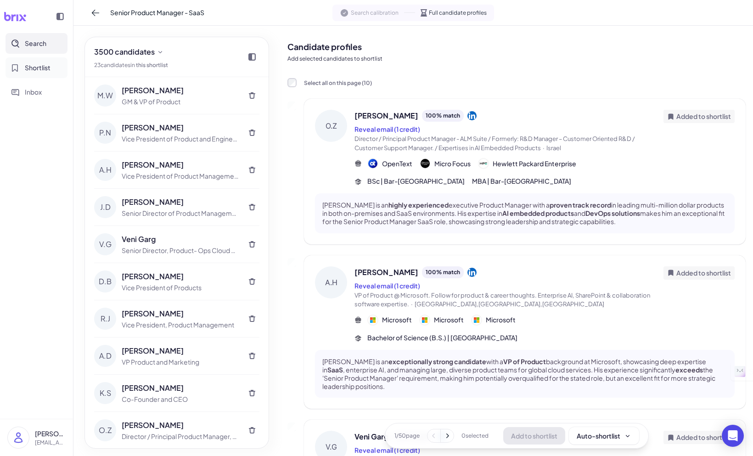
click at [37, 72] on span "Shortlist" at bounding box center [38, 68] width 26 height 10
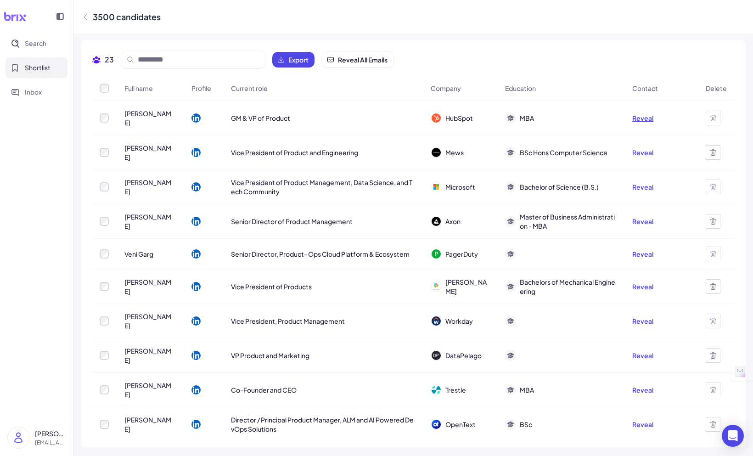
click at [640, 118] on button "Reveal" at bounding box center [642, 117] width 21 height 9
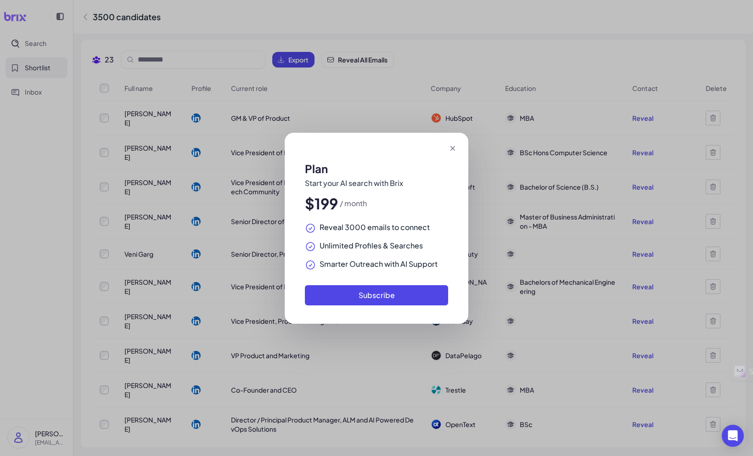
click at [452, 148] on icon at bounding box center [452, 148] width 5 height 5
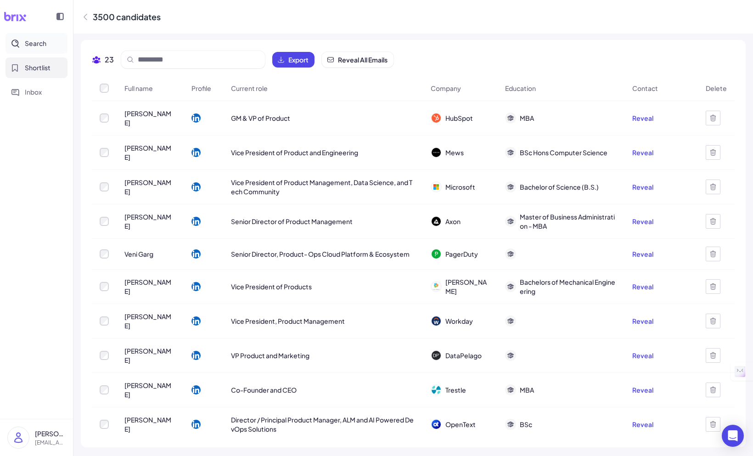
click at [29, 44] on span "Search" at bounding box center [36, 44] width 22 height 10
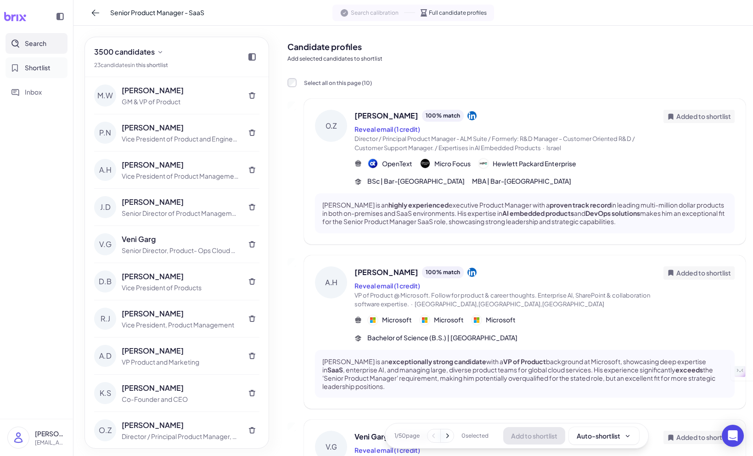
click at [35, 63] on span "Shortlist" at bounding box center [38, 68] width 26 height 10
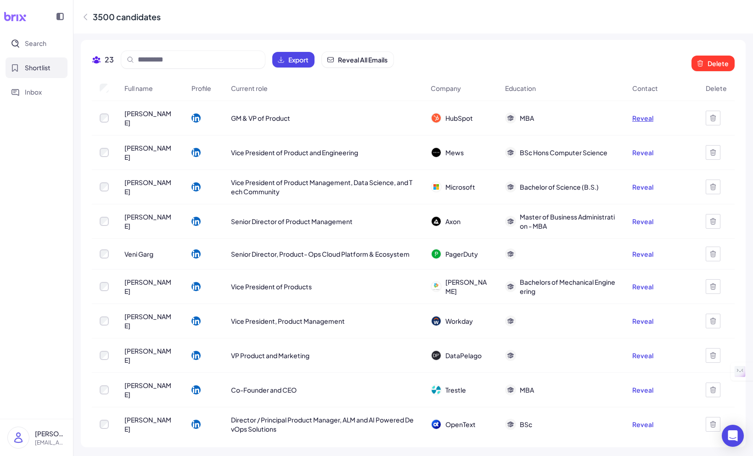
click at [644, 118] on button "Reveal" at bounding box center [642, 117] width 21 height 9
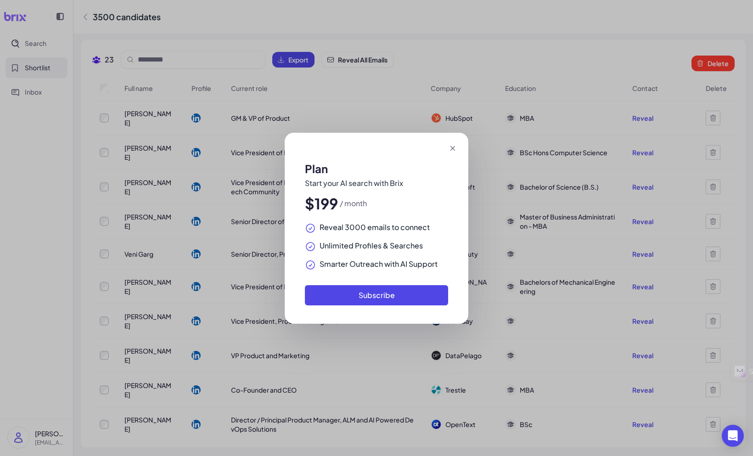
click at [455, 148] on icon at bounding box center [452, 148] width 9 height 9
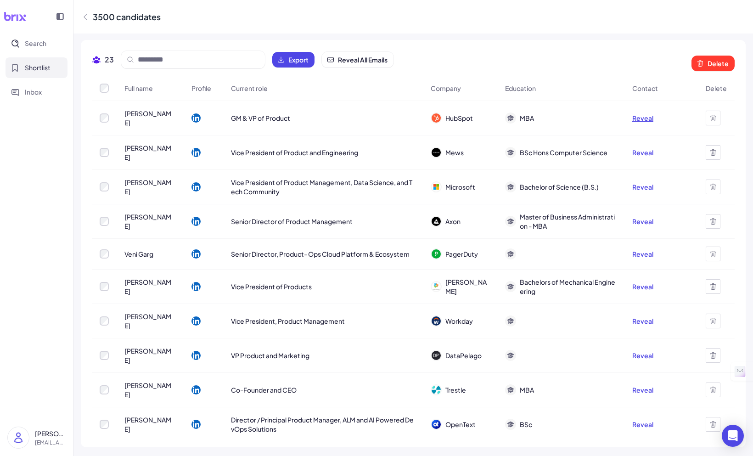
click at [639, 118] on button "Reveal" at bounding box center [642, 117] width 21 height 9
